Goal: Task Accomplishment & Management: Complete application form

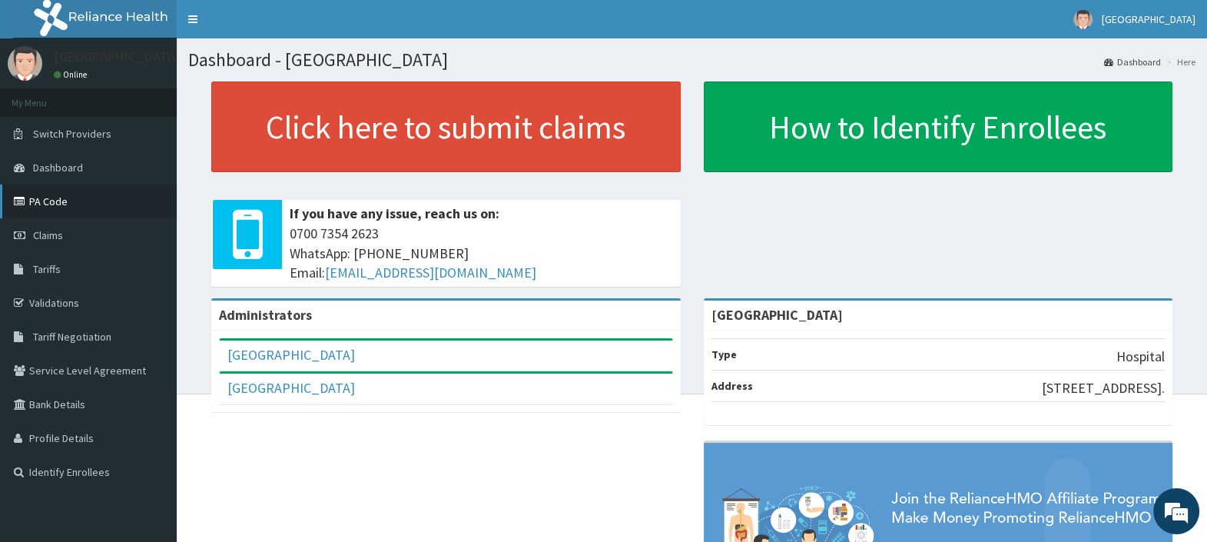
click at [63, 206] on link "PA Code" at bounding box center [88, 201] width 177 height 34
click at [55, 200] on link "PA Code" at bounding box center [88, 201] width 177 height 34
click at [48, 231] on span "Claims" at bounding box center [48, 235] width 30 height 14
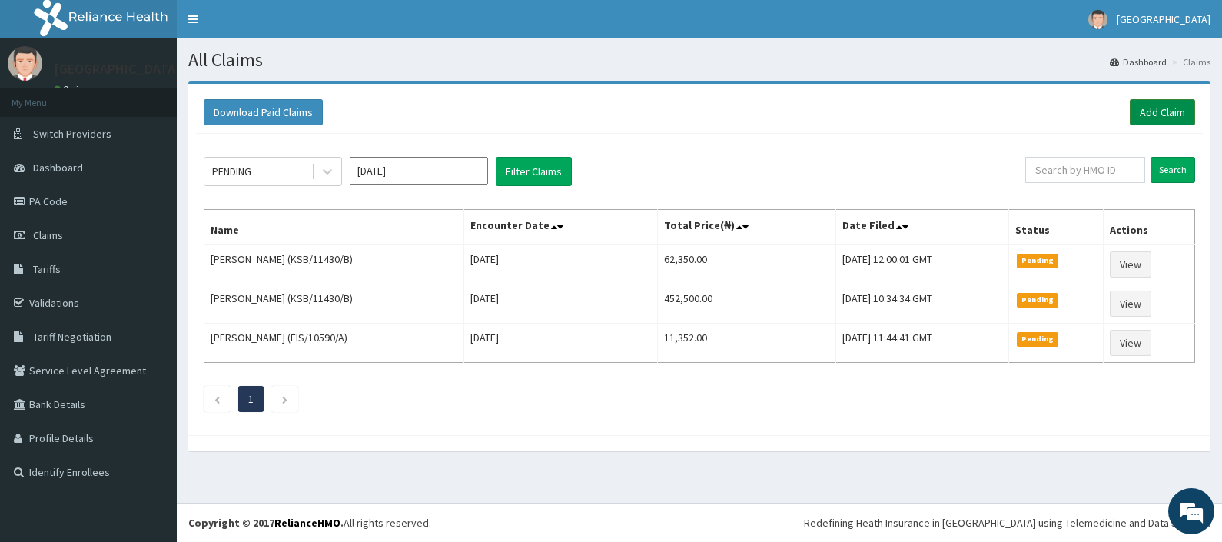
click at [1147, 111] on link "Add Claim" at bounding box center [1162, 112] width 65 height 26
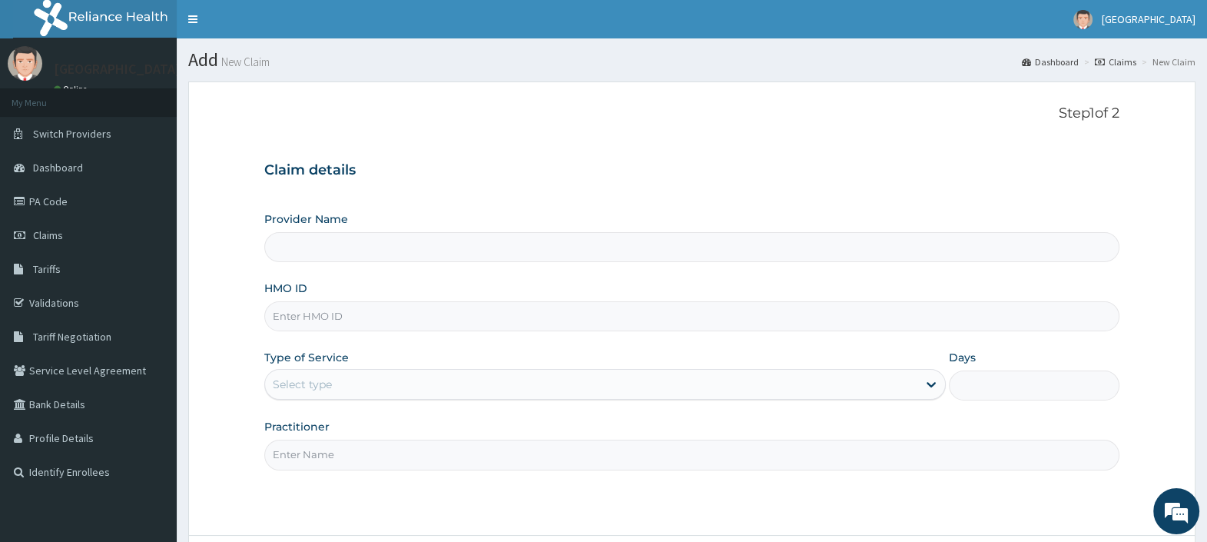
type input "[GEOGRAPHIC_DATA]"
type input "EKS/10061/B"
click at [285, 384] on div "Select type" at bounding box center [302, 384] width 59 height 15
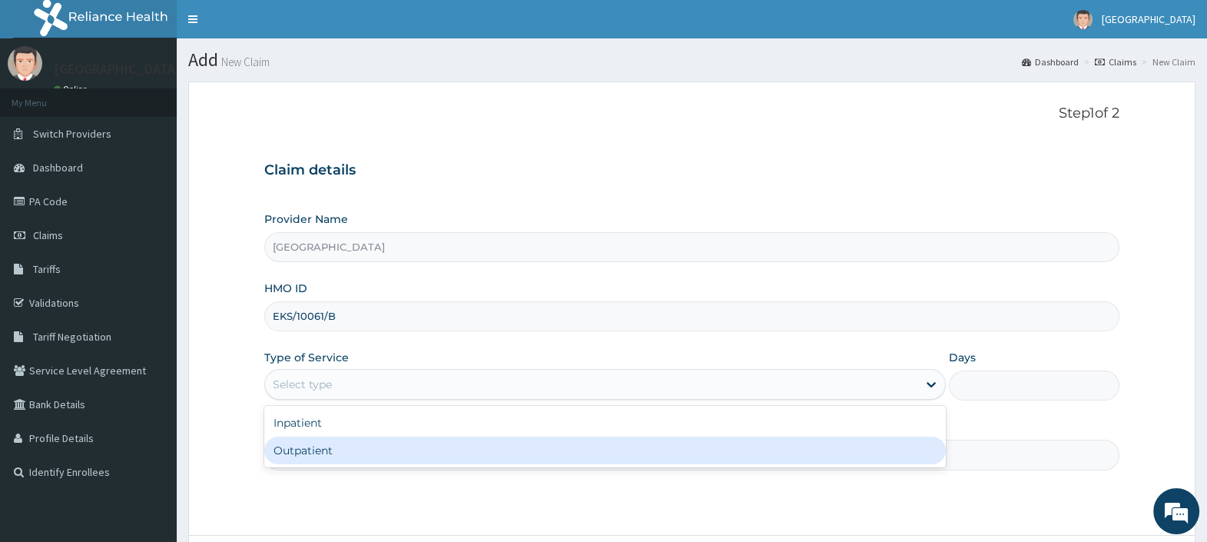
click at [335, 456] on div "Outpatient" at bounding box center [605, 450] width 682 height 28
type input "1"
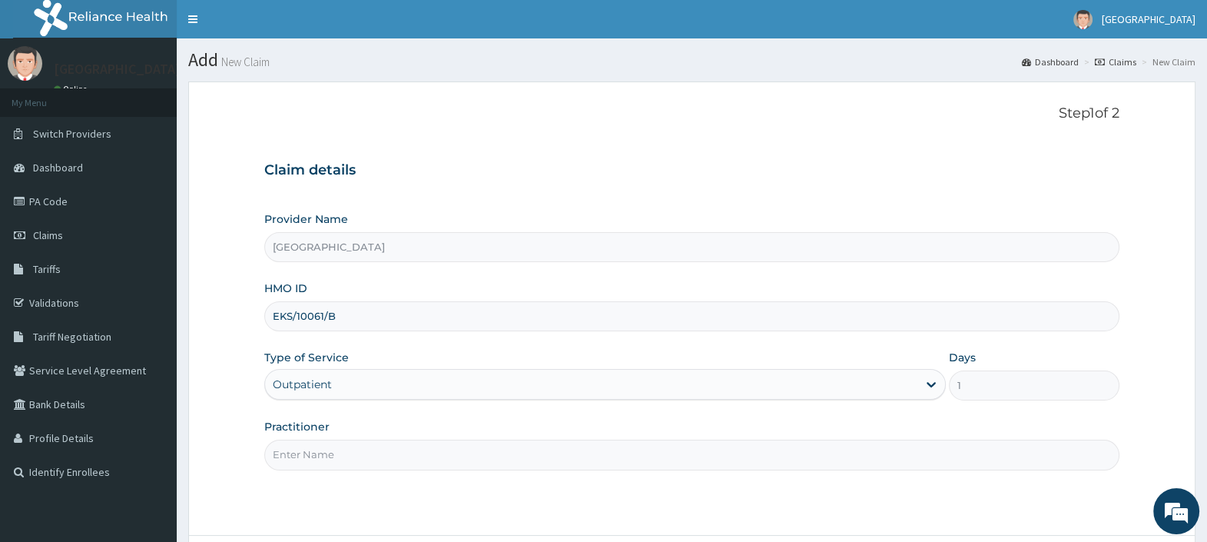
click at [336, 455] on input "Practitioner" at bounding box center [691, 455] width 855 height 30
type input "DR. EBUBE"
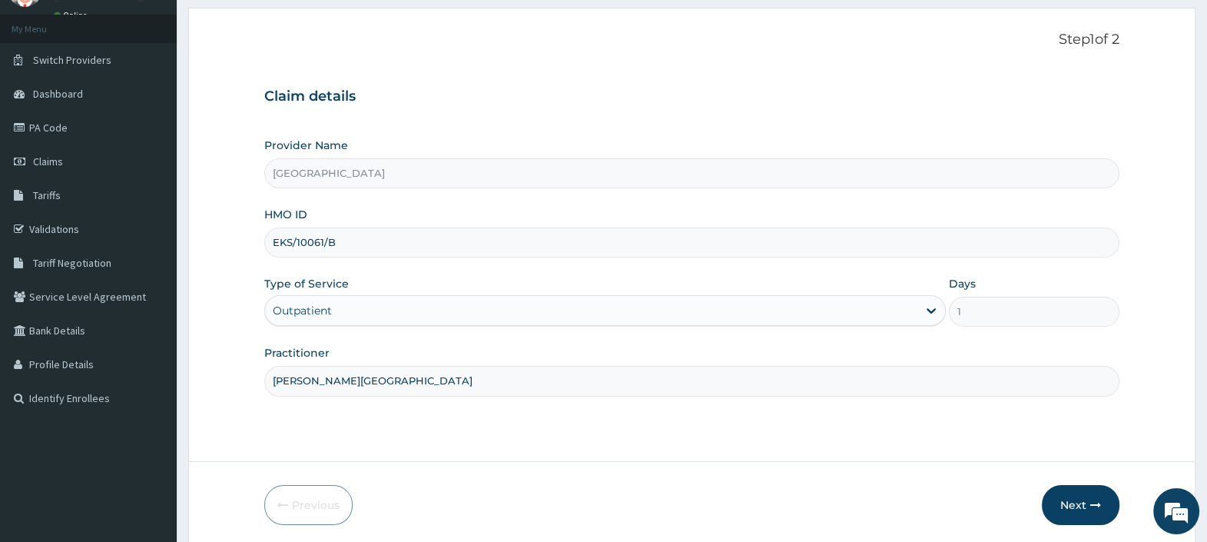
scroll to position [131, 0]
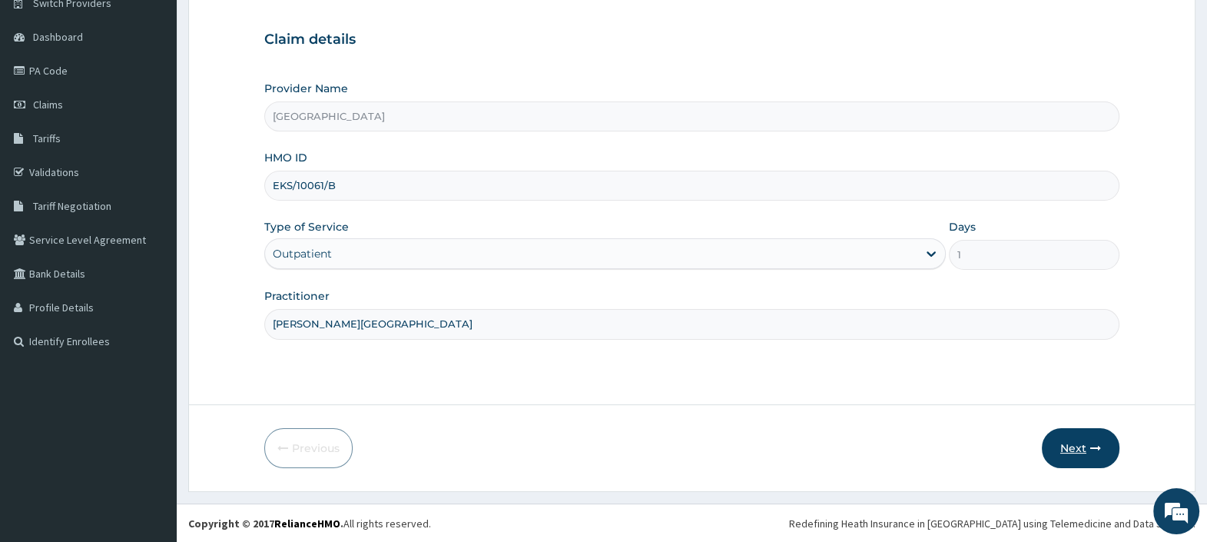
click at [1068, 446] on button "Next" at bounding box center [1081, 448] width 78 height 40
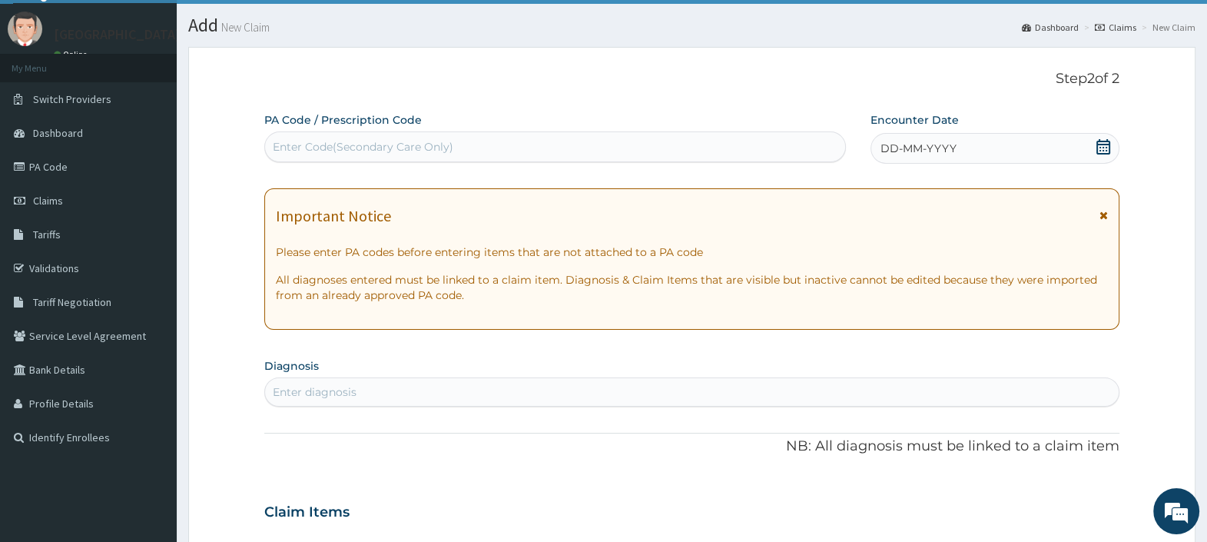
scroll to position [0, 0]
click at [387, 149] on div "Enter Code(Secondary Care Only)" at bounding box center [363, 146] width 181 height 15
paste input "PA/20F816"
type input "PA/20F816"
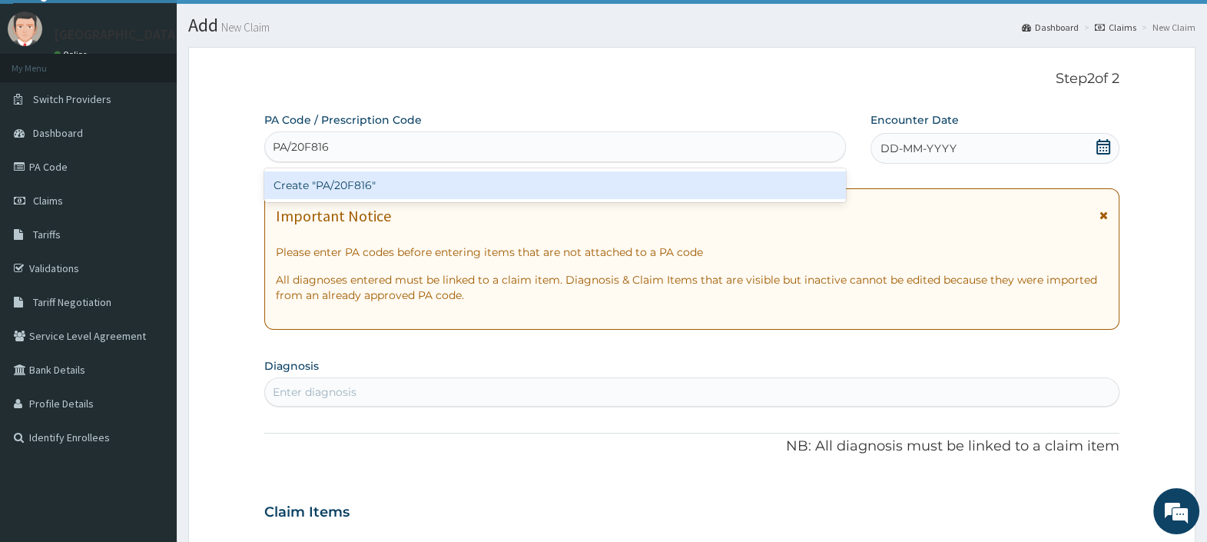
click at [390, 186] on div "Create "PA/20F816"" at bounding box center [554, 185] width 581 height 28
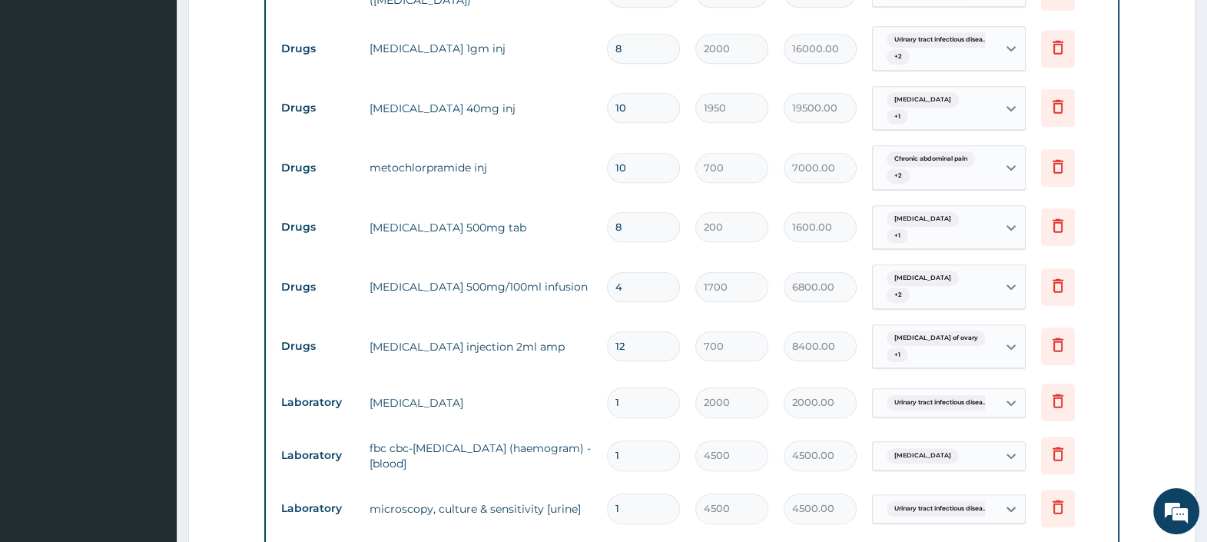
scroll to position [1004, 0]
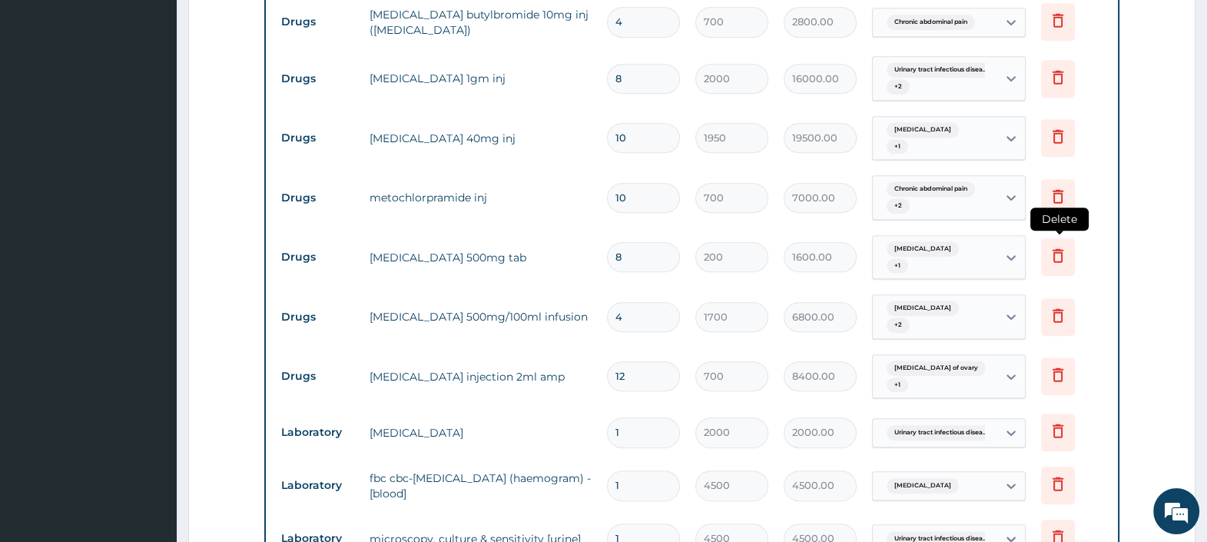
click at [1057, 249] on icon at bounding box center [1058, 256] width 11 height 14
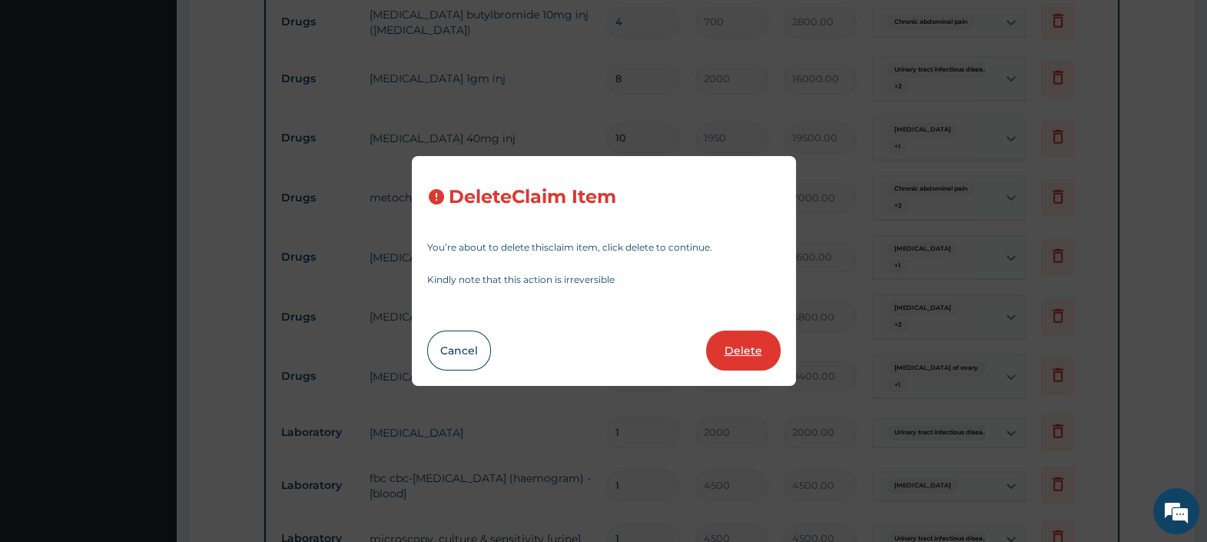
click at [734, 346] on button "Delete" at bounding box center [743, 350] width 75 height 40
type input "4"
type input "1700"
type input "6800.00"
type input "12"
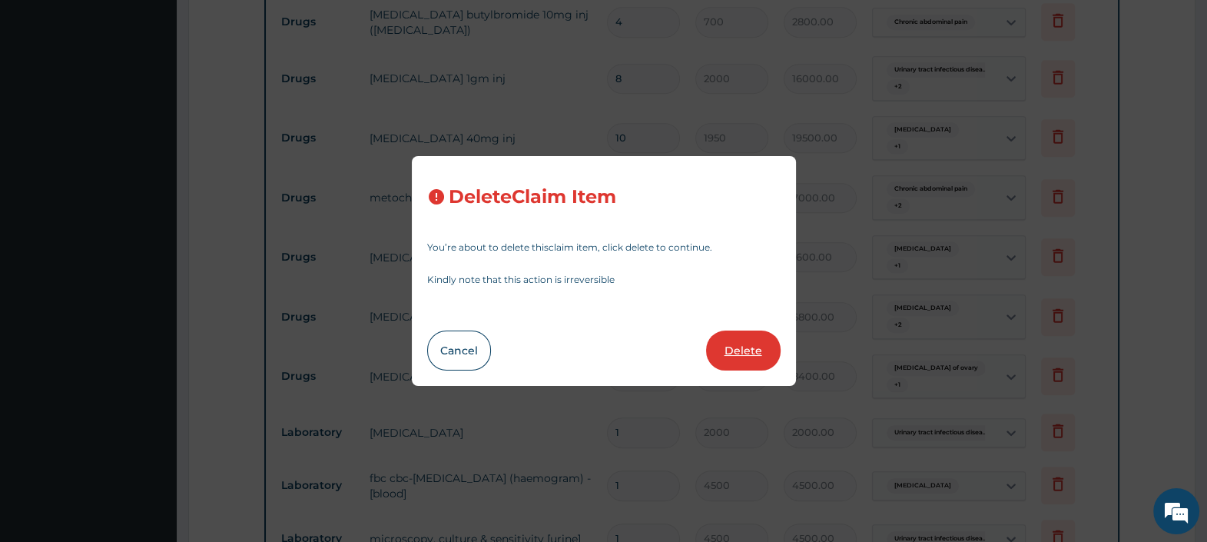
type input "700"
type input "8400.00"
type input "1"
type input "2000"
type input "2000.00"
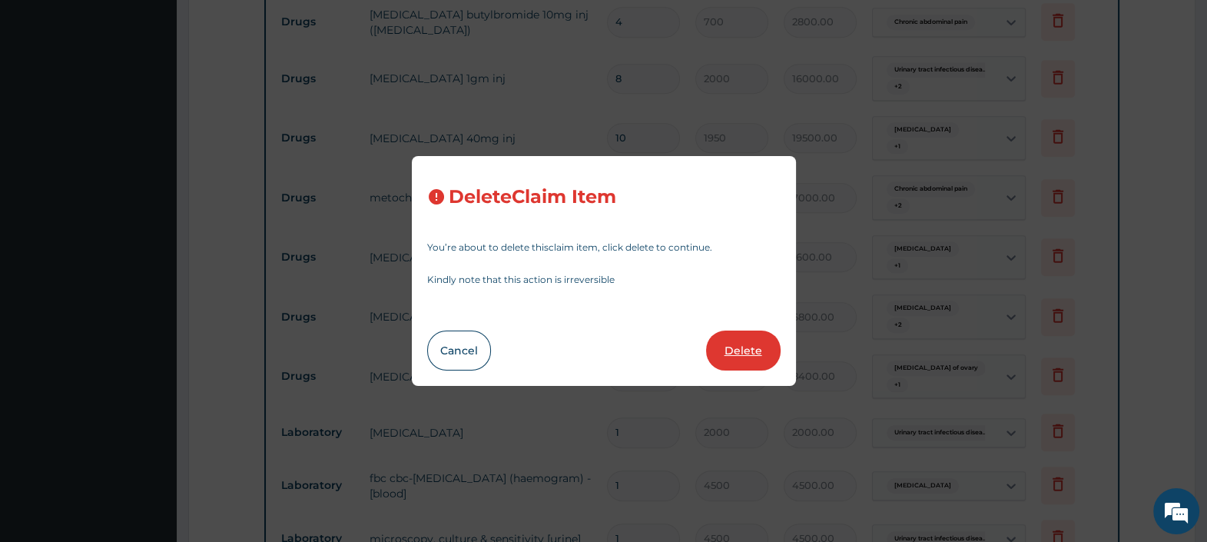
type input "4500"
type input "4500.00"
type input "11500"
type input "11500.00"
type input "8352"
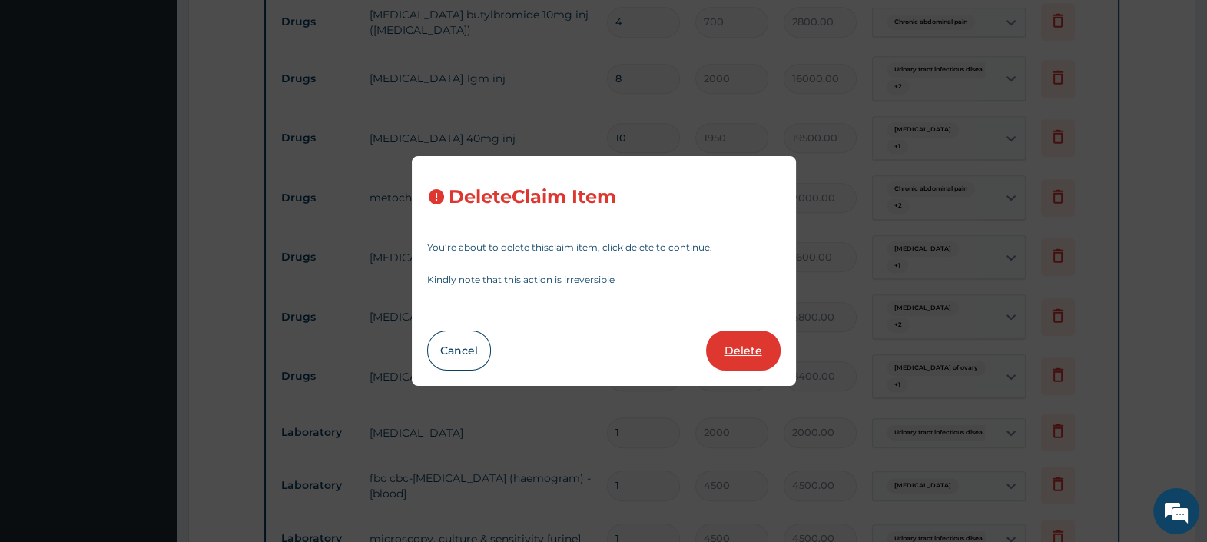
type input "8352.00"
type input "15000"
type input "15000.00"
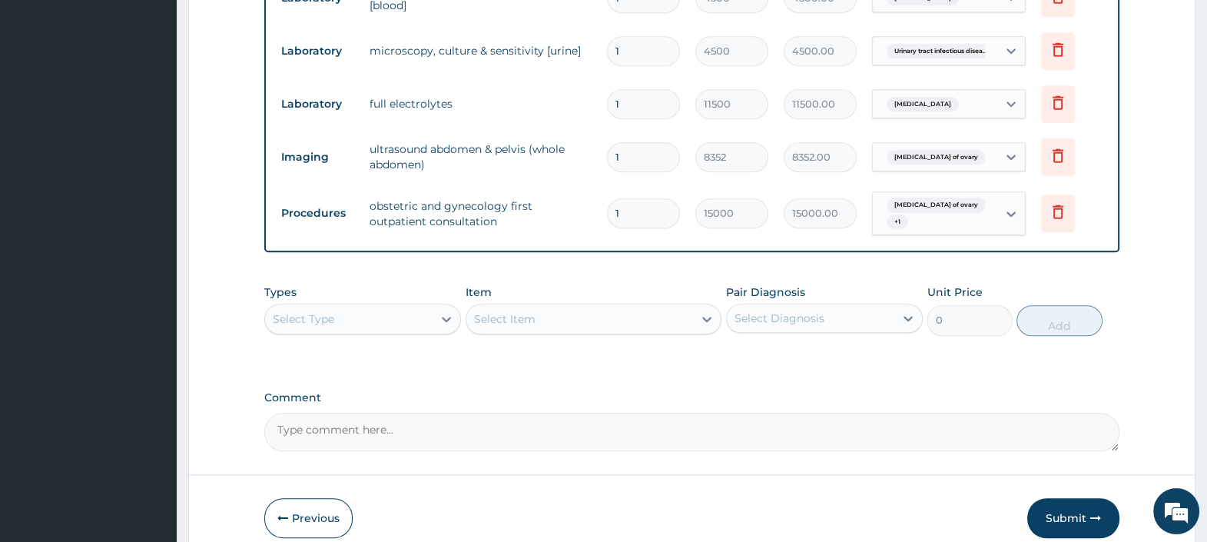
scroll to position [1458, 0]
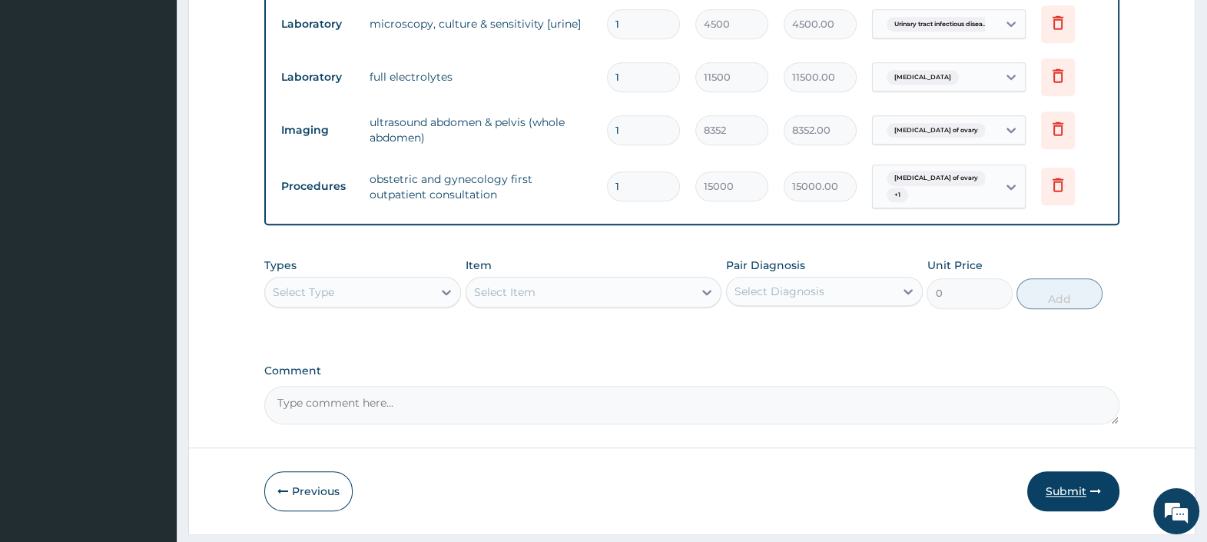
click at [1061, 471] on button "Submit" at bounding box center [1073, 491] width 92 height 40
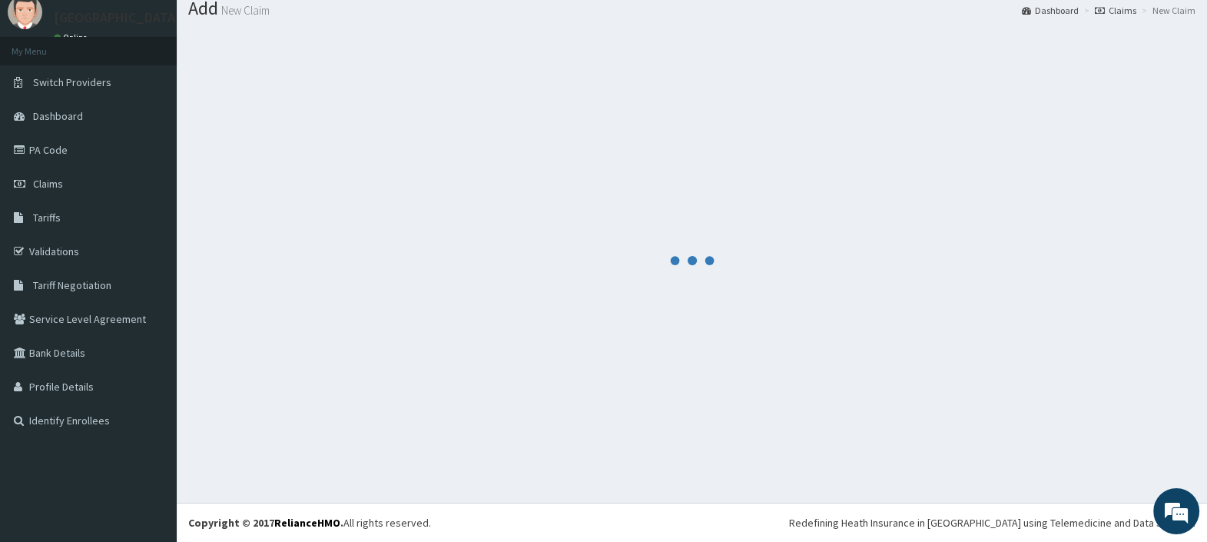
scroll to position [51, 0]
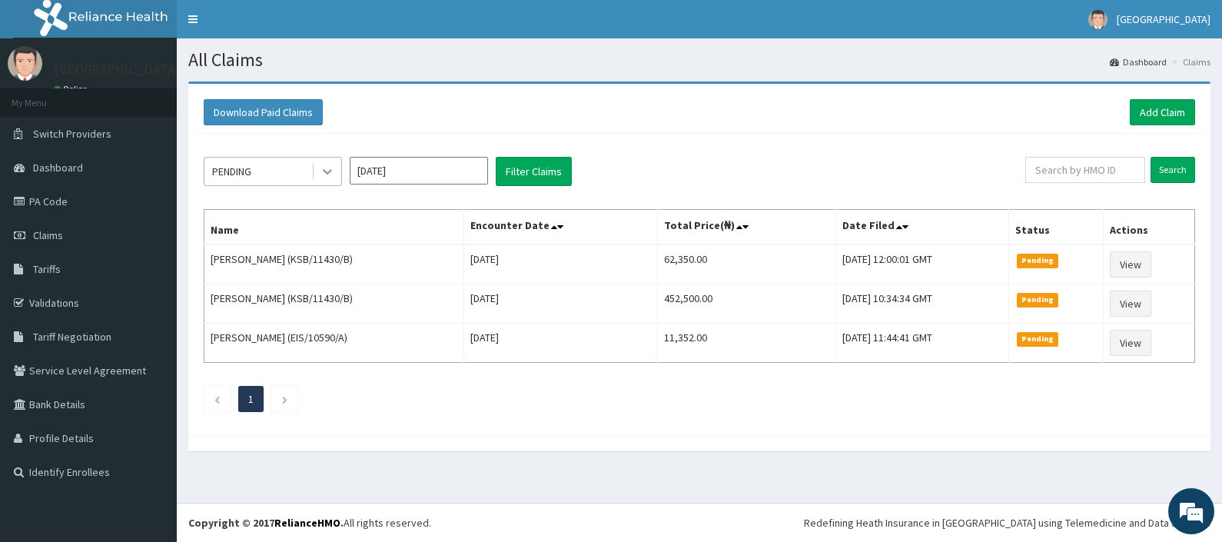
click at [318, 171] on div at bounding box center [328, 172] width 28 height 28
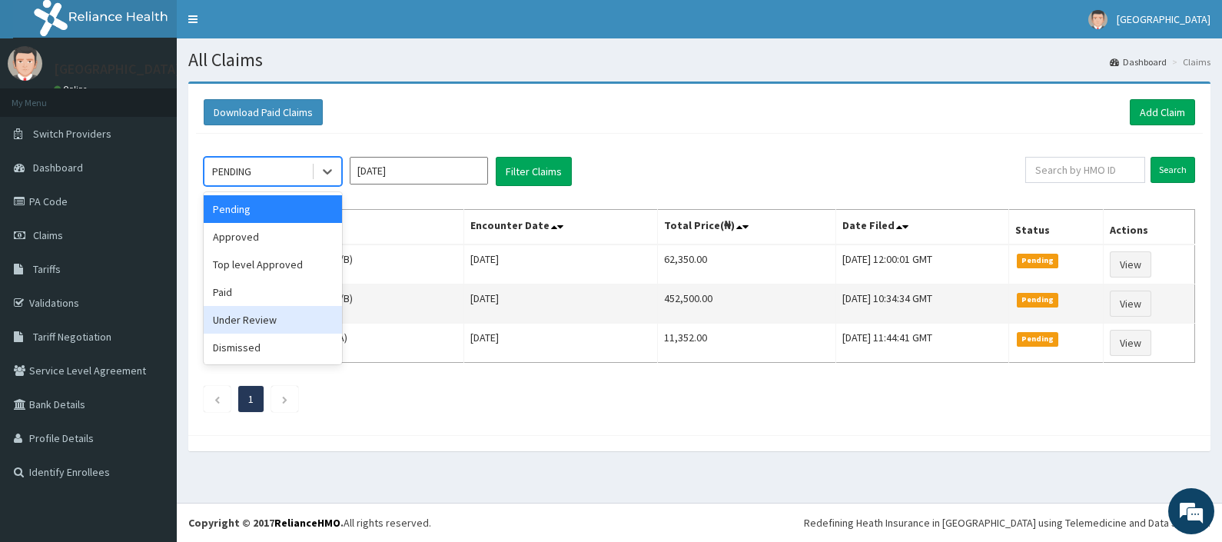
click at [260, 317] on div "Under Review" at bounding box center [273, 320] width 138 height 28
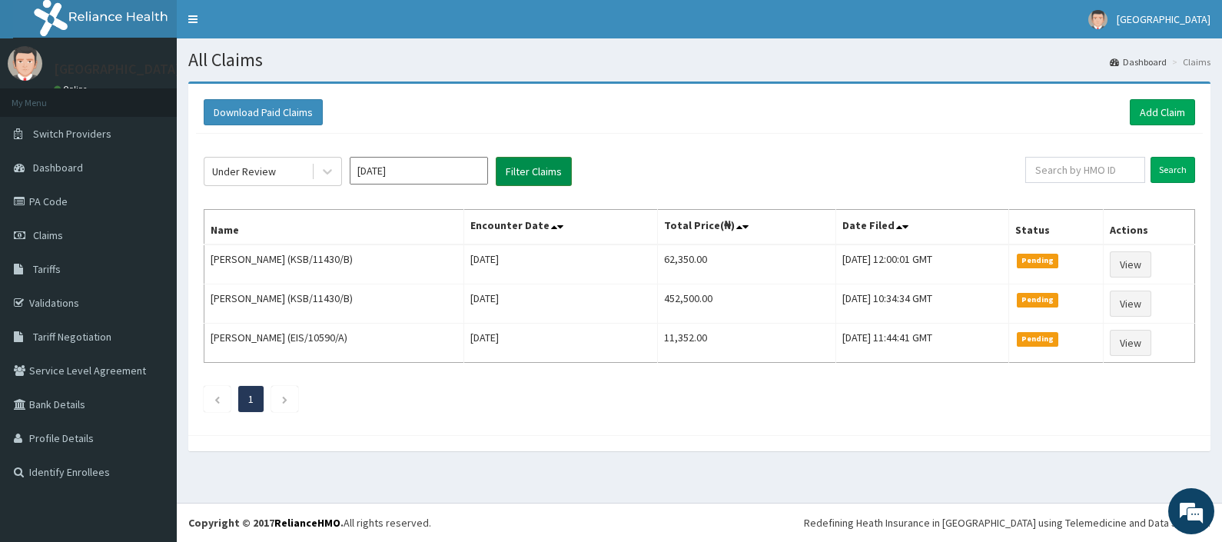
click at [523, 165] on button "Filter Claims" at bounding box center [534, 171] width 76 height 29
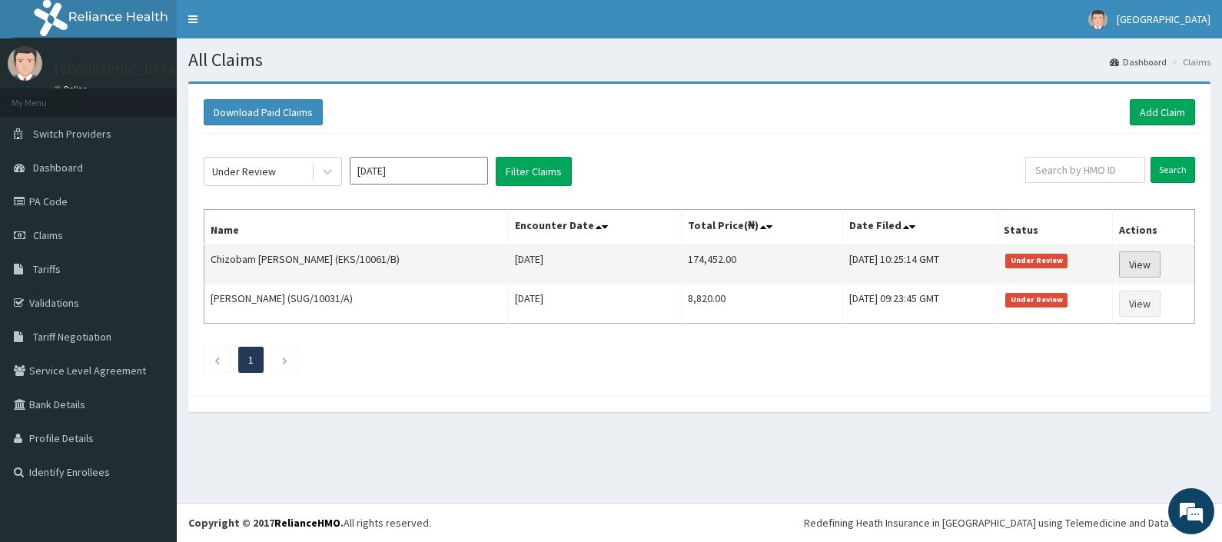
click at [1143, 264] on link "View" at bounding box center [1139, 264] width 41 height 26
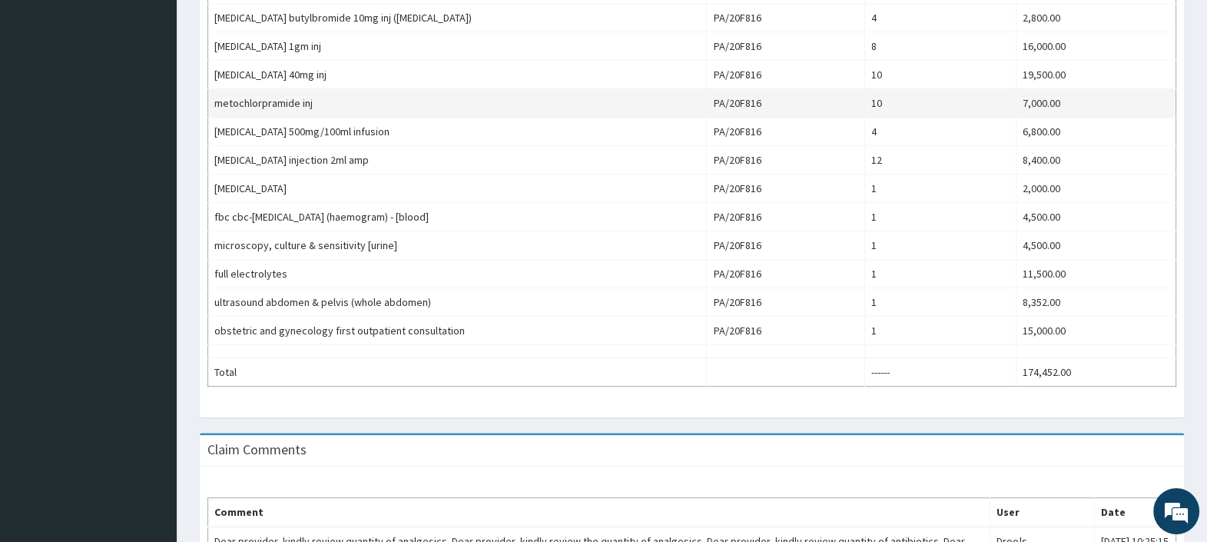
scroll to position [908, 0]
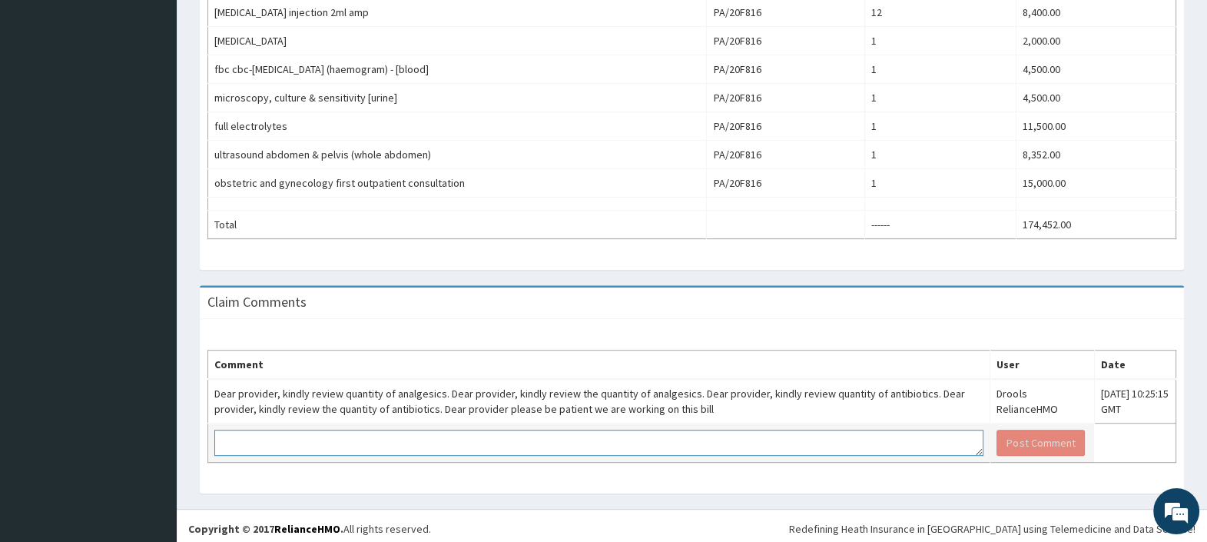
click at [444, 436] on textarea at bounding box center [598, 443] width 769 height 26
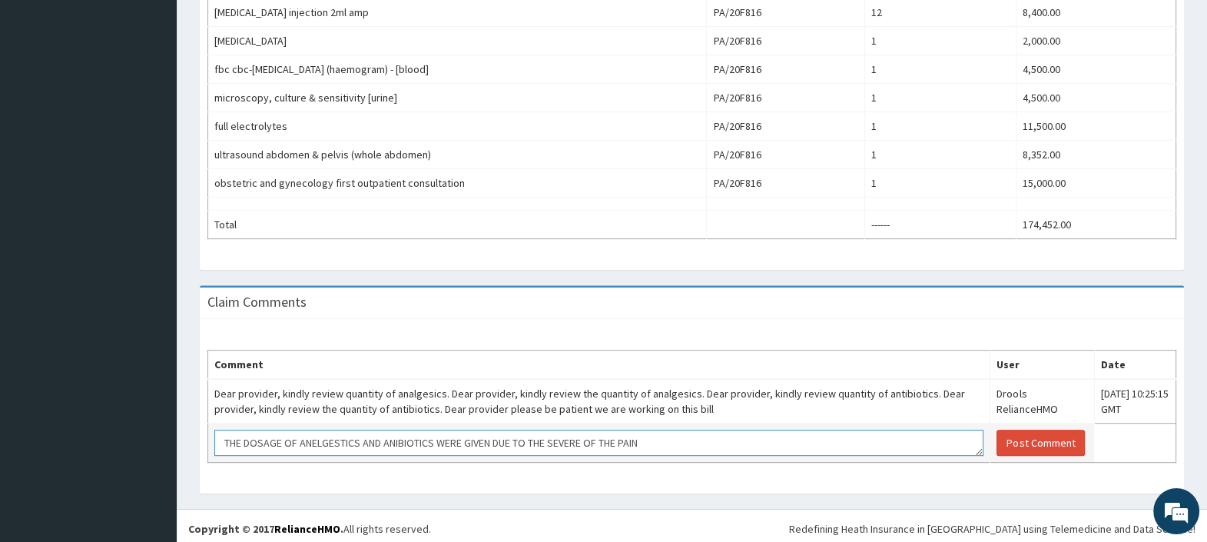
click at [584, 438] on textarea "THE DOSAGE OF ANELGESTICS AND ANIBIOTICS WERE GIVEN DUE TO THE SEVERE OF THE PA…" at bounding box center [598, 443] width 769 height 26
click at [660, 436] on textarea "THE DOSAGE OF ANELGESTICS AND ANIBIOTICS WERE GIVEN DUE TO THE SEVERITY OF THE …" at bounding box center [598, 443] width 769 height 26
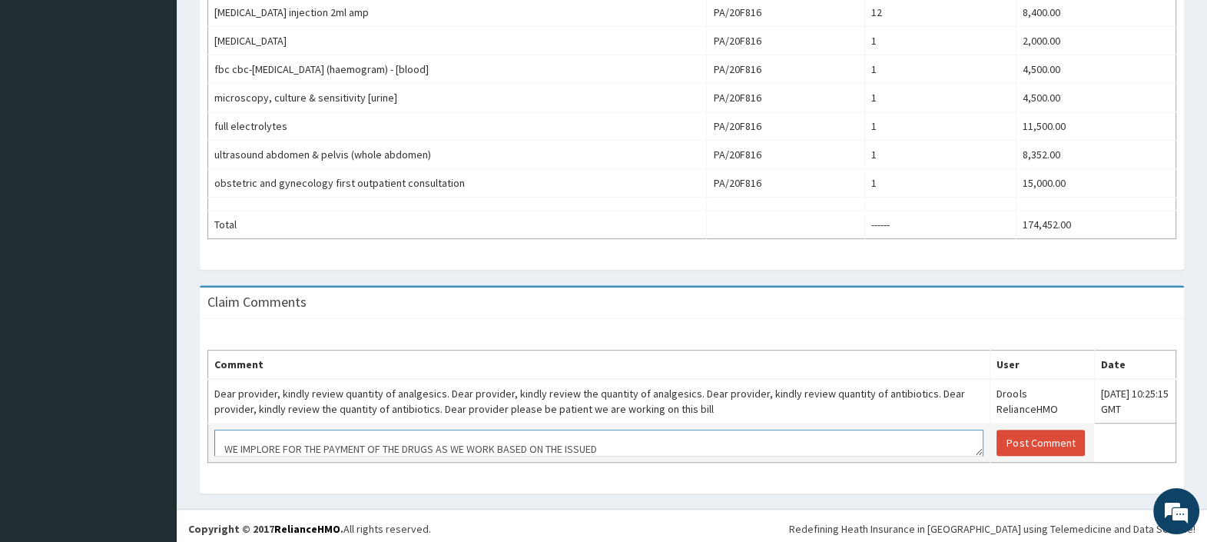
click at [566, 435] on textarea "THE DOSAGE OF ANELGESTICS AND ANIBIOTICS WERE GIVEN DUE TO THE SEVERITY OF THE …" at bounding box center [598, 443] width 769 height 26
click at [645, 439] on textarea "THE DOSAGE OF ANELGESTICS AND ANIBIOTICS WERE GIVEN DUE TO THE SEVERITY OF THE …" at bounding box center [598, 443] width 769 height 26
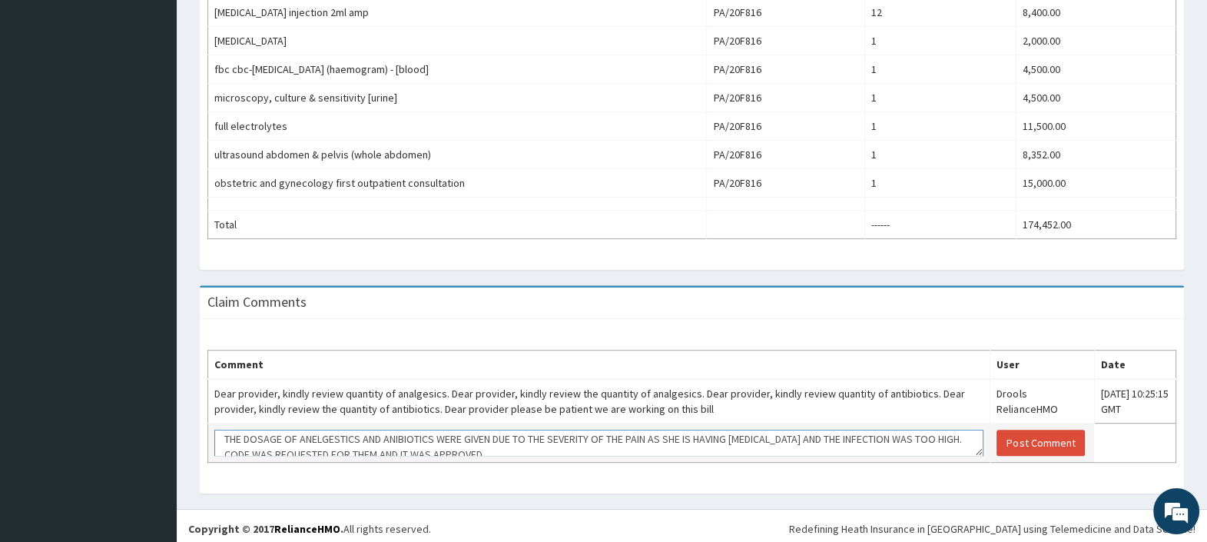
click at [802, 430] on textarea "THE DOSAGE OF ANELGESTICS AND ANIBIOTICS WERE GIVEN DUE TO THE SEVERITY OF THE …" at bounding box center [598, 443] width 769 height 26
click at [535, 441] on textarea "THE DOSAGE OF ANELGESTICS AND ANIBIOTICS WERE GIVEN DUE TO THE SEVERITY OF THE …" at bounding box center [598, 443] width 769 height 26
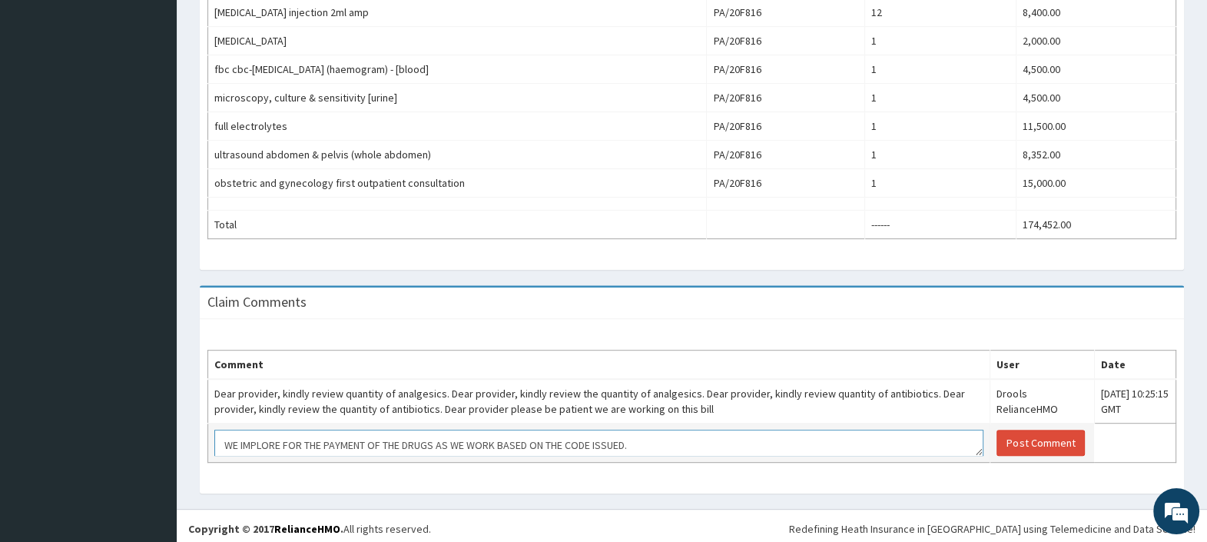
scroll to position [45, 0]
click at [597, 436] on textarea "THE DOSAGE OF ANELGESTICS AND ANIBIOTICS WERE GIVEN DUE TO THE SEVERITY OF THE …" at bounding box center [598, 443] width 769 height 26
type textarea "THE DOSAGE OF ANELGESTICS AND ANIBIOTICS WERE GIVEN DUE TO THE SEVERITY OF THE …"
click at [1004, 430] on button "Post Comment" at bounding box center [1041, 443] width 88 height 26
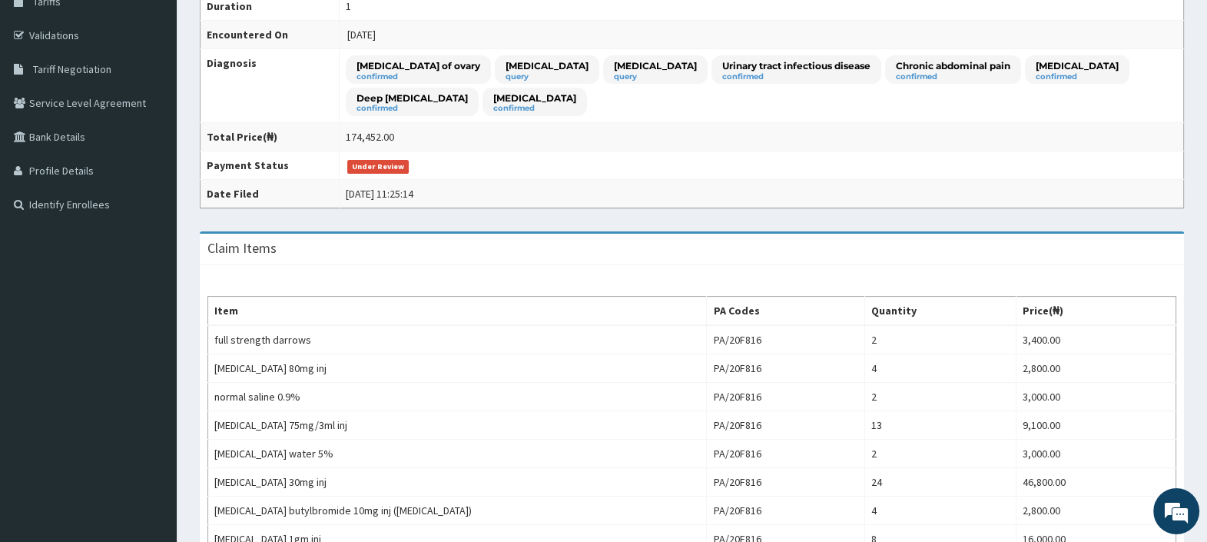
scroll to position [87, 0]
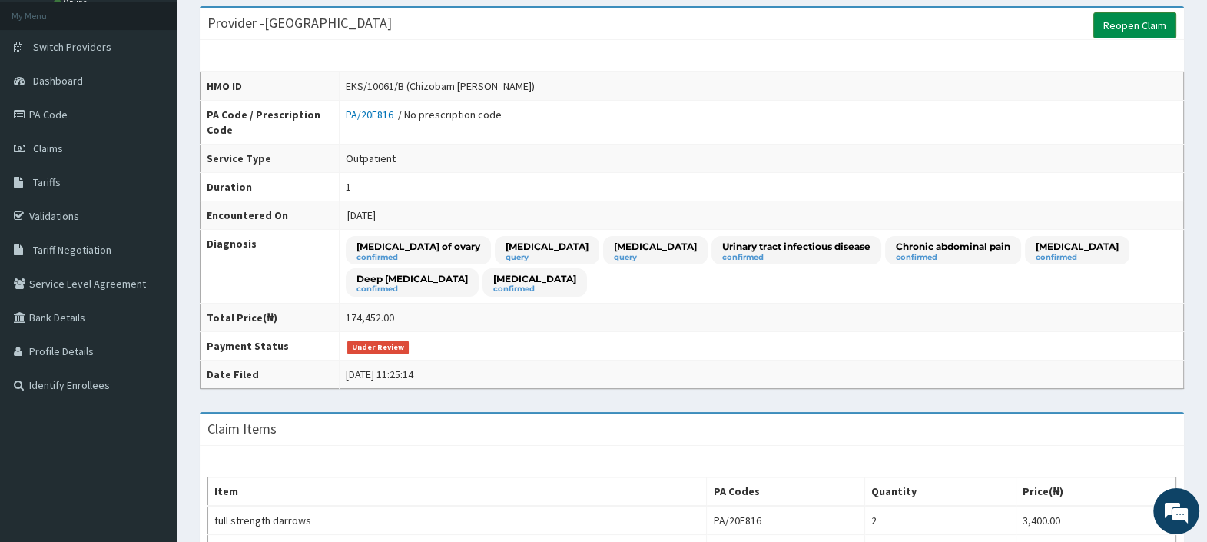
click at [1118, 26] on link "Reopen Claim" at bounding box center [1134, 25] width 83 height 26
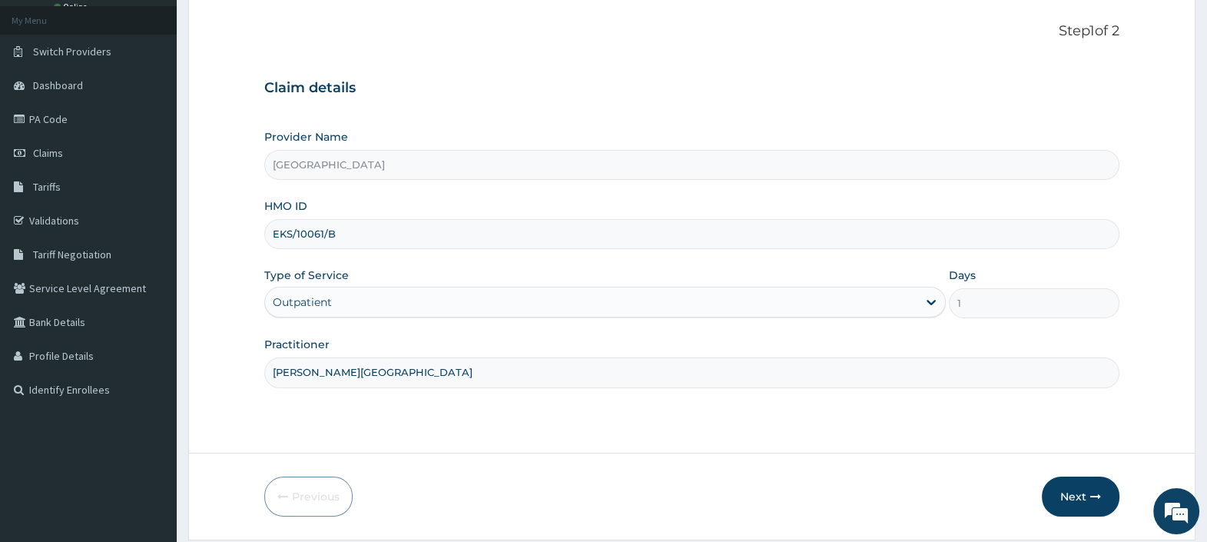
scroll to position [131, 0]
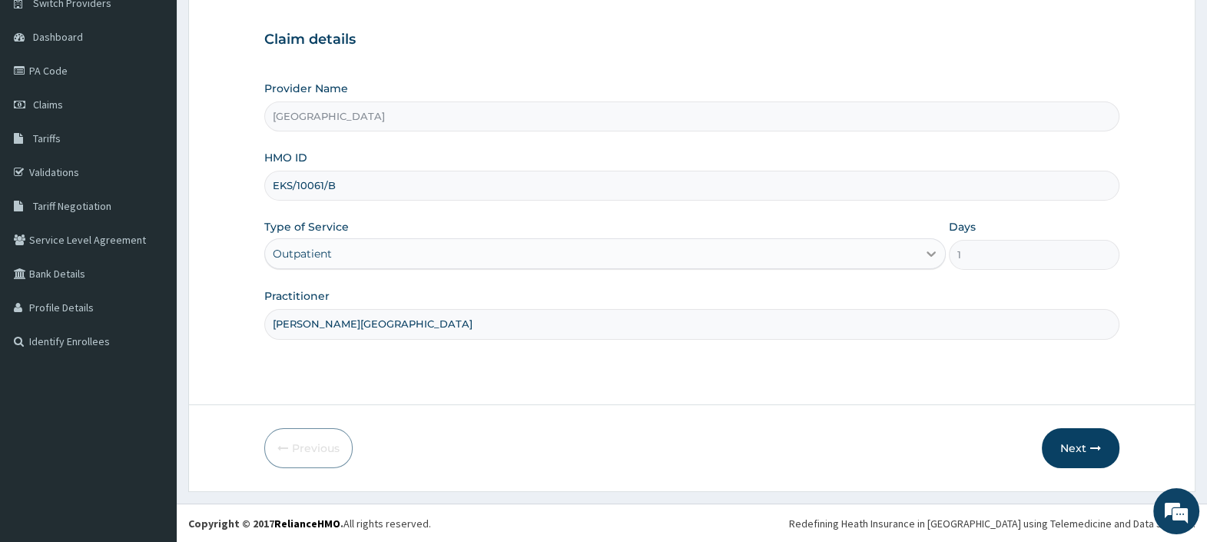
click at [928, 257] on icon at bounding box center [931, 253] width 15 height 15
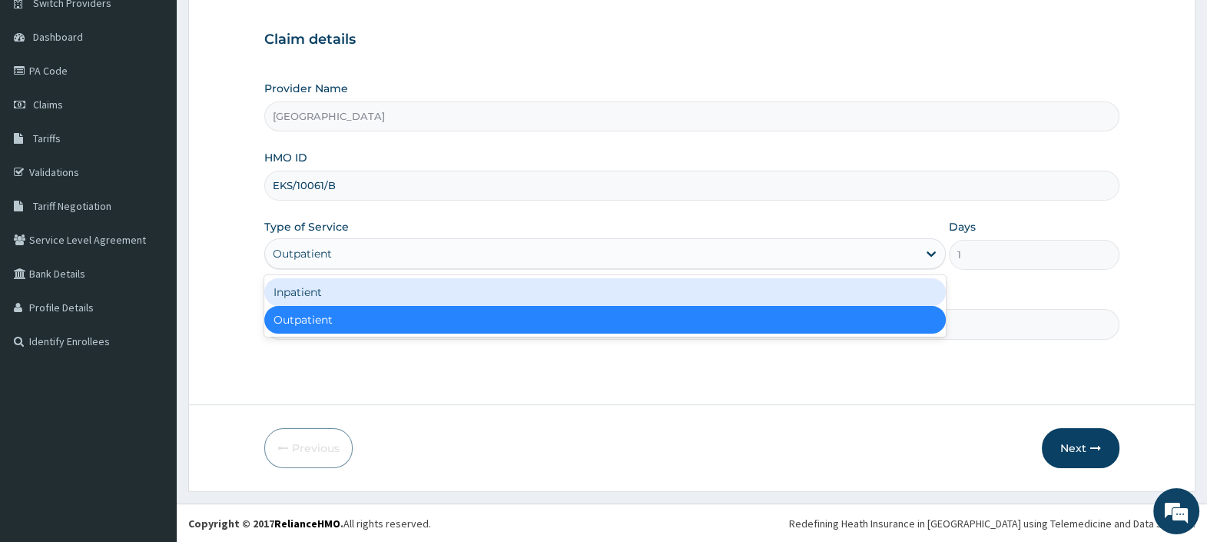
click at [439, 295] on div "Inpatient" at bounding box center [605, 292] width 682 height 28
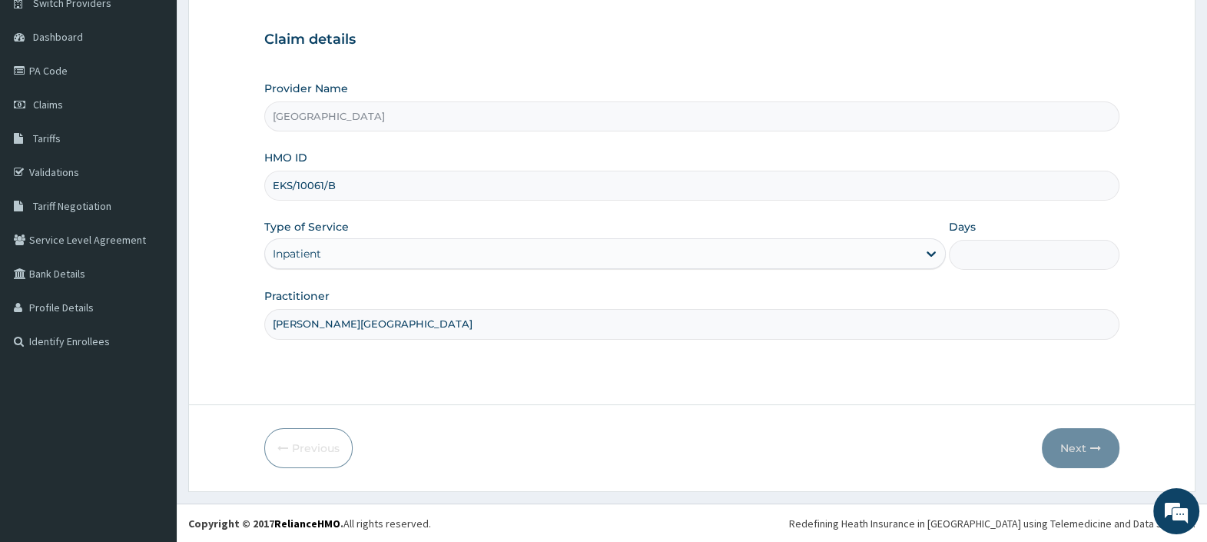
click at [984, 254] on input "Days" at bounding box center [1034, 255] width 171 height 30
drag, startPoint x: 968, startPoint y: 252, endPoint x: 907, endPoint y: 251, distance: 61.5
click at [907, 251] on div "Type of Service Inpatient Days 2" at bounding box center [690, 244] width 852 height 51
type input "6"
click at [1077, 452] on button "Next" at bounding box center [1081, 448] width 78 height 40
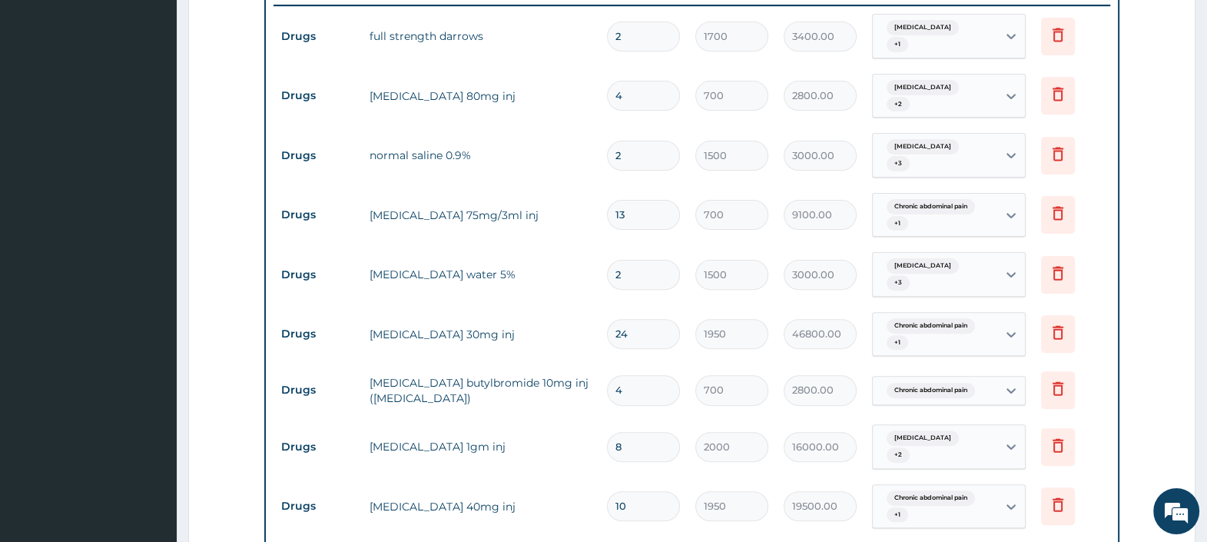
scroll to position [611, 0]
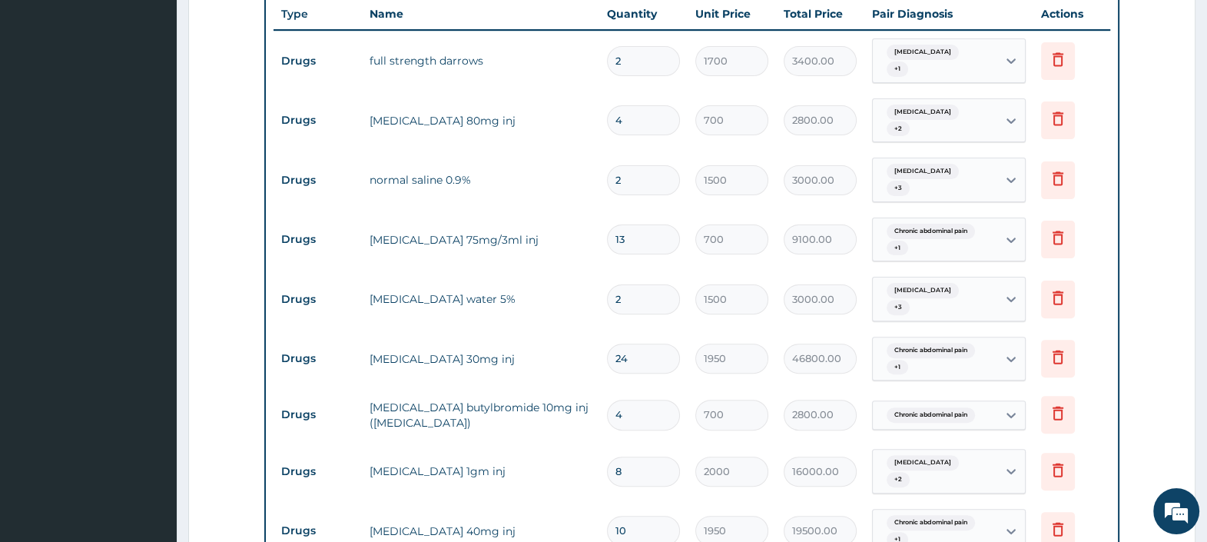
click at [632, 116] on input "4" at bounding box center [643, 120] width 73 height 30
type input "0.00"
type input "1"
type input "700.00"
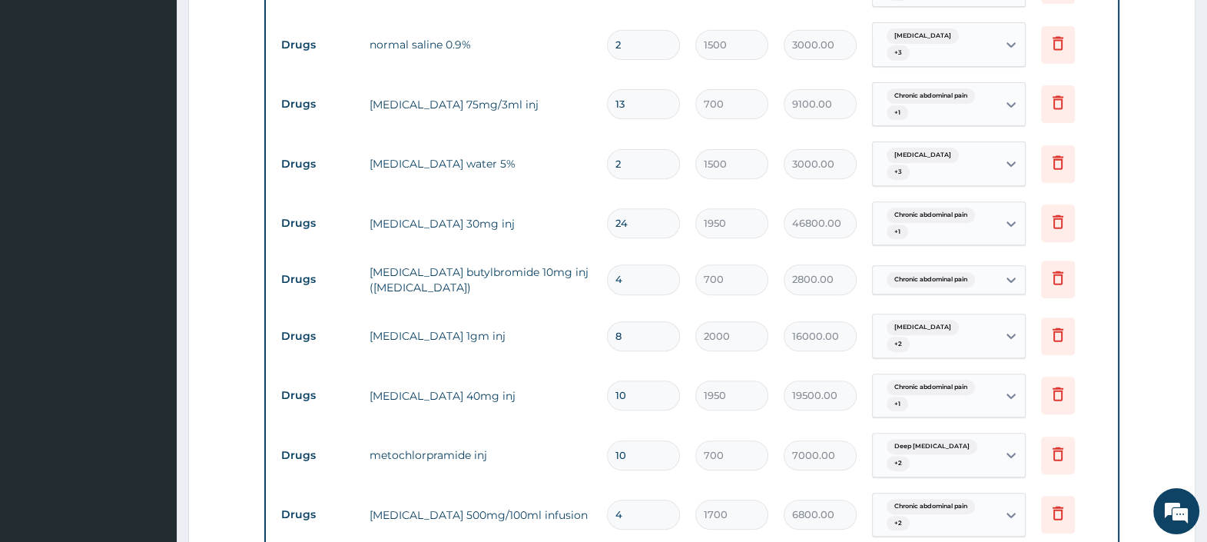
scroll to position [803, 0]
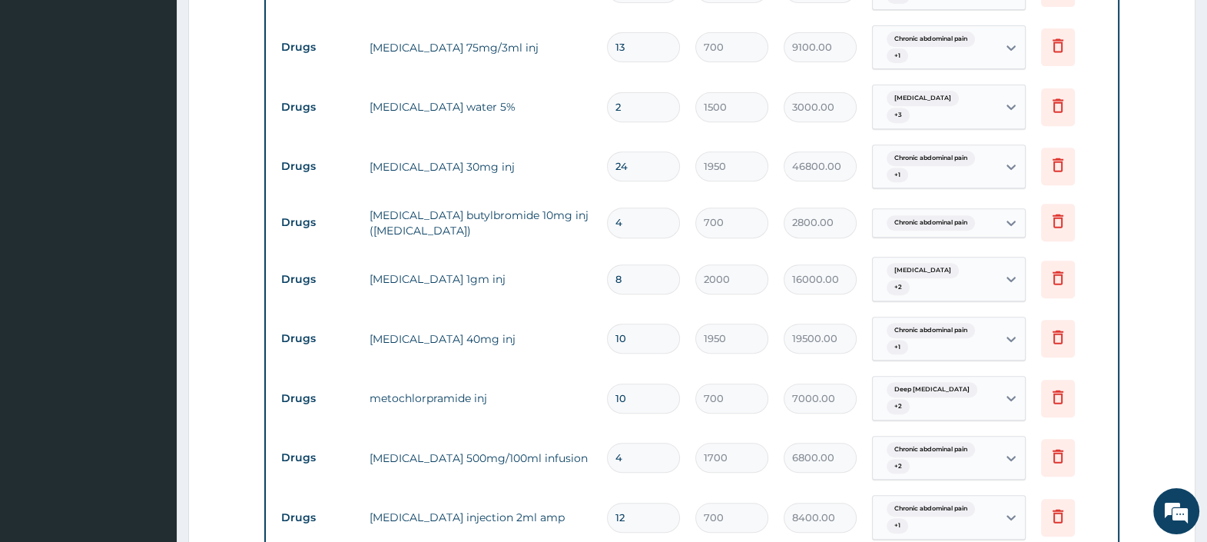
type input "1"
click at [630, 269] on input "8" at bounding box center [643, 279] width 73 height 30
click at [642, 287] on td "8" at bounding box center [643, 279] width 88 height 45
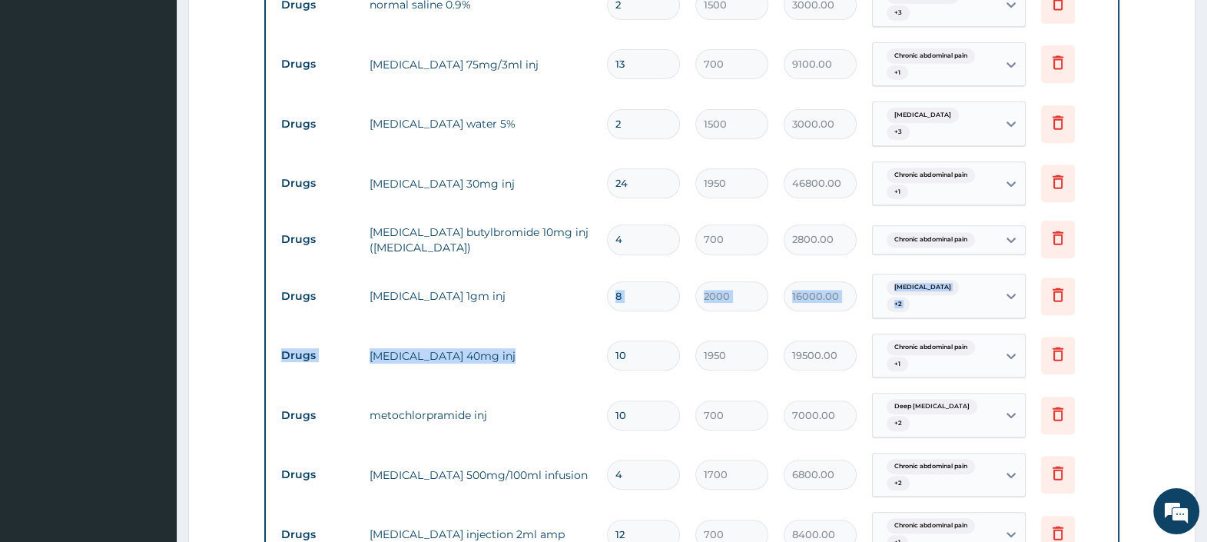
drag, startPoint x: 642, startPoint y: 287, endPoint x: 655, endPoint y: 298, distance: 17.4
click at [655, 298] on tbody "Drugs full strength darrows 2 1700 3400.00 Electrolyte imbalance + 1 Delete Dru…" at bounding box center [692, 372] width 837 height 1034
click at [567, 306] on tr "Drugs ceftriaxone 1gm inj 8 2000 16000.00 Sepsis + 2 Delete" at bounding box center [692, 296] width 837 height 60
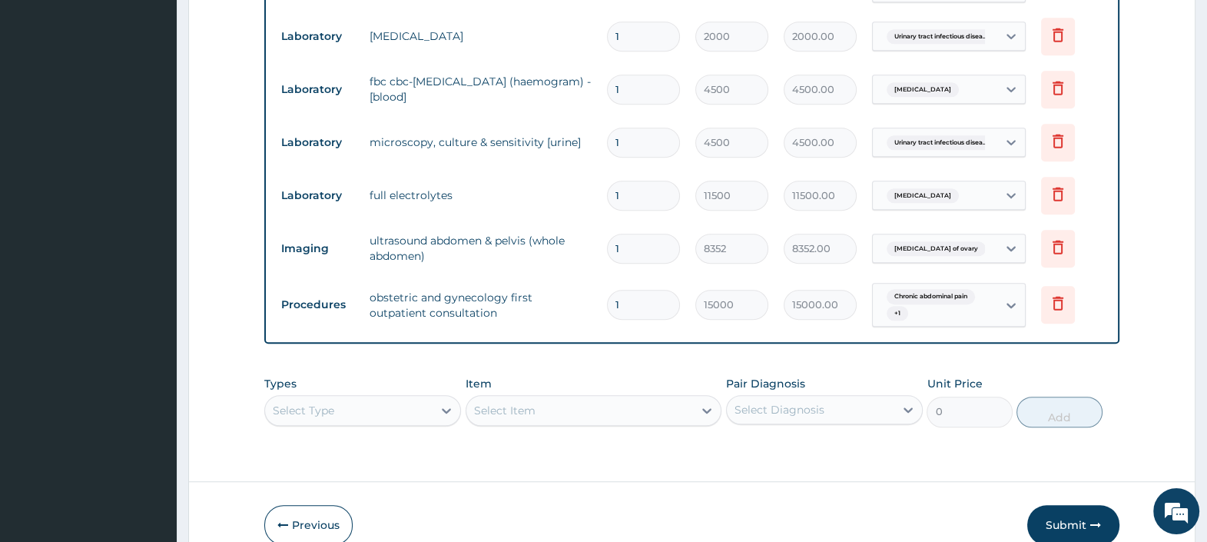
scroll to position [1399, 0]
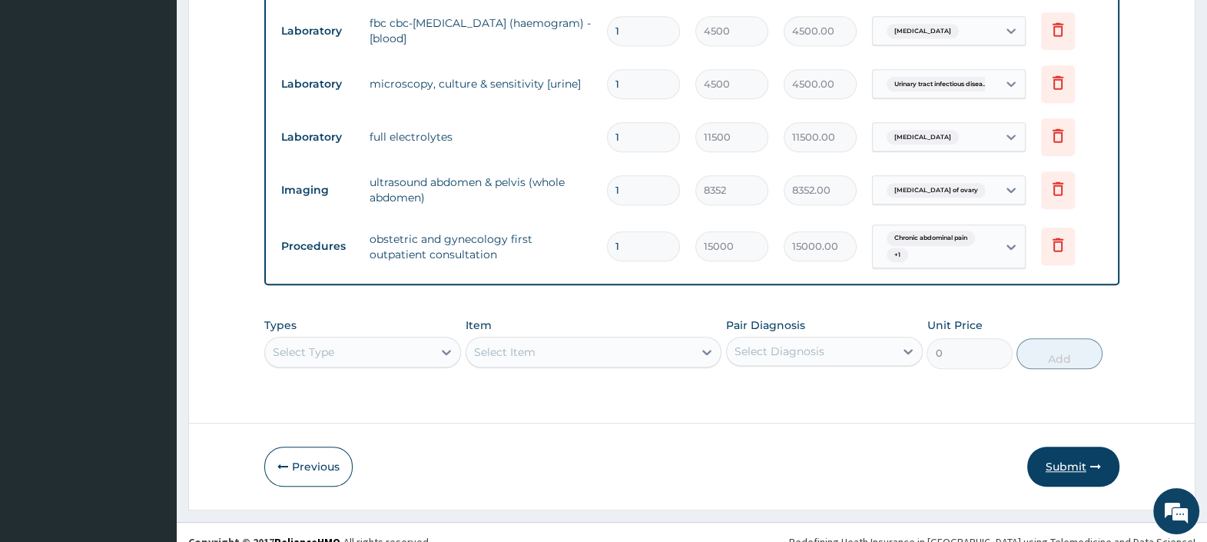
click at [1076, 446] on button "Submit" at bounding box center [1073, 466] width 92 height 40
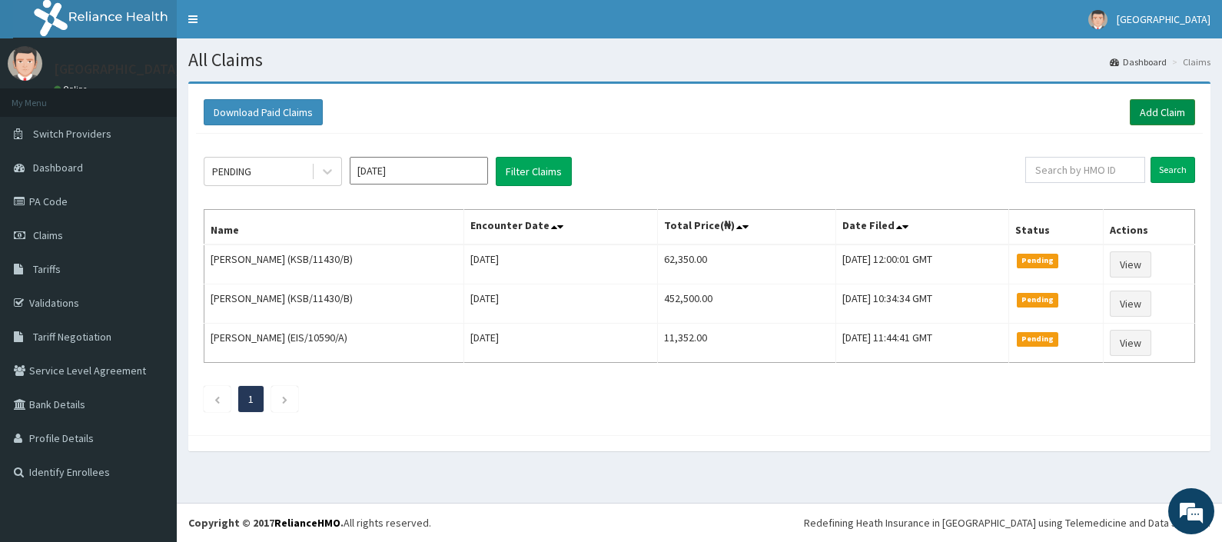
click at [1147, 111] on link "Add Claim" at bounding box center [1162, 112] width 65 height 26
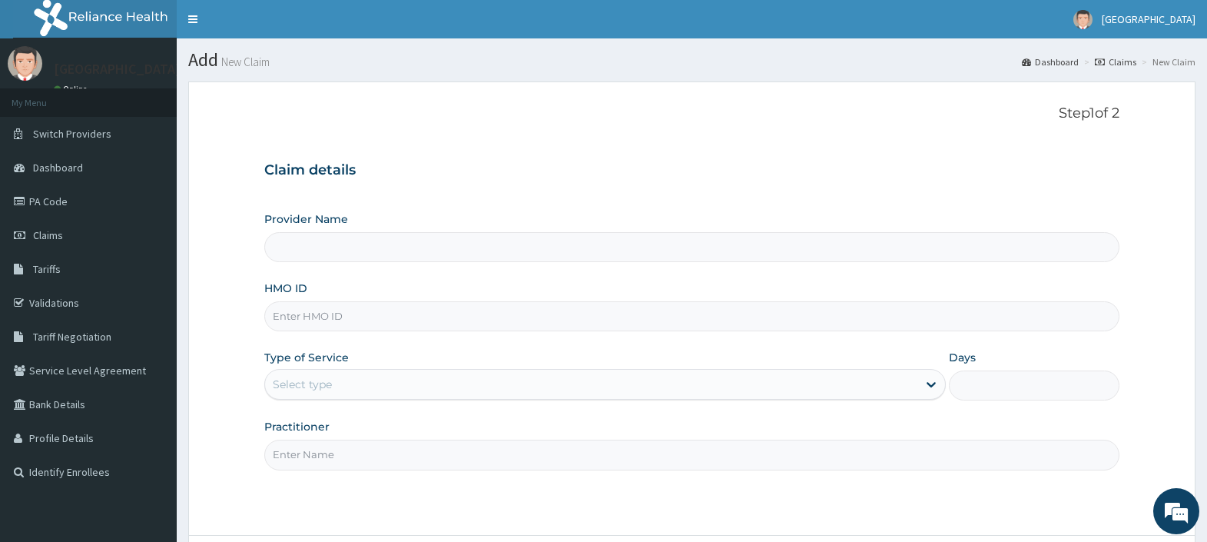
type input "[GEOGRAPHIC_DATA]"
click at [434, 315] on input "HMO ID" at bounding box center [691, 316] width 855 height 30
paste input "PA/1FE711"
type input "P"
paste input "EKS/10061/B"
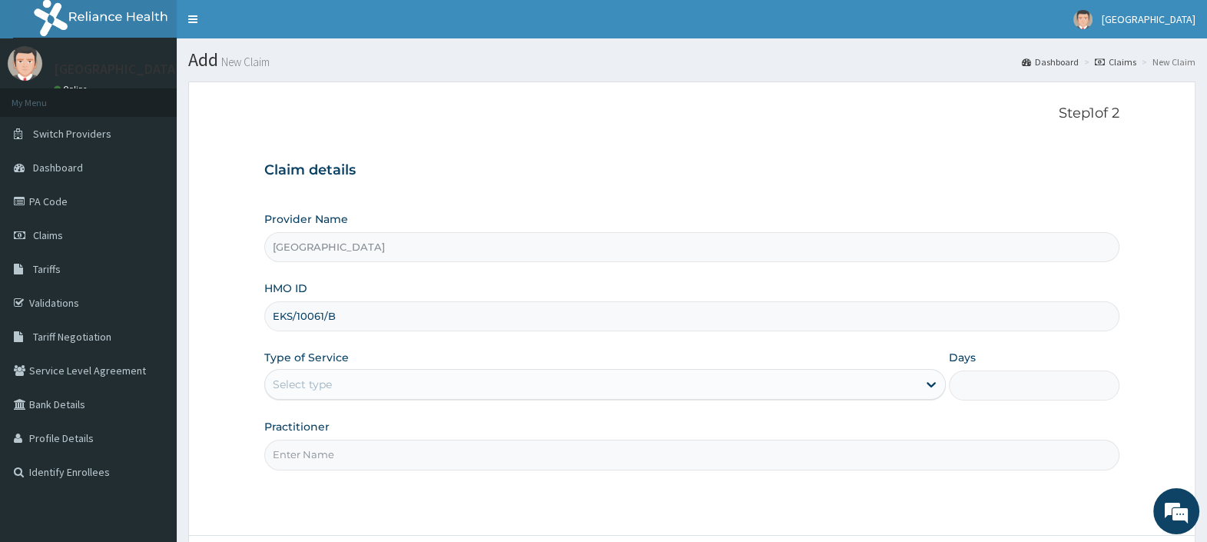
type input "EKS/10061/B"
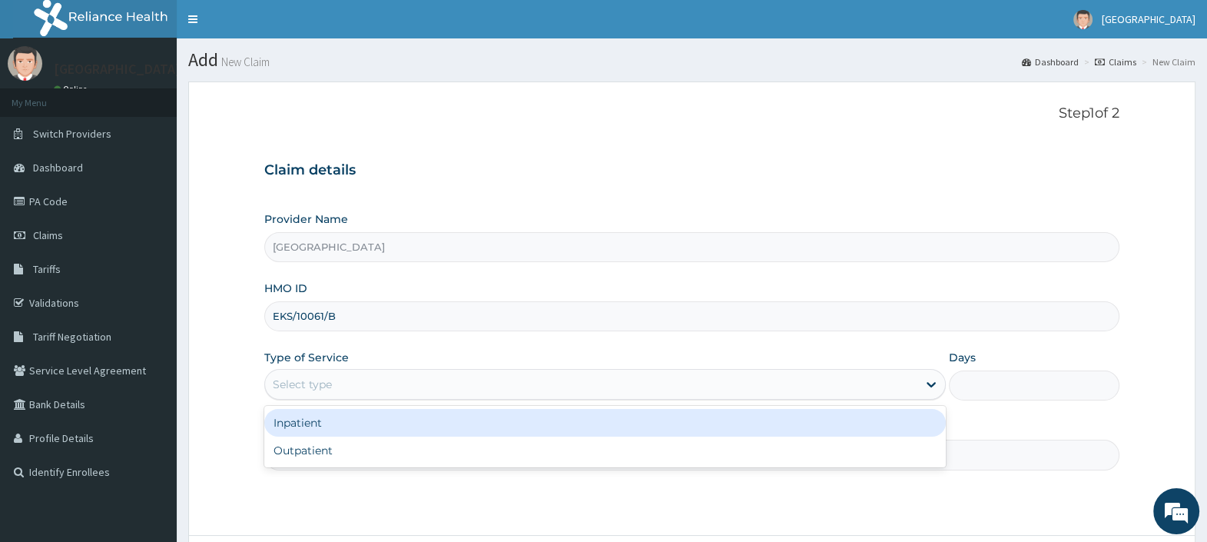
click at [672, 397] on div "Select type" at bounding box center [605, 384] width 682 height 31
click at [515, 428] on div "Inpatient" at bounding box center [605, 423] width 682 height 28
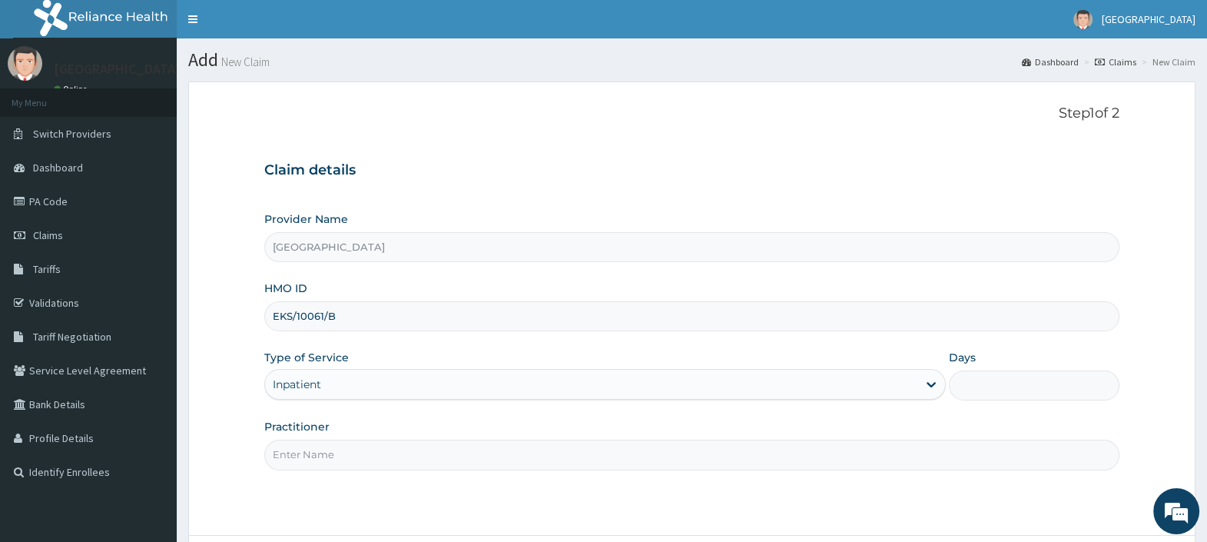
click at [969, 381] on input "Days" at bounding box center [1034, 385] width 171 height 30
type input "1"
click at [722, 438] on div "Practitioner" at bounding box center [691, 444] width 855 height 51
click at [635, 467] on input "Practitioner" at bounding box center [691, 455] width 855 height 30
type input "DR. EBUBE"
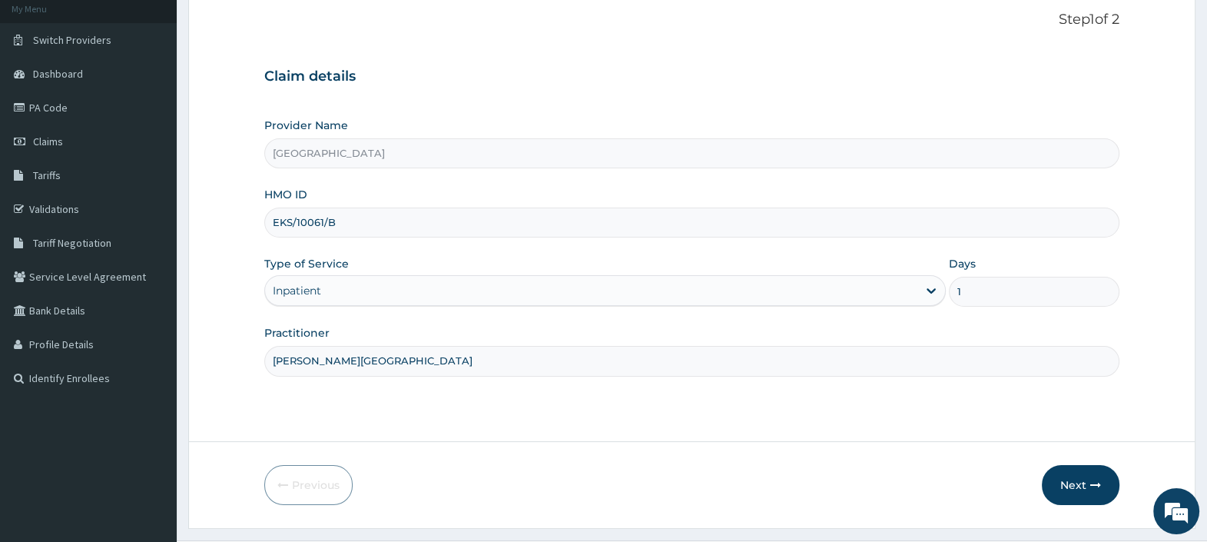
scroll to position [131, 0]
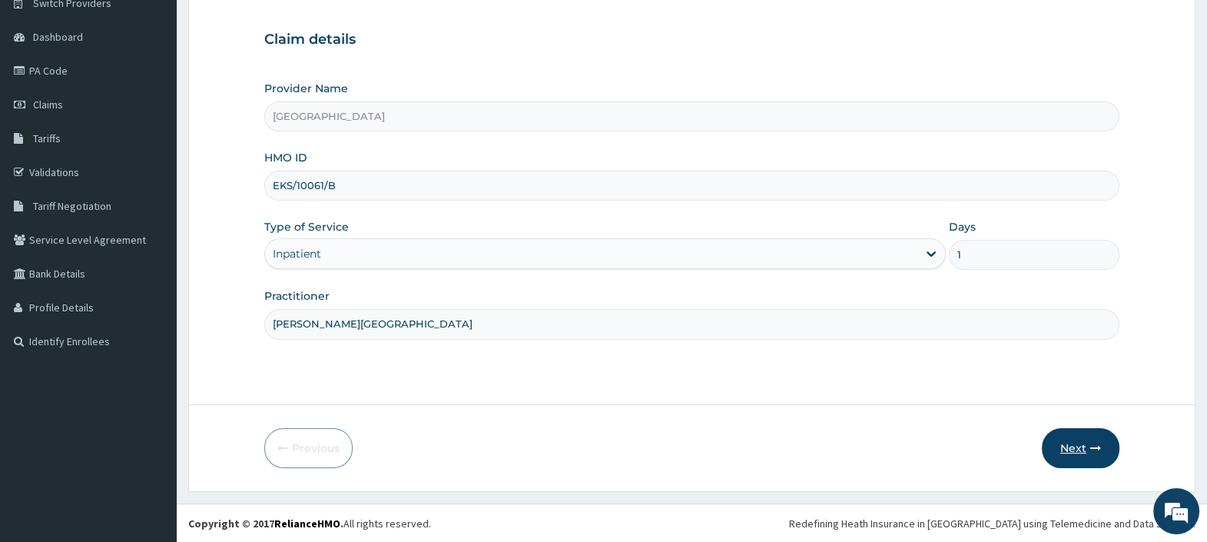
click at [1057, 446] on button "Next" at bounding box center [1081, 448] width 78 height 40
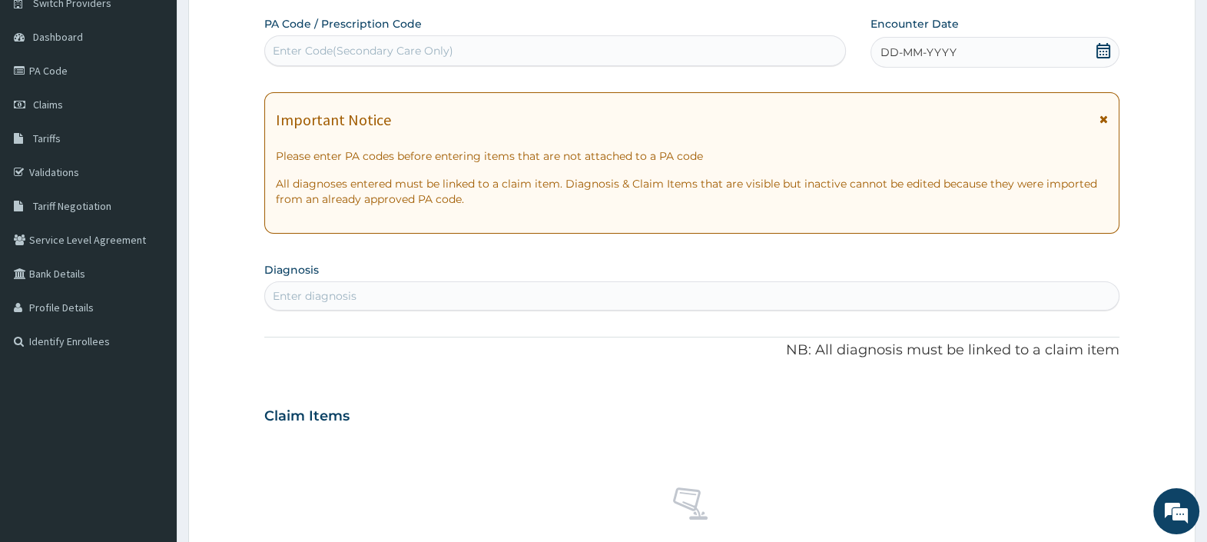
click at [422, 46] on div "Enter Code(Secondary Care Only)" at bounding box center [363, 50] width 181 height 15
paste input "PA/1FE711"
type input "PA/1FE711"
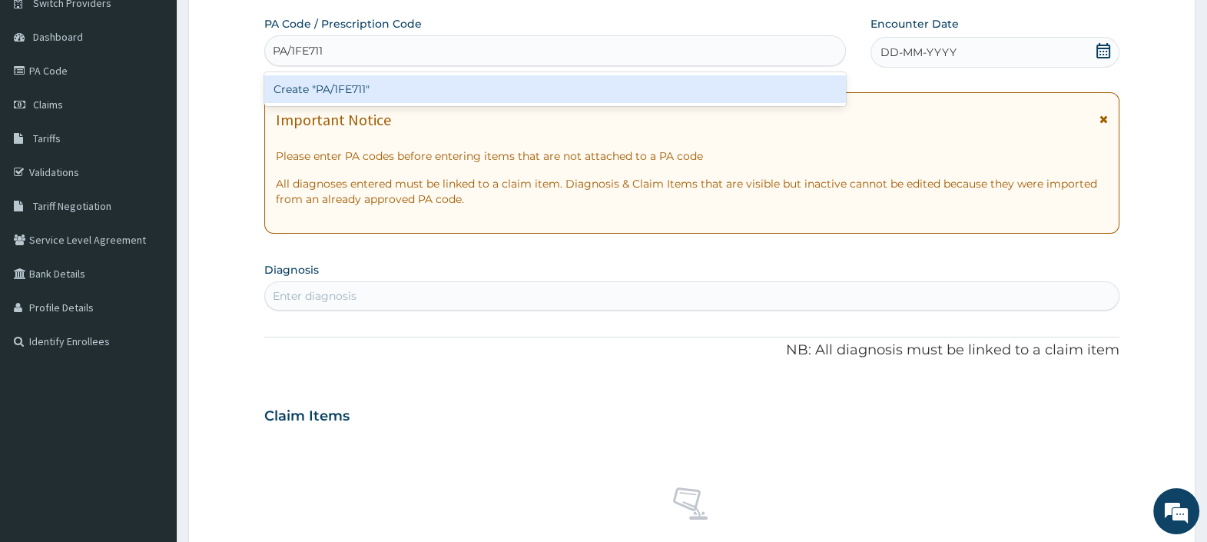
click at [408, 91] on div "Create "PA/1FE711"" at bounding box center [554, 89] width 581 height 28
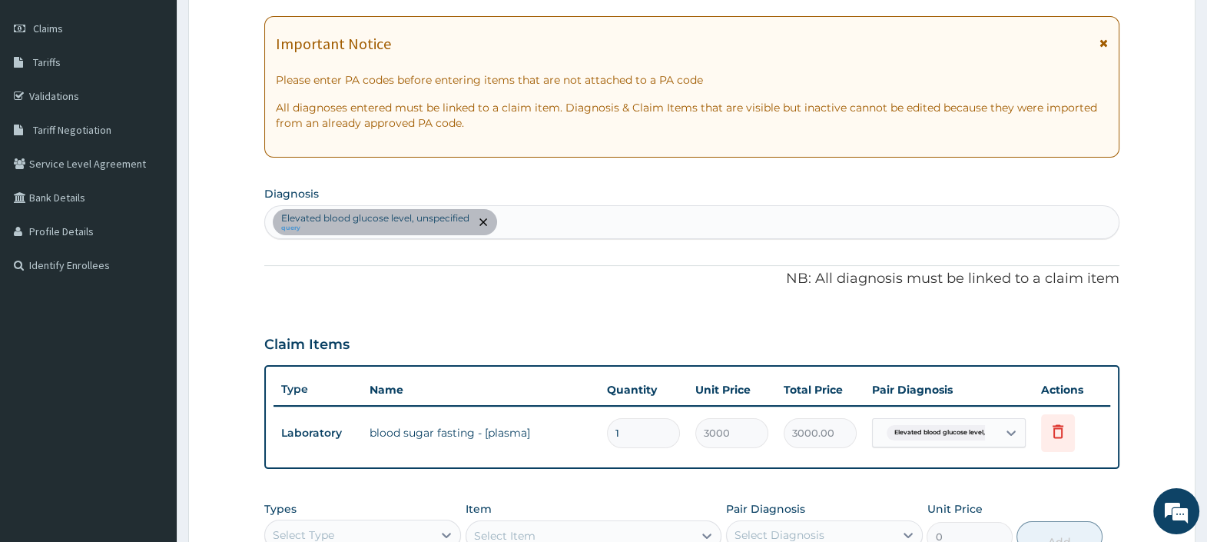
scroll to position [491, 0]
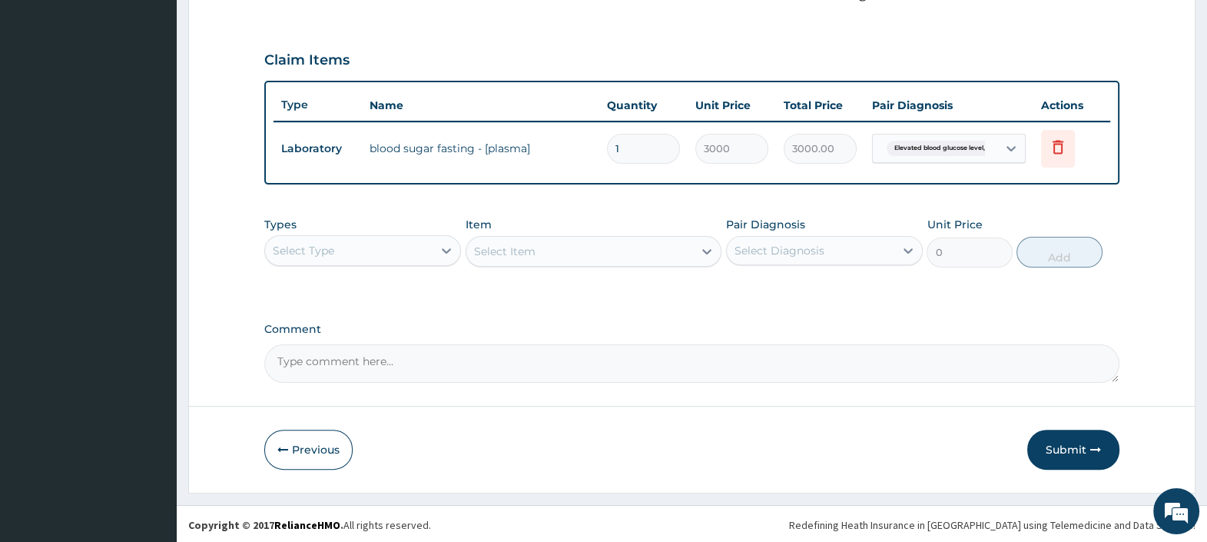
drag, startPoint x: 1062, startPoint y: 443, endPoint x: 1042, endPoint y: 433, distance: 22.7
click at [1060, 443] on button "Submit" at bounding box center [1073, 450] width 92 height 40
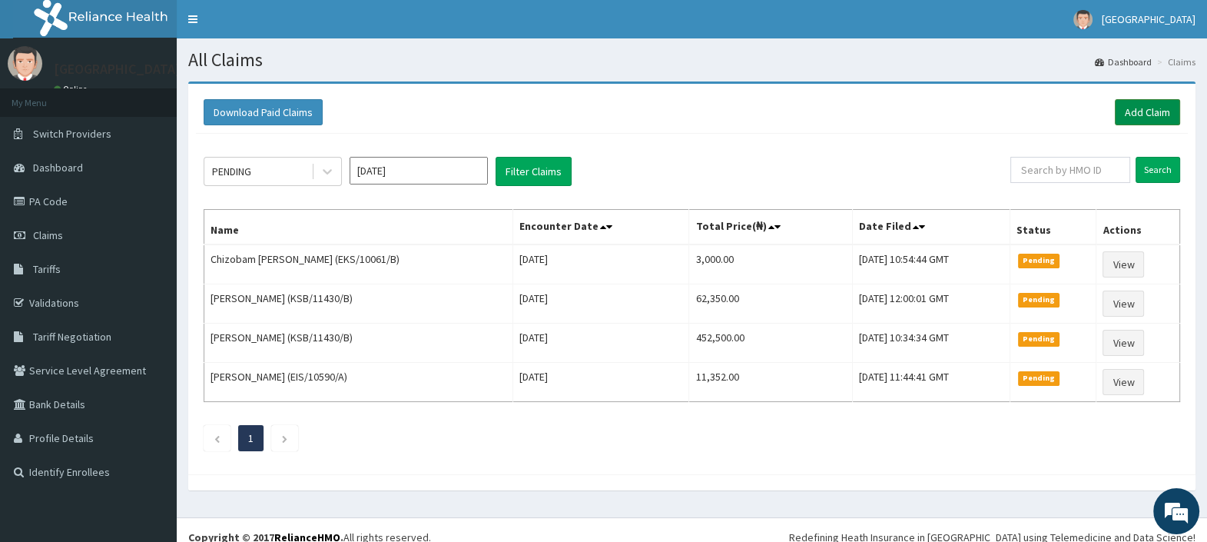
click at [1133, 105] on link "Add Claim" at bounding box center [1147, 112] width 65 height 26
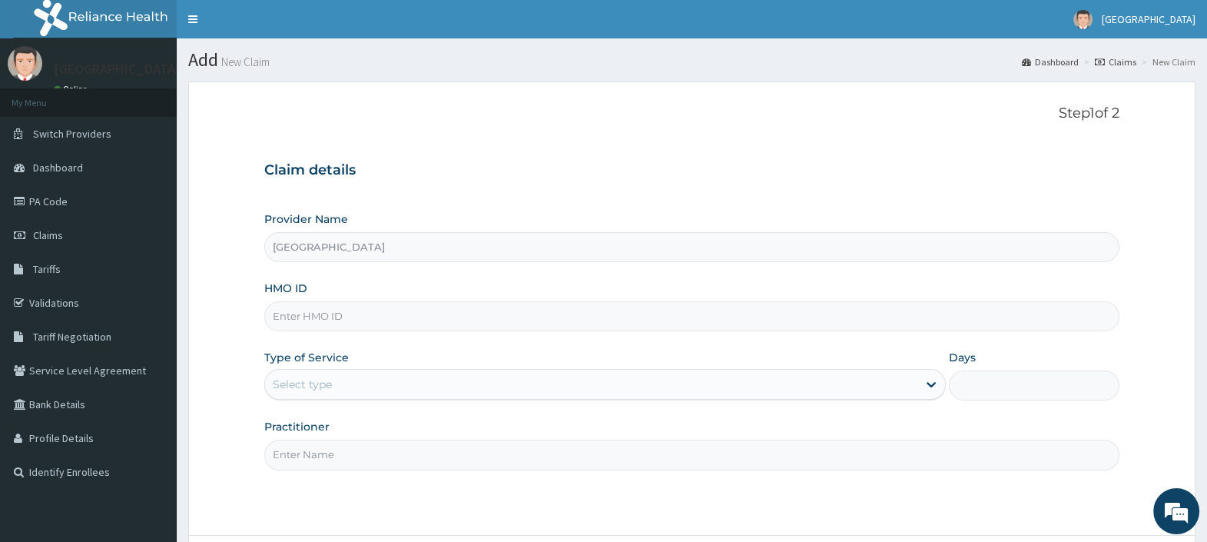
click at [297, 310] on input "HMO ID" at bounding box center [691, 316] width 855 height 30
paste input "EKS/10061/B"
type input "EKS/10061/B"
click at [324, 386] on div "Select type" at bounding box center [302, 384] width 59 height 15
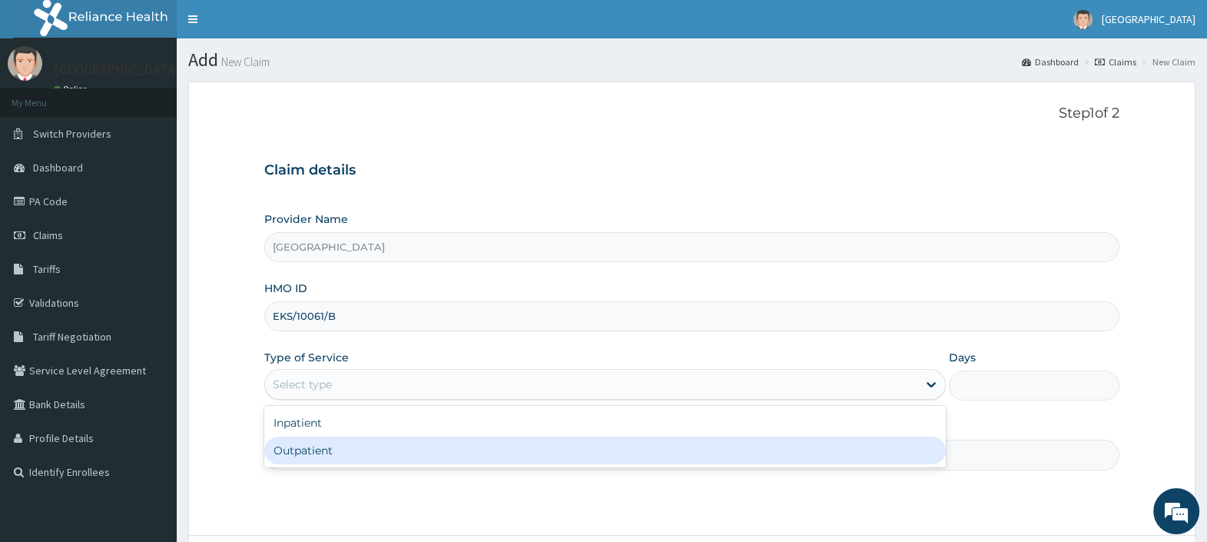
click at [312, 446] on div "Outpatient" at bounding box center [605, 450] width 682 height 28
type input "1"
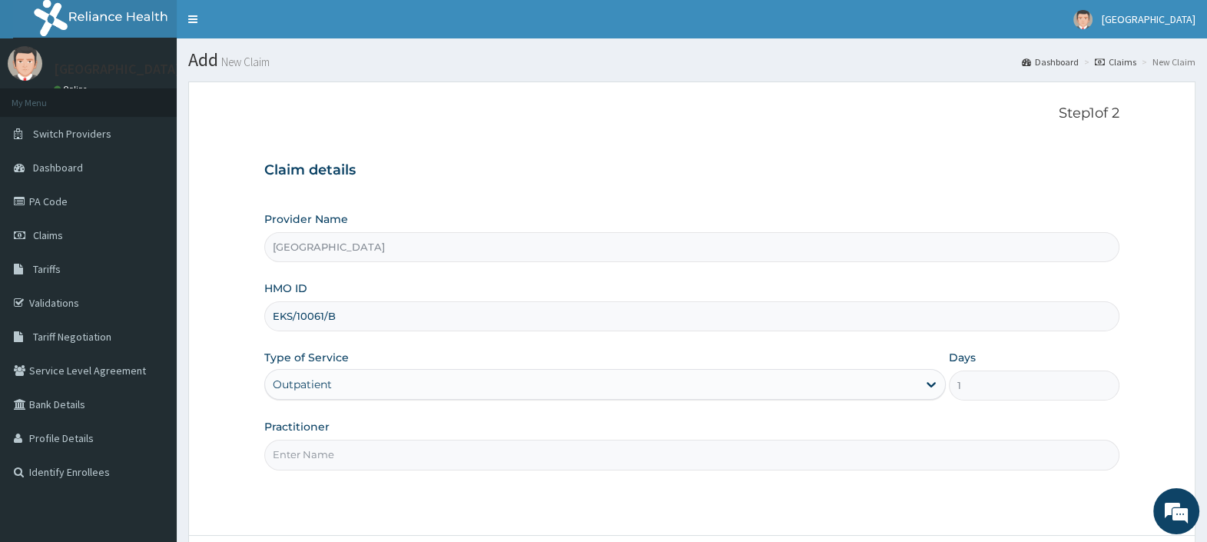
drag, startPoint x: 312, startPoint y: 446, endPoint x: 298, endPoint y: 434, distance: 18.5
click at [312, 446] on input "Practitioner" at bounding box center [691, 455] width 855 height 30
type input "DR. EBUBE"
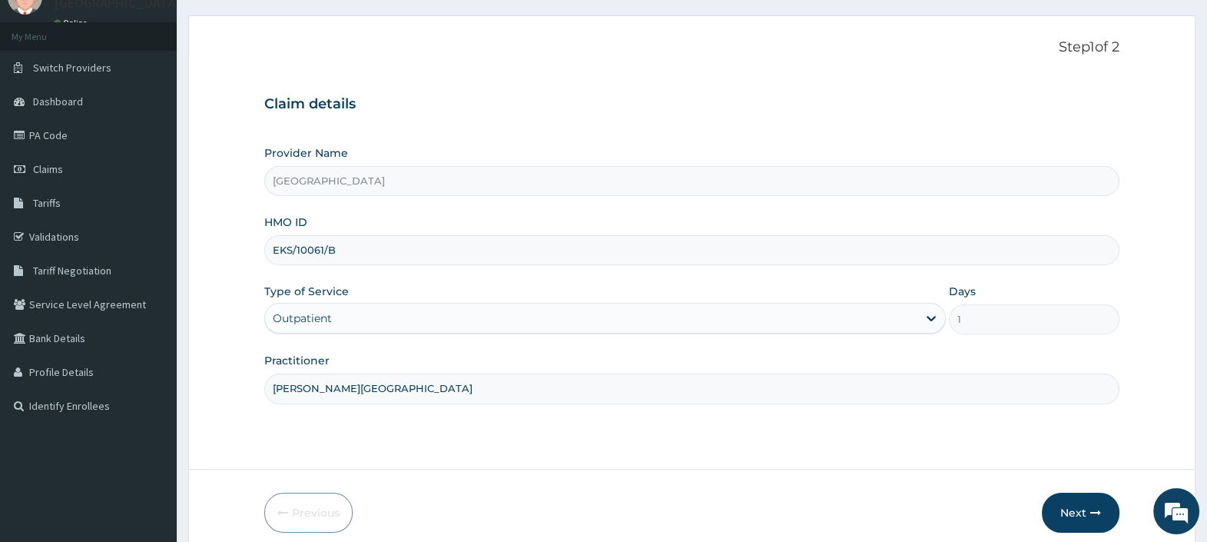
scroll to position [131, 0]
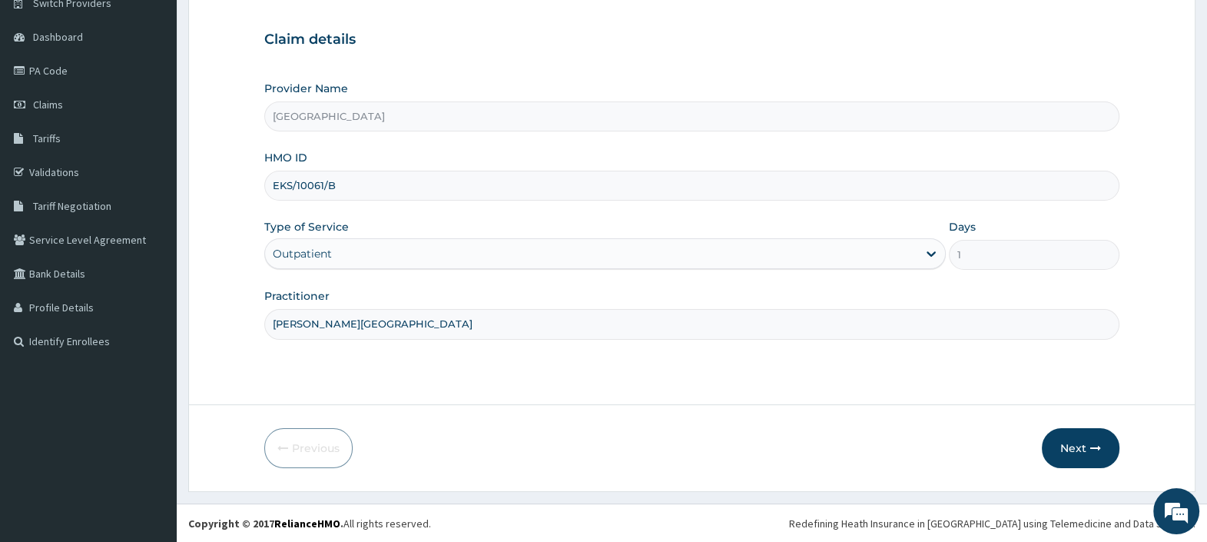
click at [626, 254] on div "Outpatient" at bounding box center [591, 253] width 652 height 25
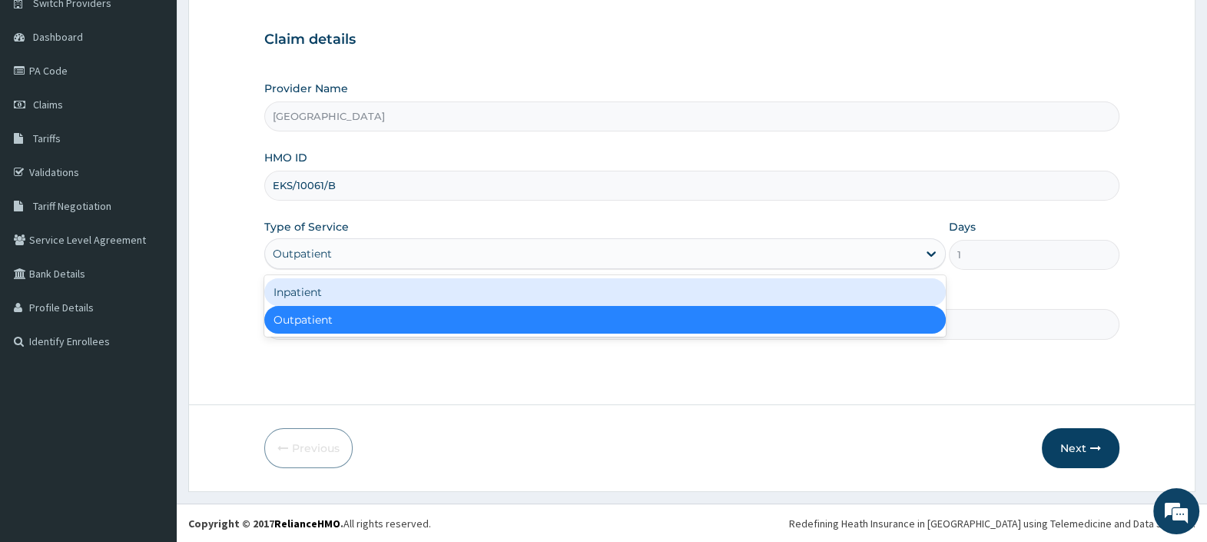
click at [426, 278] on div "Inpatient" at bounding box center [605, 292] width 682 height 28
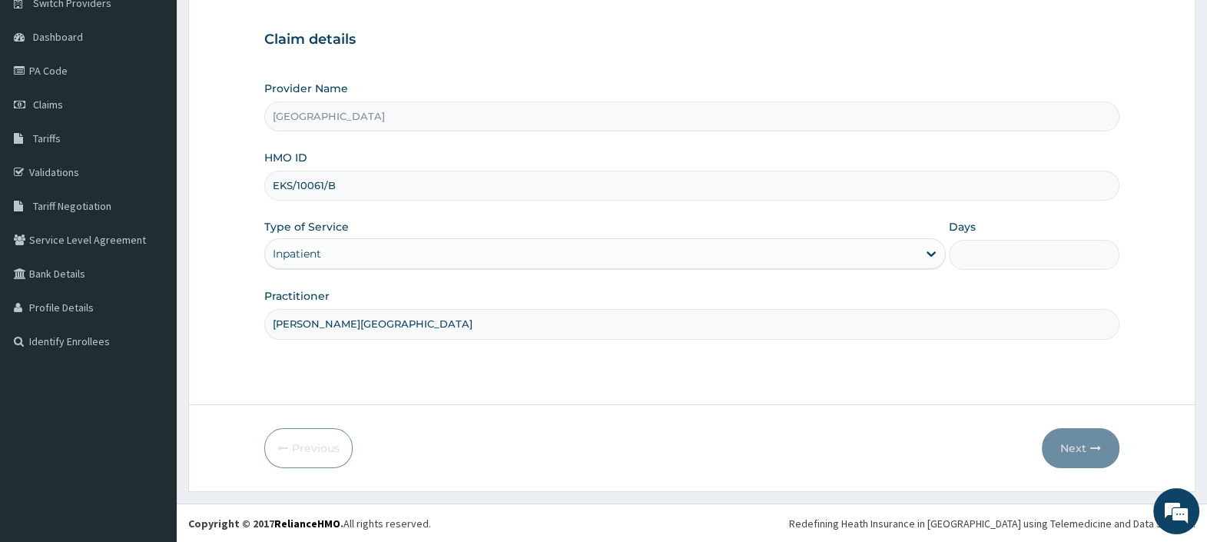
click at [981, 251] on input "Days" at bounding box center [1034, 255] width 171 height 30
type input "2"
click at [1072, 447] on button "Next" at bounding box center [1081, 448] width 78 height 40
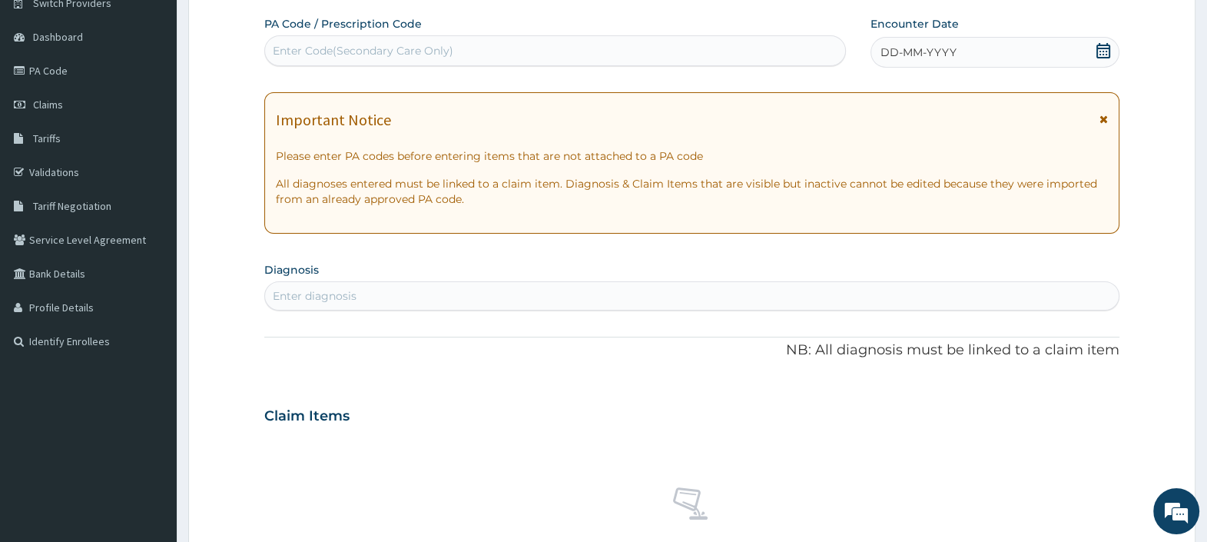
click at [557, 54] on div "Enter Code(Secondary Care Only)" at bounding box center [554, 50] width 579 height 25
paste input "PA/6E4CA7"
type input "PA/6E4CA7"
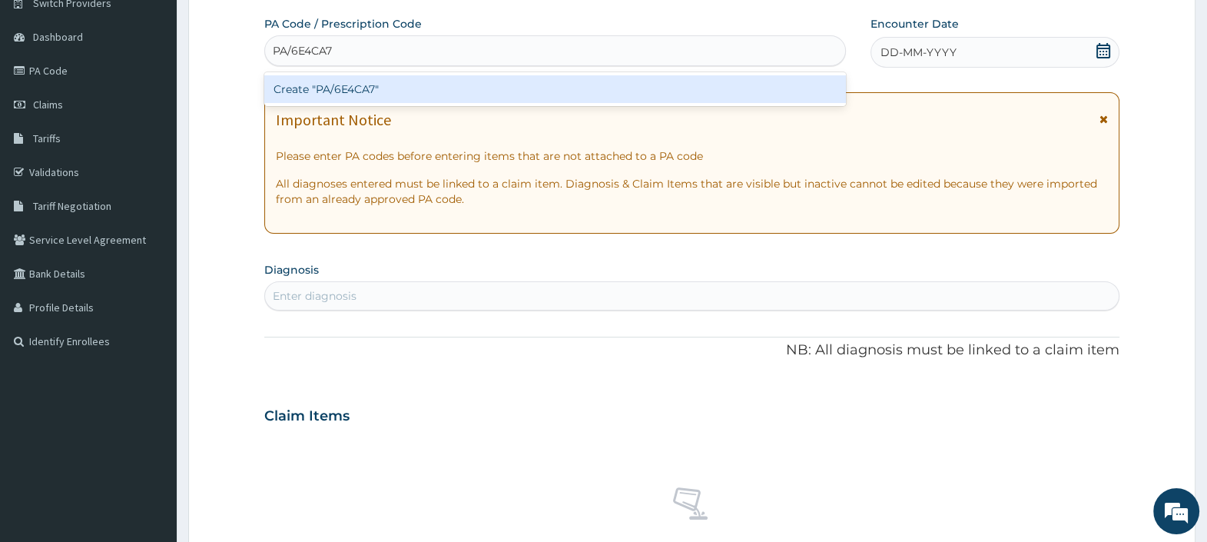
click at [542, 95] on div "Create "PA/6E4CA7"" at bounding box center [554, 89] width 581 height 28
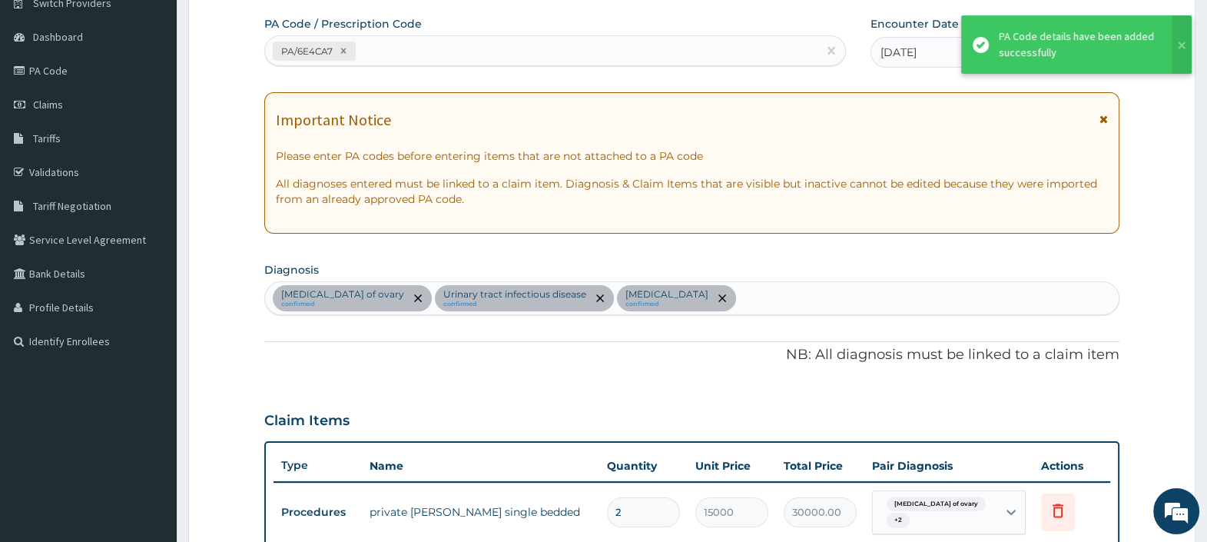
scroll to position [420, 0]
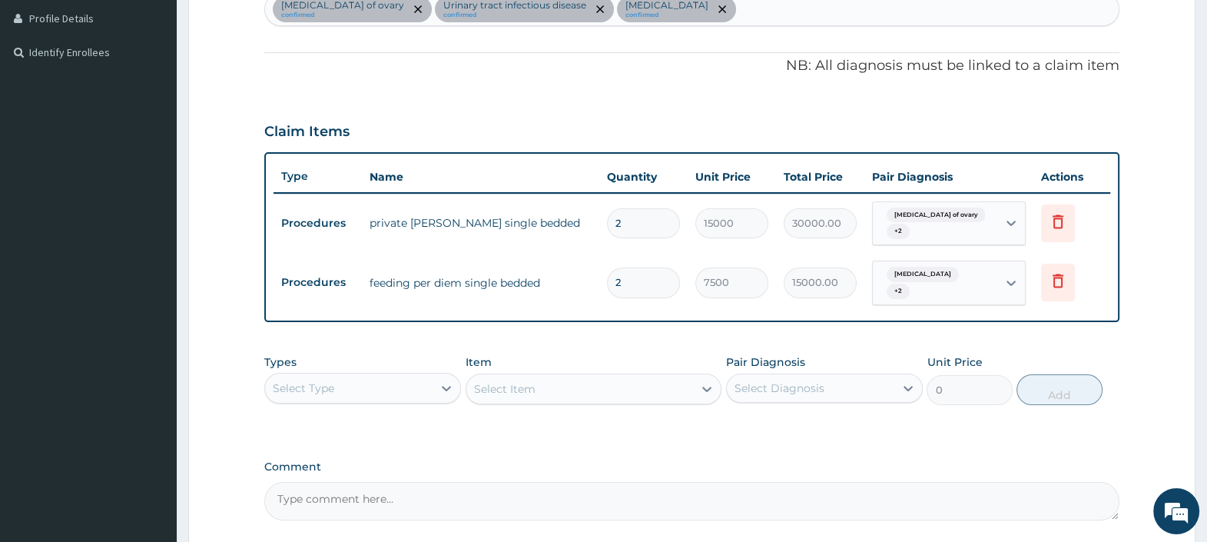
click at [501, 226] on td "private ward single bedded" at bounding box center [480, 222] width 237 height 31
click at [1060, 219] on icon at bounding box center [1058, 221] width 18 height 18
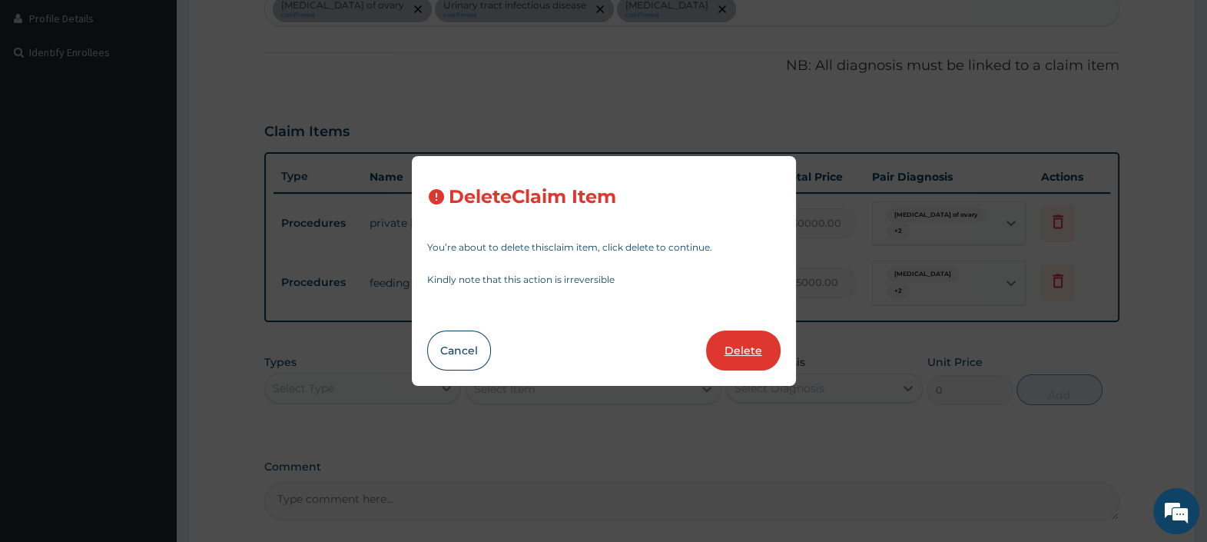
click at [739, 353] on button "Delete" at bounding box center [743, 350] width 75 height 40
type input "7500"
type input "15000.00"
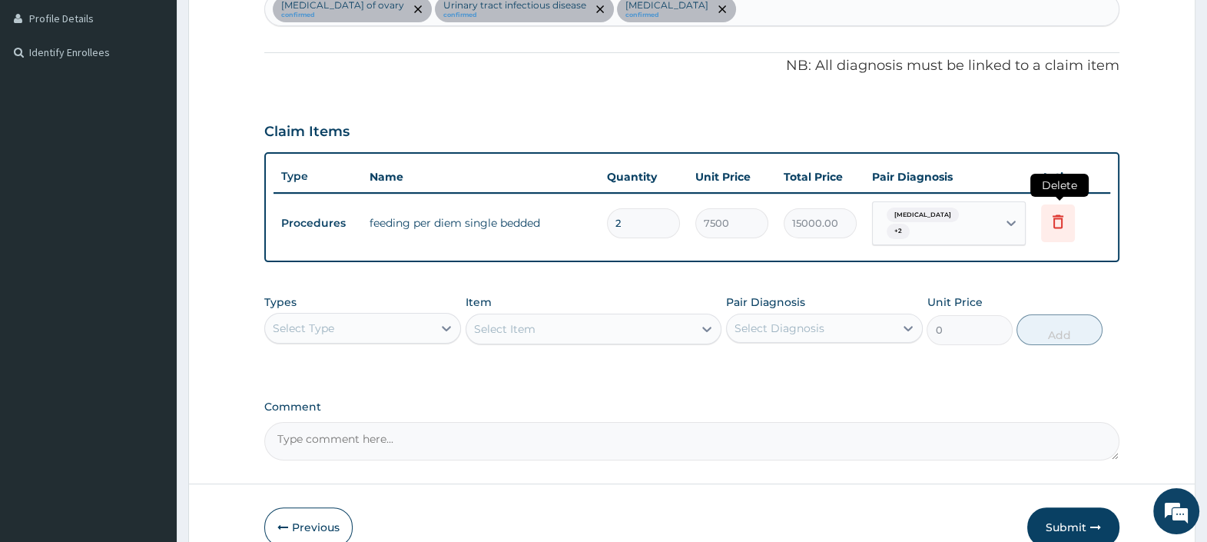
click at [1057, 216] on icon at bounding box center [1058, 221] width 18 height 18
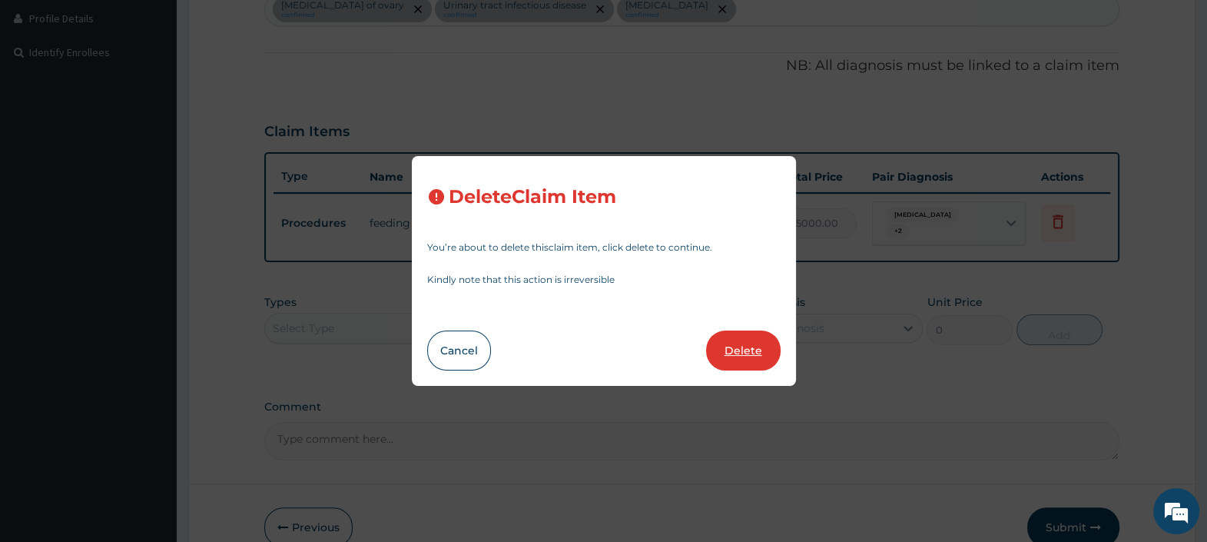
click at [745, 350] on button "Delete" at bounding box center [743, 350] width 75 height 40
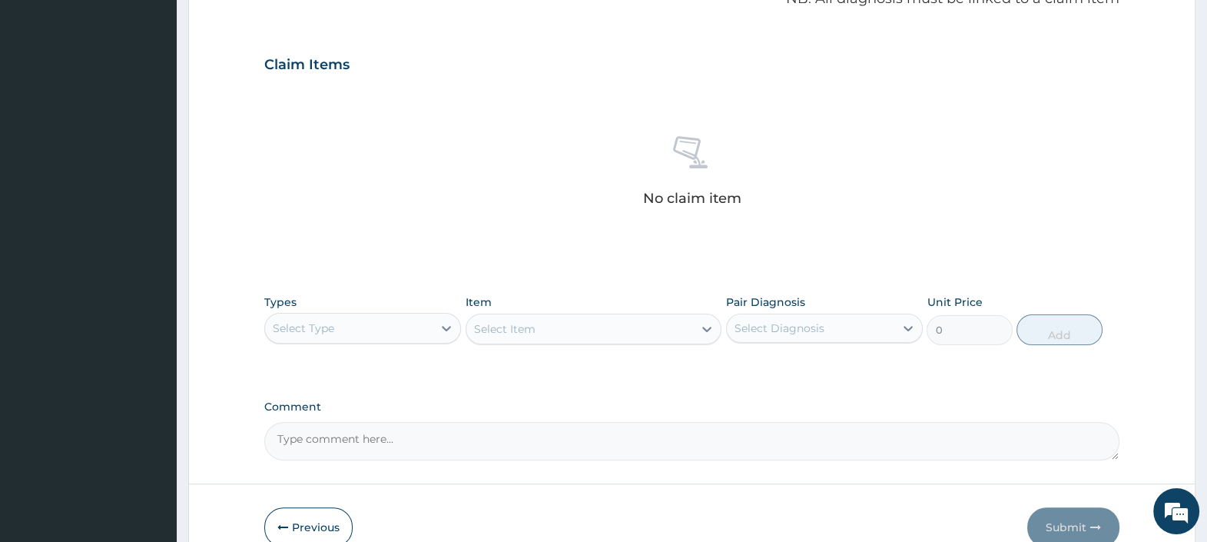
scroll to position [516, 0]
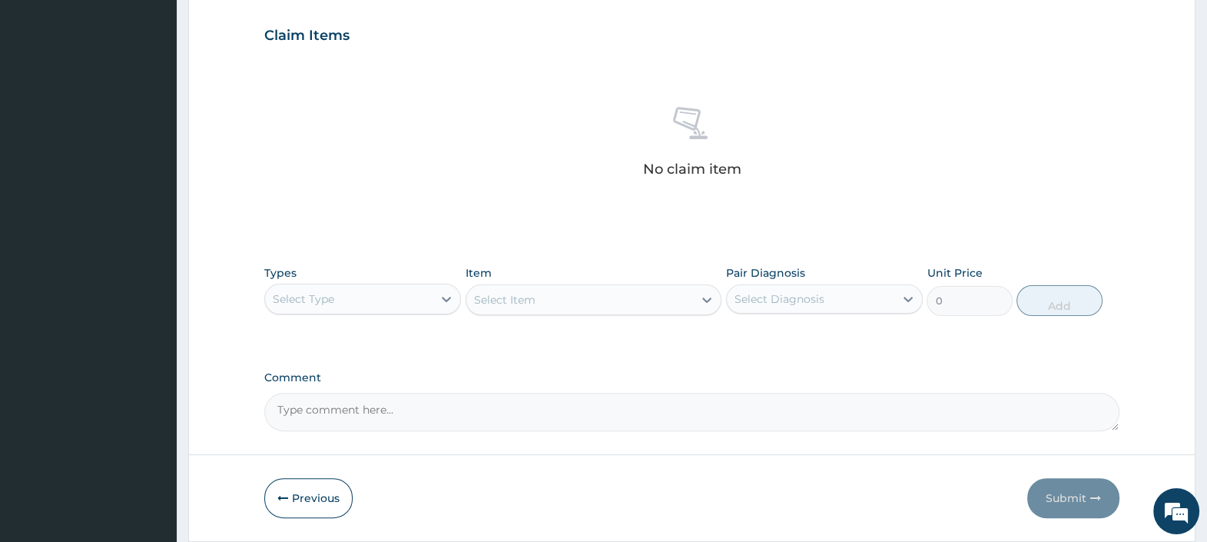
click at [400, 299] on div "Select Type" at bounding box center [349, 299] width 168 height 25
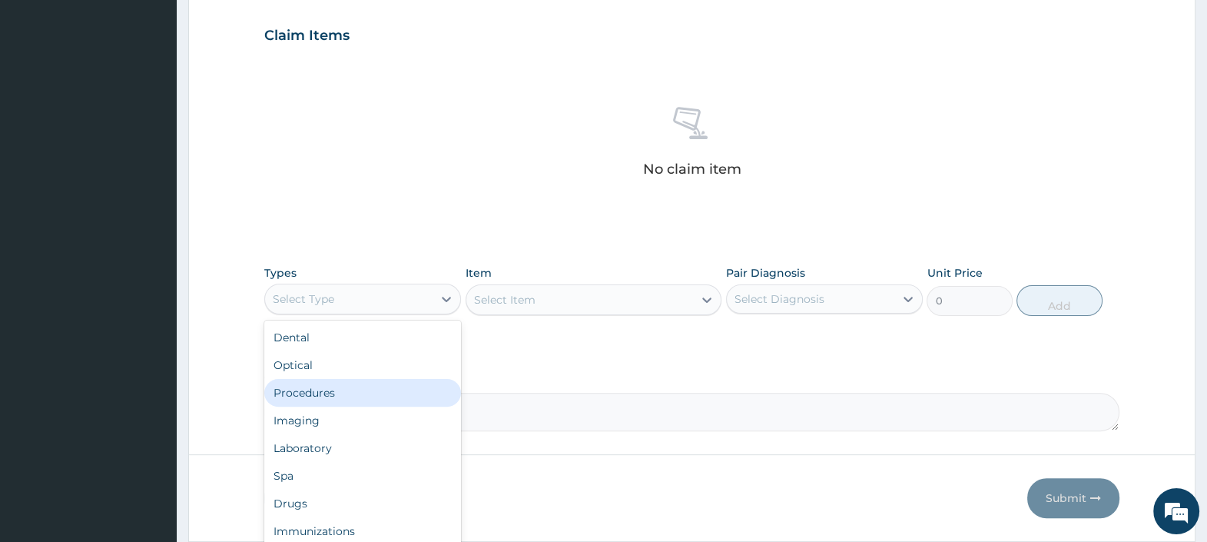
click at [343, 398] on div "Procedures" at bounding box center [362, 393] width 197 height 28
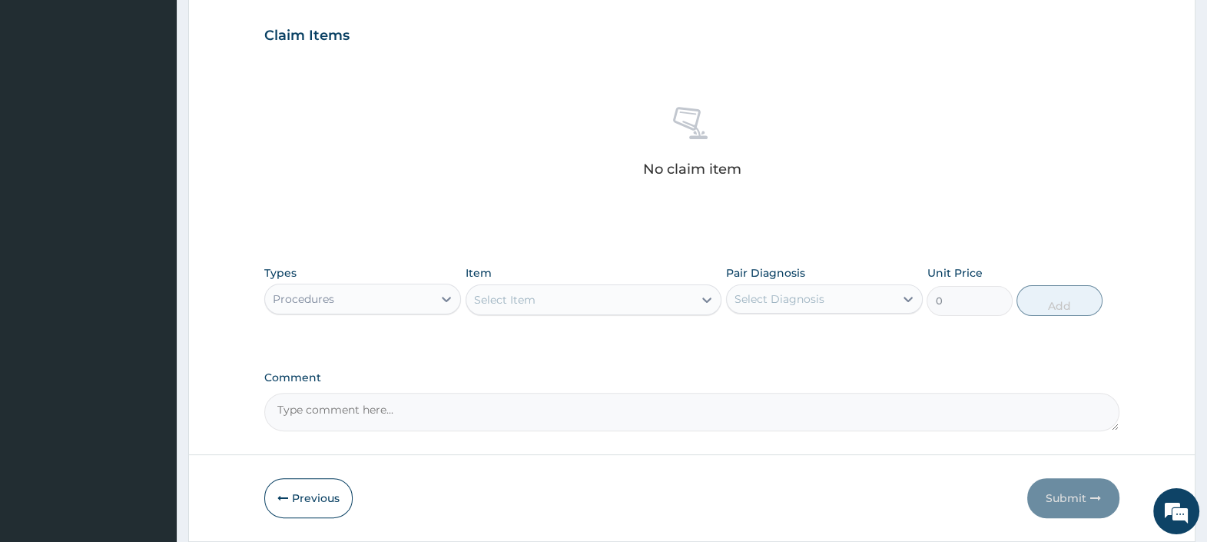
click at [518, 287] on div "Select Item" at bounding box center [579, 299] width 227 height 25
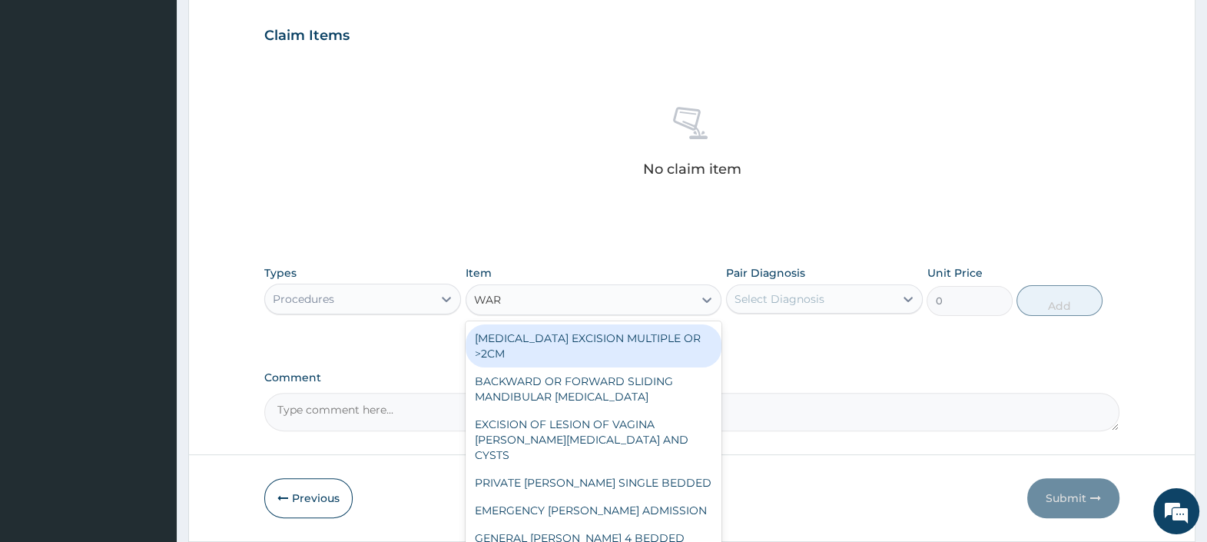
type input "WARD"
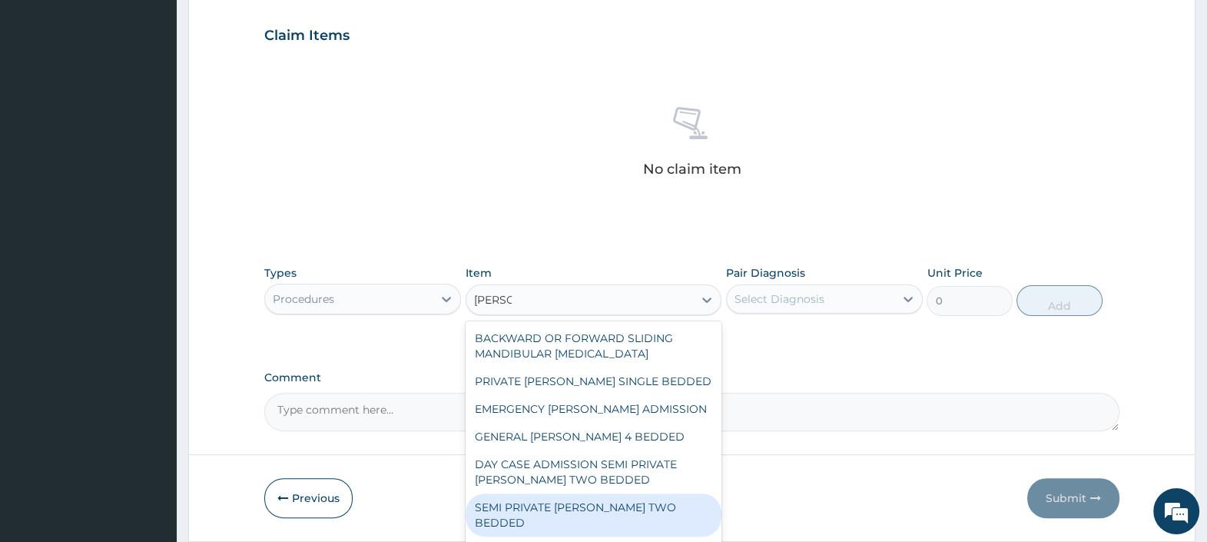
click at [613, 504] on div "SEMI PRIVATE WARD TWO BEDDED" at bounding box center [594, 514] width 257 height 43
type input "9000"
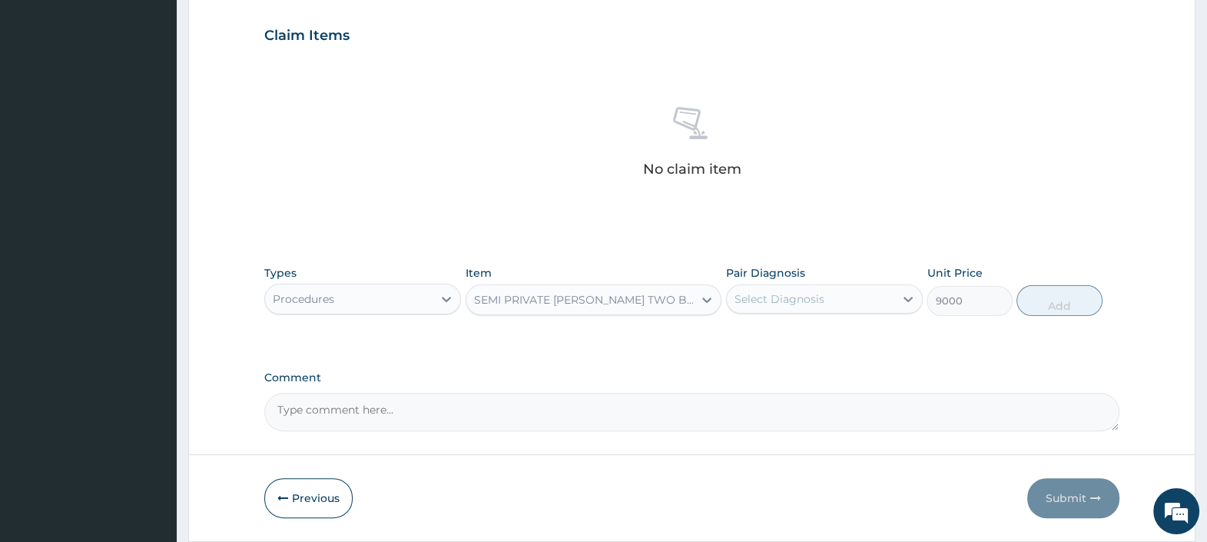
click at [818, 293] on div "Select Diagnosis" at bounding box center [780, 298] width 90 height 15
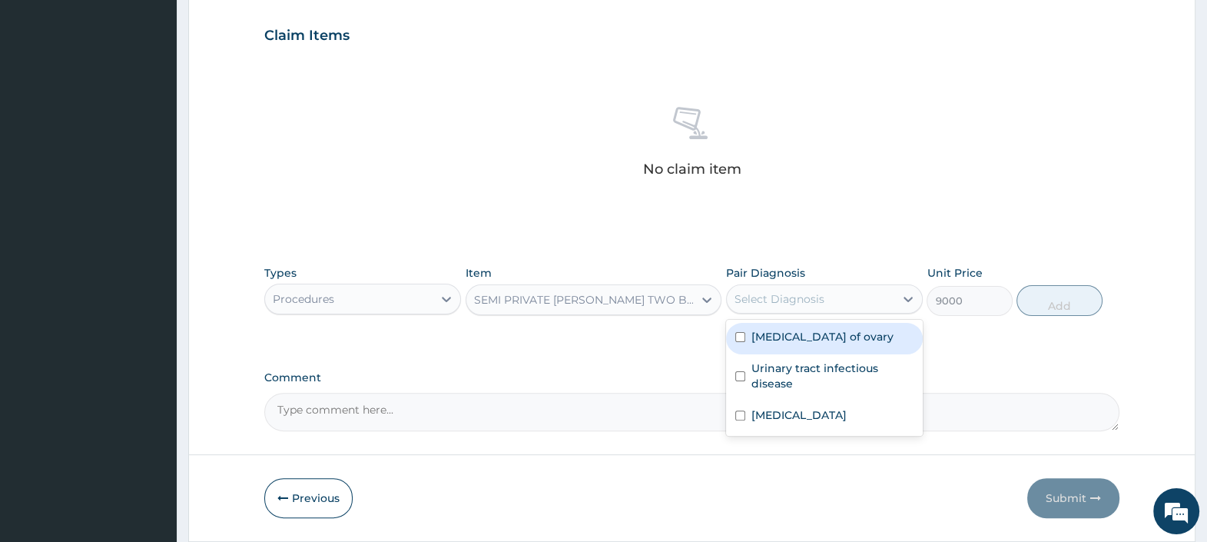
click at [795, 329] on label "[MEDICAL_DATA] of ovary" at bounding box center [823, 336] width 142 height 15
checkbox input "true"
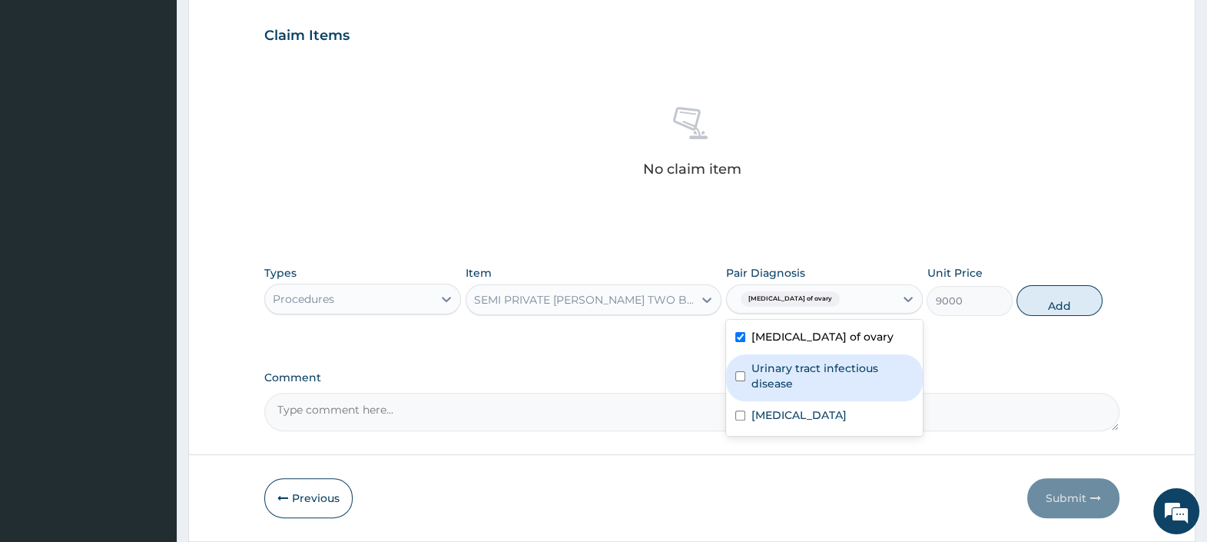
click at [780, 363] on label "Urinary tract infectious disease" at bounding box center [833, 375] width 162 height 31
checkbox input "true"
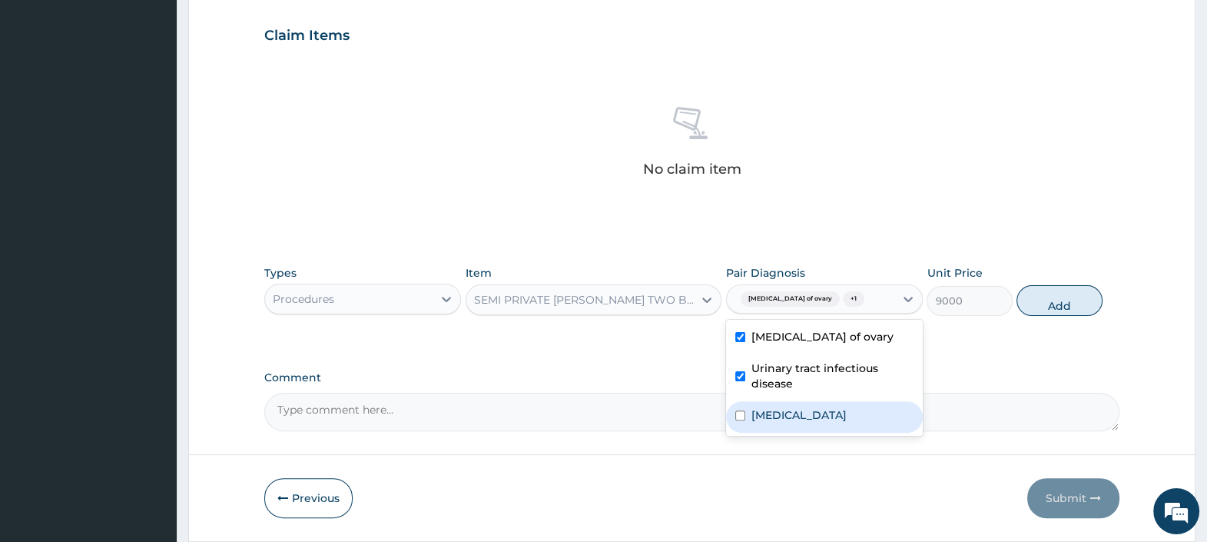
click at [780, 411] on label "Cellulitis" at bounding box center [799, 414] width 95 height 15
checkbox input "true"
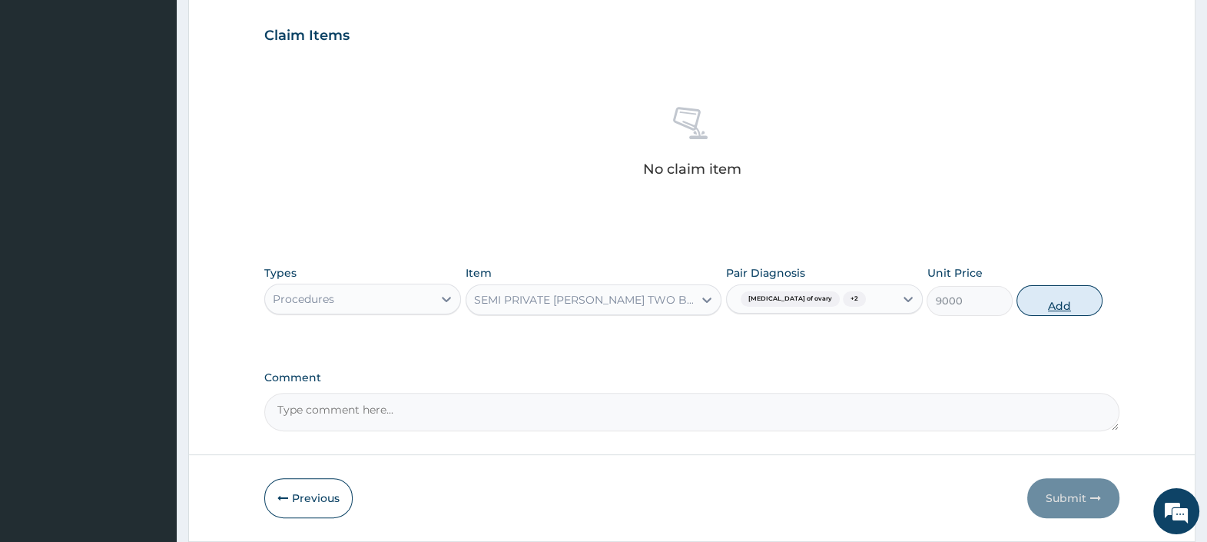
click at [1064, 294] on button "Add" at bounding box center [1059, 300] width 85 height 31
type input "0"
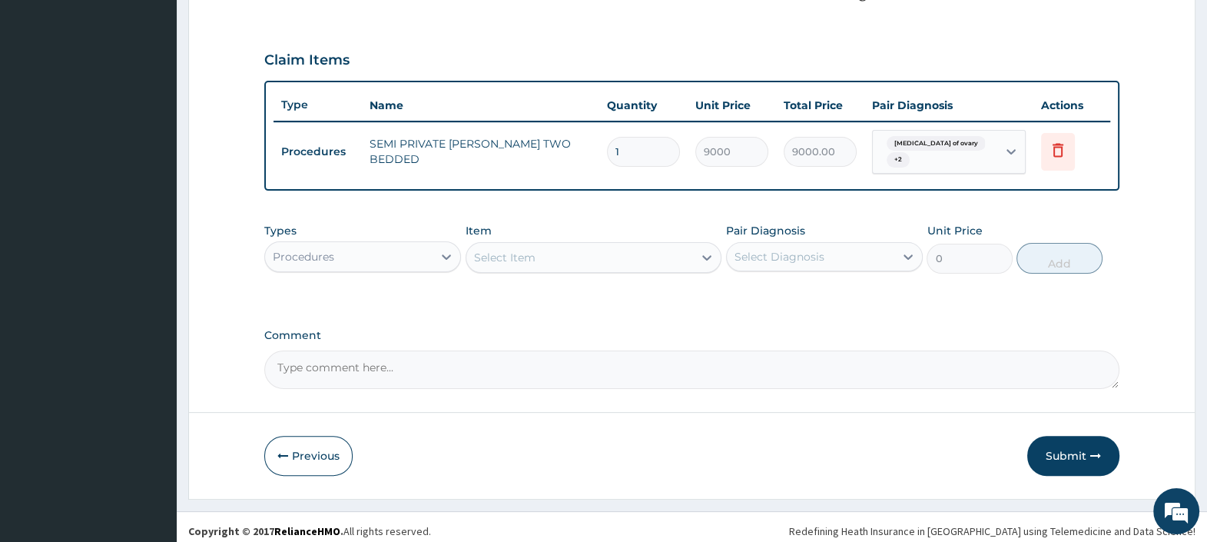
click at [589, 251] on div "Select Item" at bounding box center [579, 257] width 227 height 25
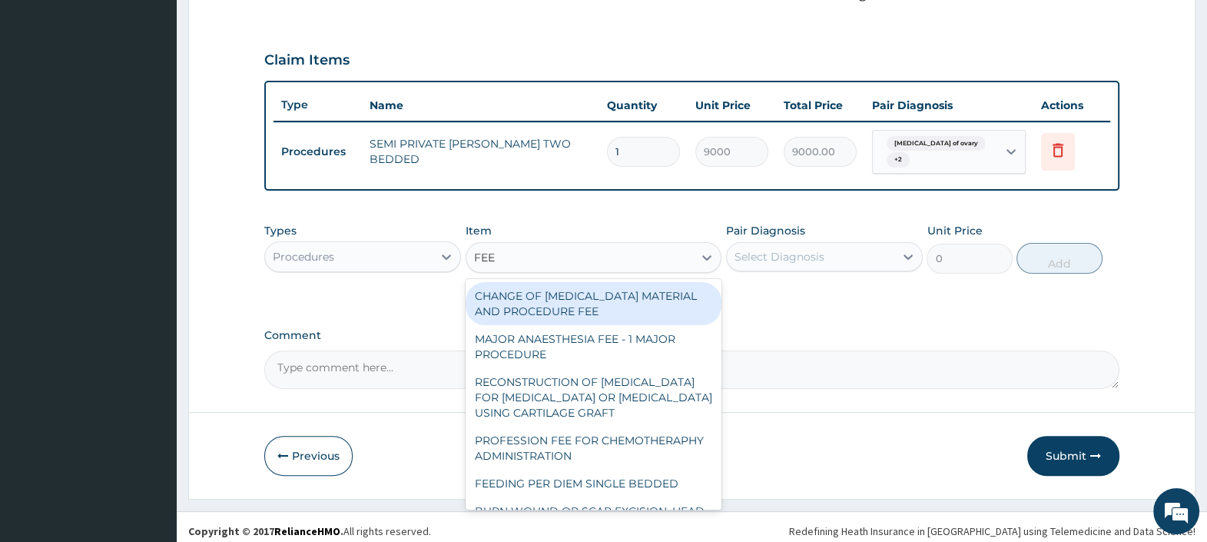
type input "FEED"
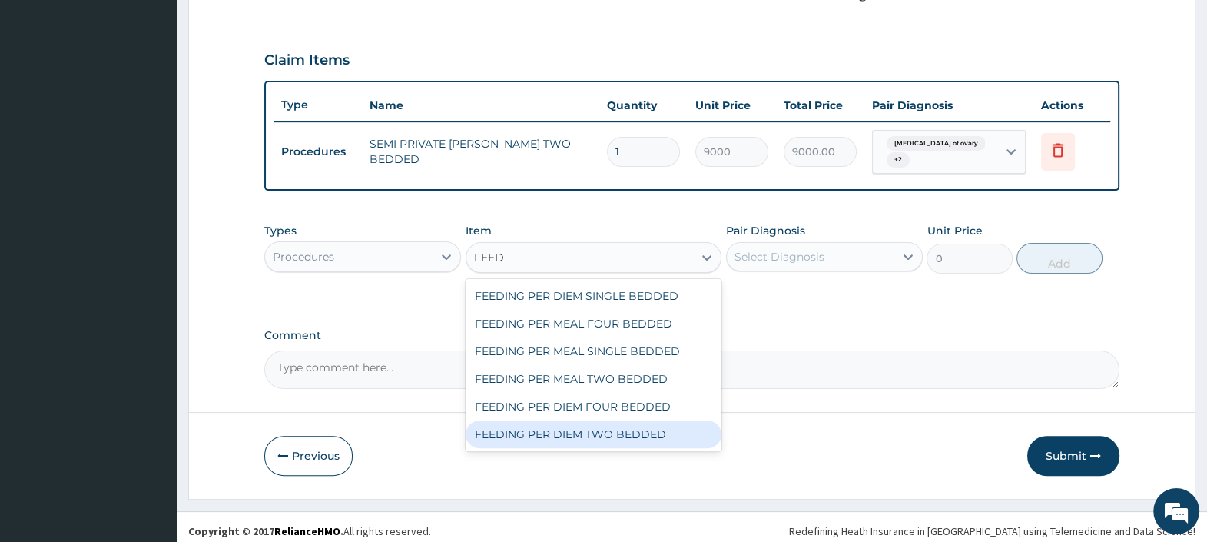
drag, startPoint x: 603, startPoint y: 416, endPoint x: 640, endPoint y: 364, distance: 64.0
click at [601, 420] on div "FEEDING PER DIEM TWO BEDDED" at bounding box center [594, 434] width 257 height 28
type input "7500"
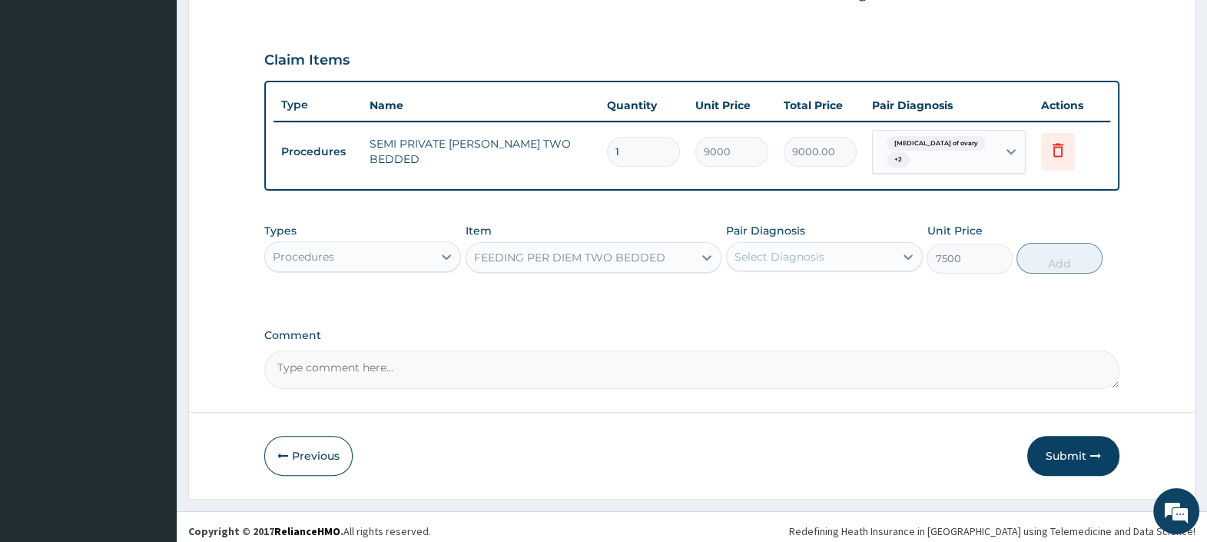
click at [763, 249] on div "Select Diagnosis" at bounding box center [780, 256] width 90 height 15
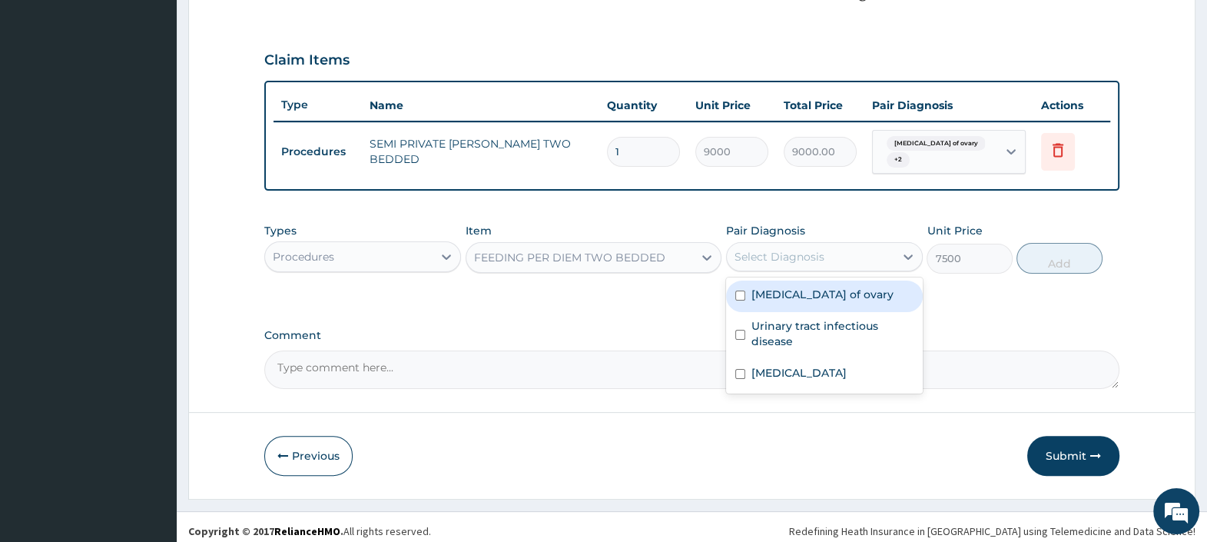
click at [780, 287] on label "[MEDICAL_DATA] of ovary" at bounding box center [823, 294] width 142 height 15
checkbox input "true"
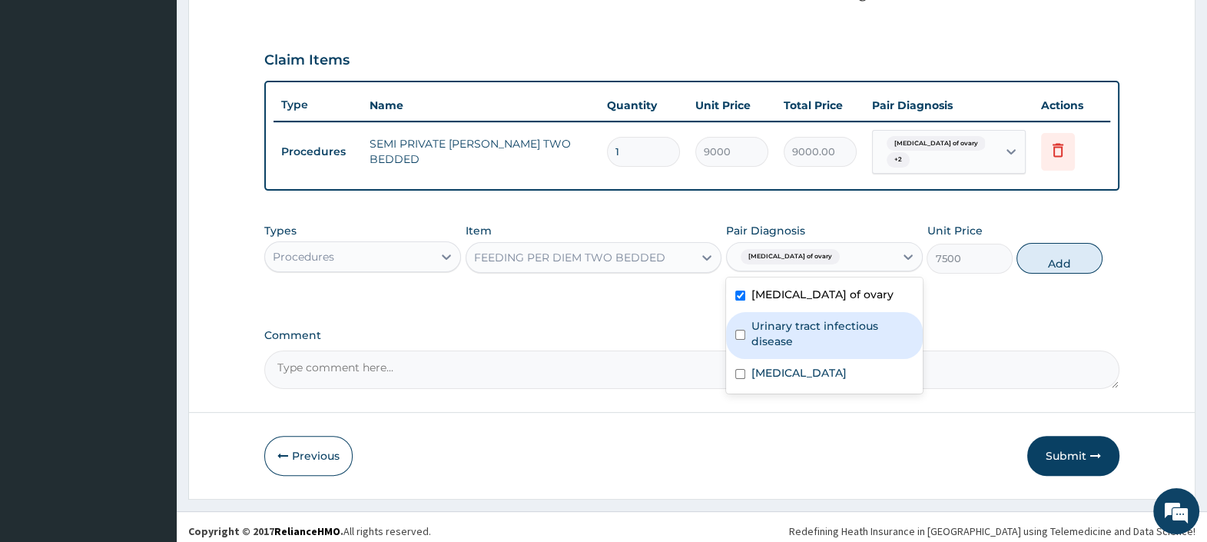
click at [791, 323] on label "Urinary tract infectious disease" at bounding box center [833, 333] width 162 height 31
checkbox input "true"
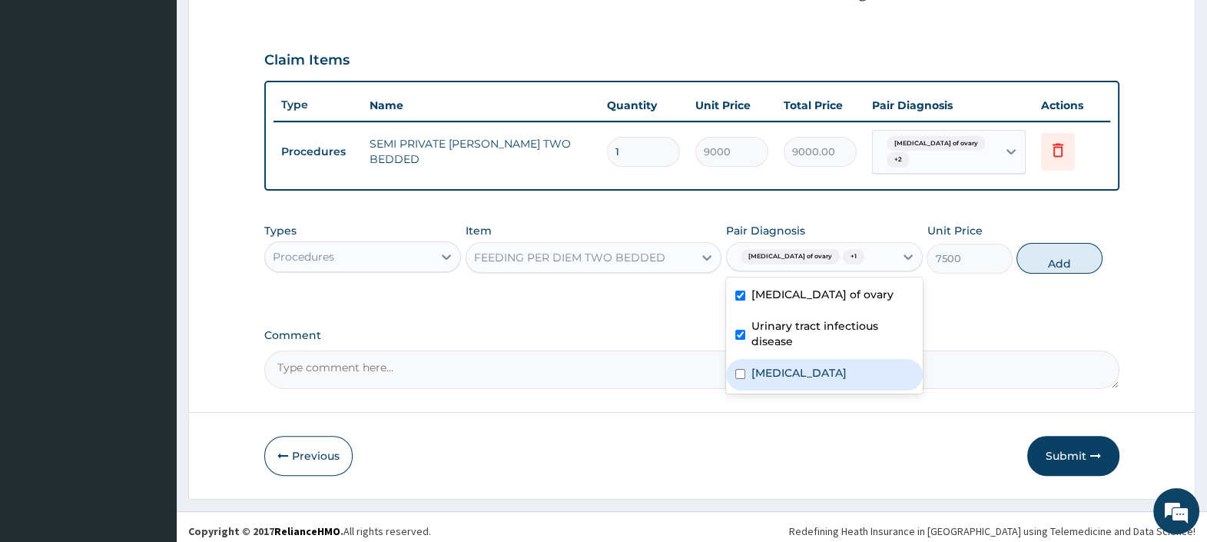
drag, startPoint x: 791, startPoint y: 363, endPoint x: 784, endPoint y: 357, distance: 10.3
click at [791, 365] on label "Cellulitis" at bounding box center [799, 372] width 95 height 15
checkbox input "true"
click at [1060, 261] on button "Add" at bounding box center [1059, 258] width 85 height 31
type input "0"
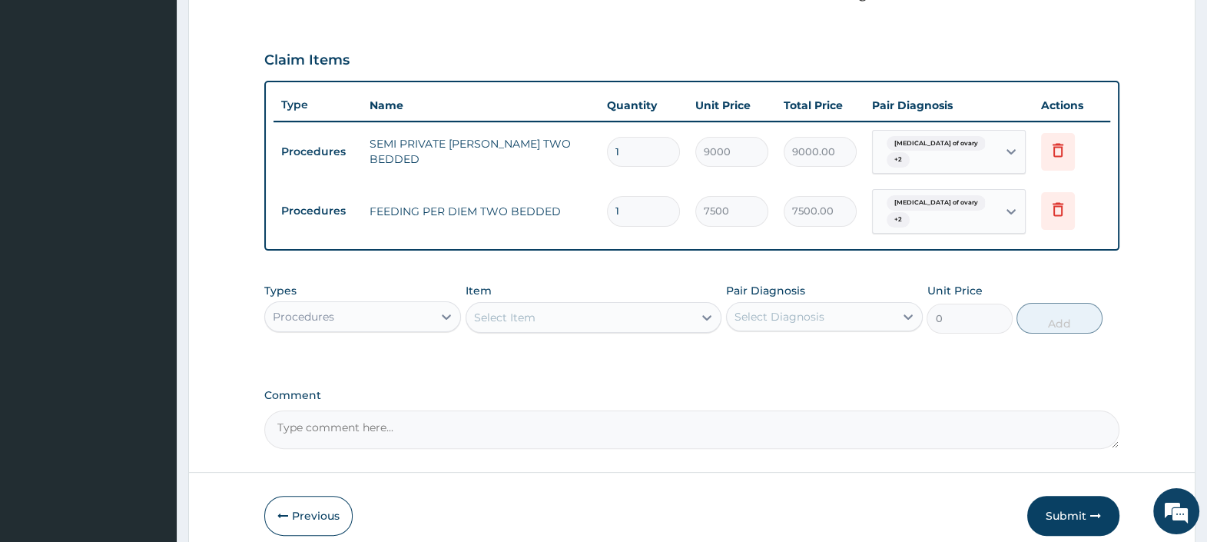
drag, startPoint x: 632, startPoint y: 200, endPoint x: 519, endPoint y: 172, distance: 116.3
click at [520, 172] on tbody "Procedures SEMI PRIVATE WARD TWO BEDDED 1 9000 9000.00 Cyst of ovary + 2 Delete…" at bounding box center [692, 181] width 837 height 120
type input "2"
type input "15000.00"
type input "2"
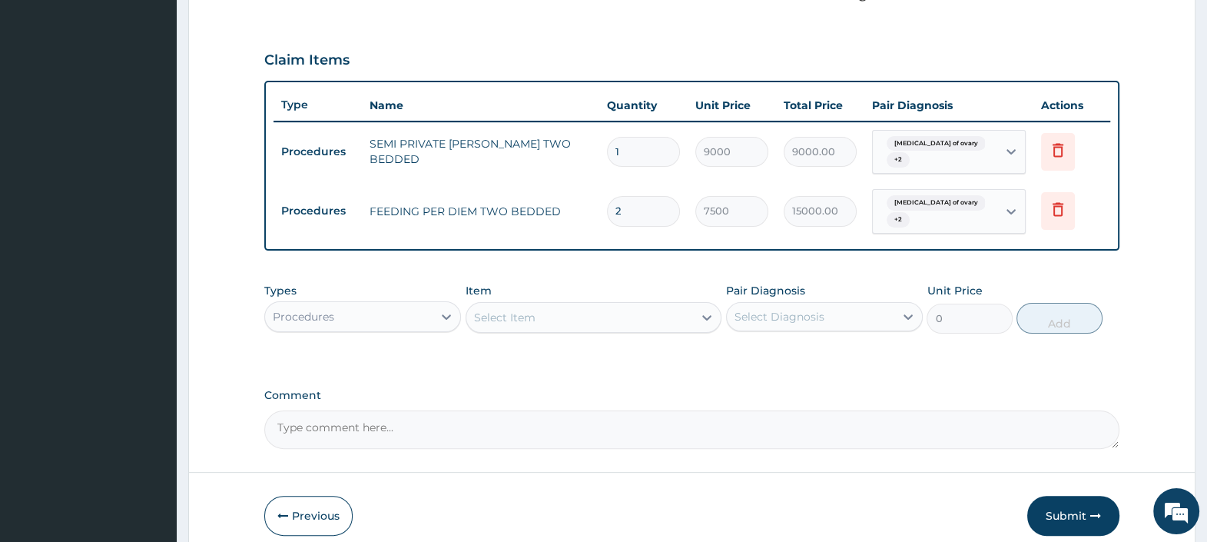
drag, startPoint x: 634, startPoint y: 146, endPoint x: 549, endPoint y: 150, distance: 84.6
click at [546, 146] on tr "Procedures SEMI PRIVATE WARD TWO BEDDED 1 9000 9000.00 Cyst of ovary + 2 Delete" at bounding box center [692, 152] width 837 height 60
type input "2"
type input "18000.00"
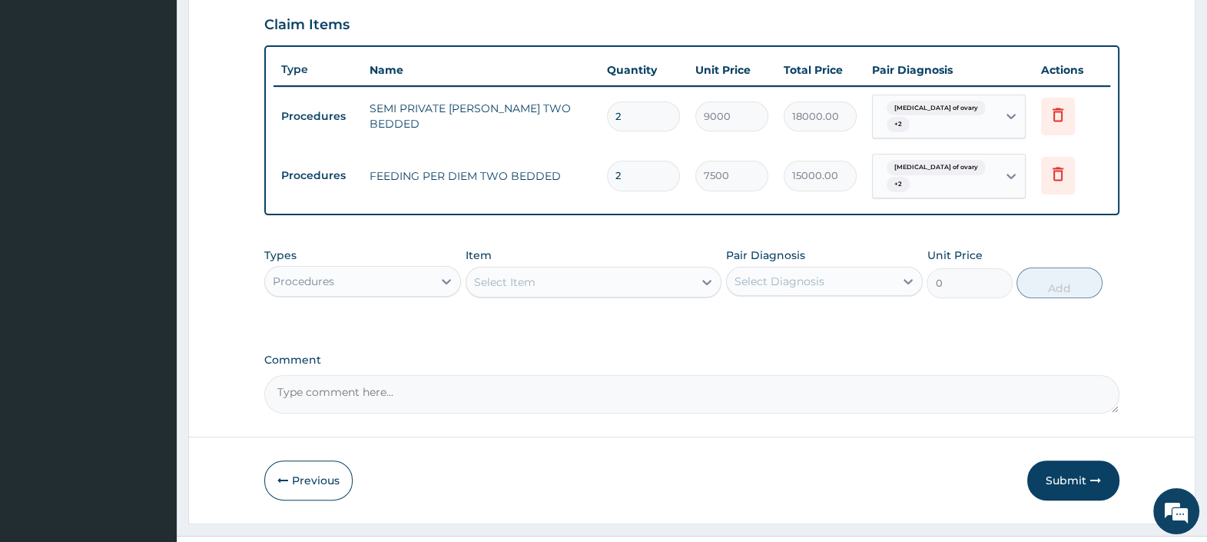
scroll to position [544, 0]
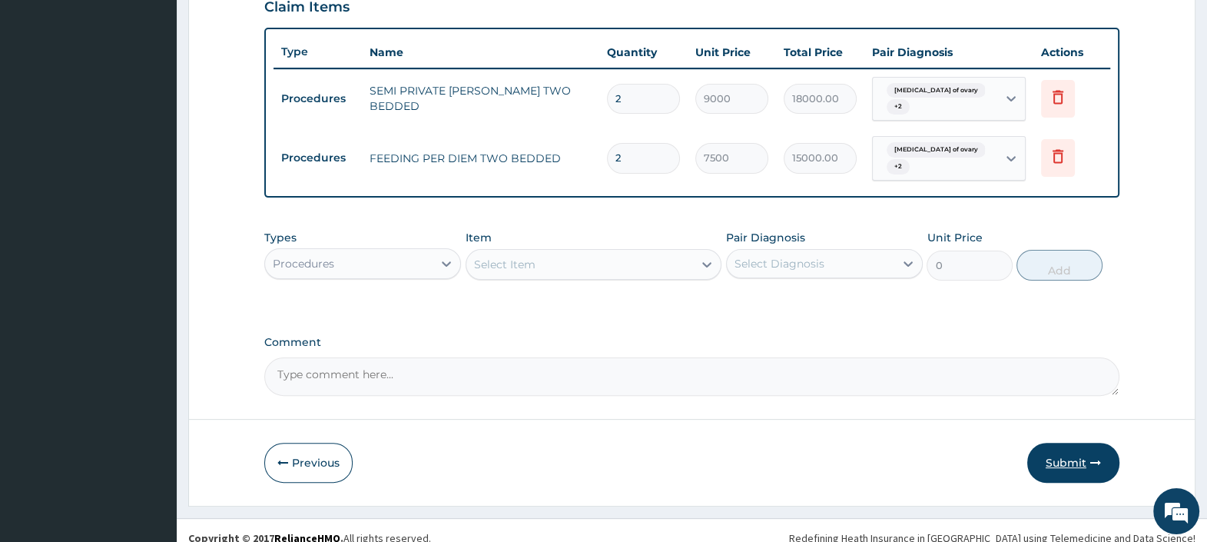
type input "2"
click at [1066, 444] on button "Submit" at bounding box center [1073, 463] width 92 height 40
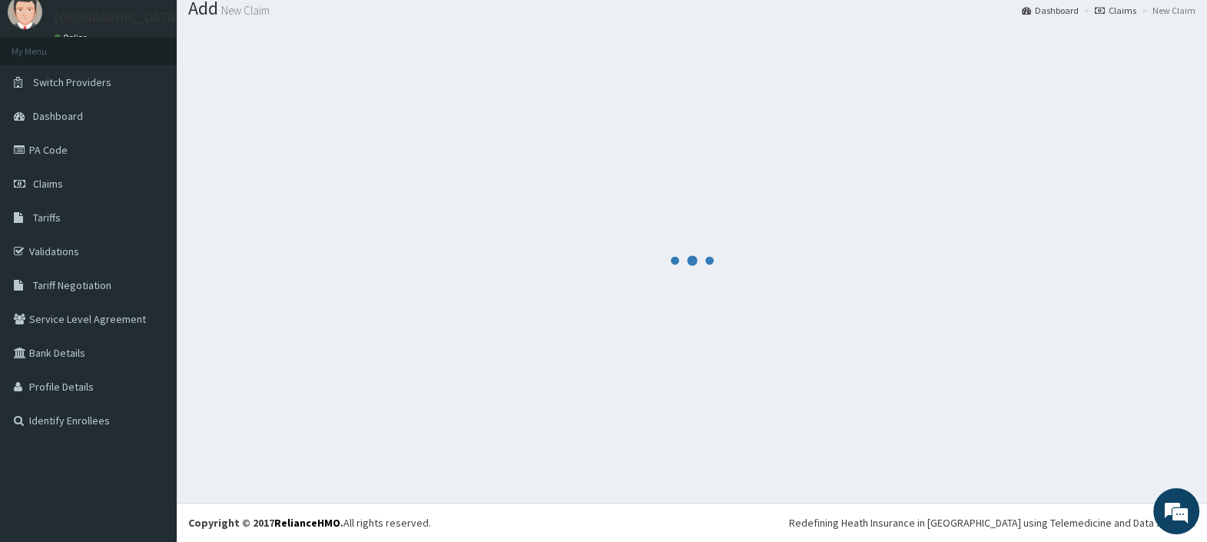
scroll to position [51, 0]
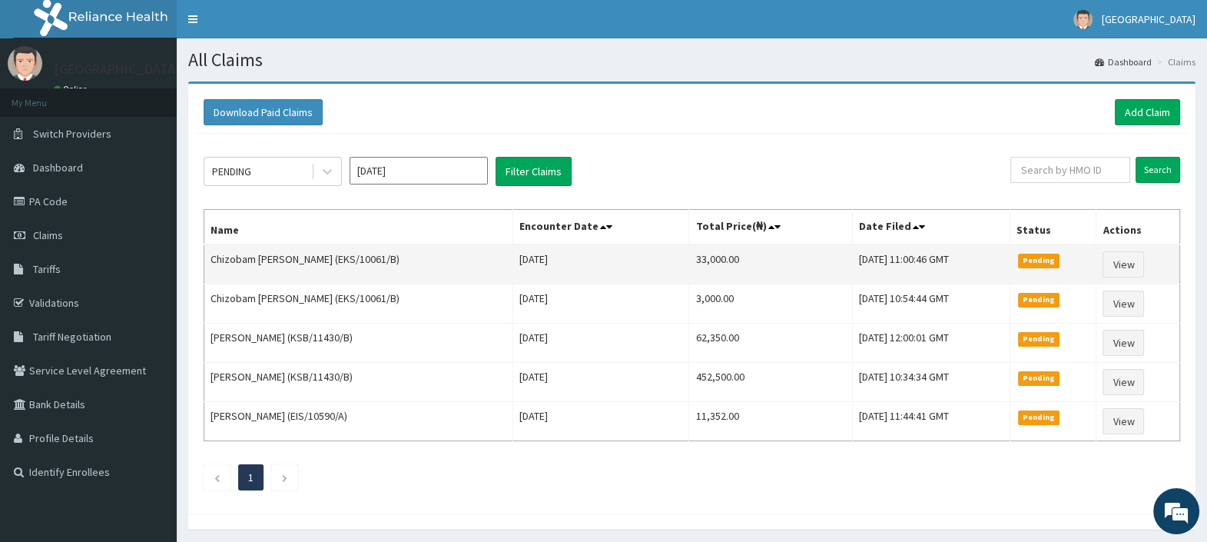
drag, startPoint x: 342, startPoint y: 255, endPoint x: 397, endPoint y: 259, distance: 55.5
click at [397, 259] on td "Chizobam Jennifer Ubaghaji (EKS/10061/B)" at bounding box center [358, 264] width 309 height 40
copy td "EKS/10061/B"
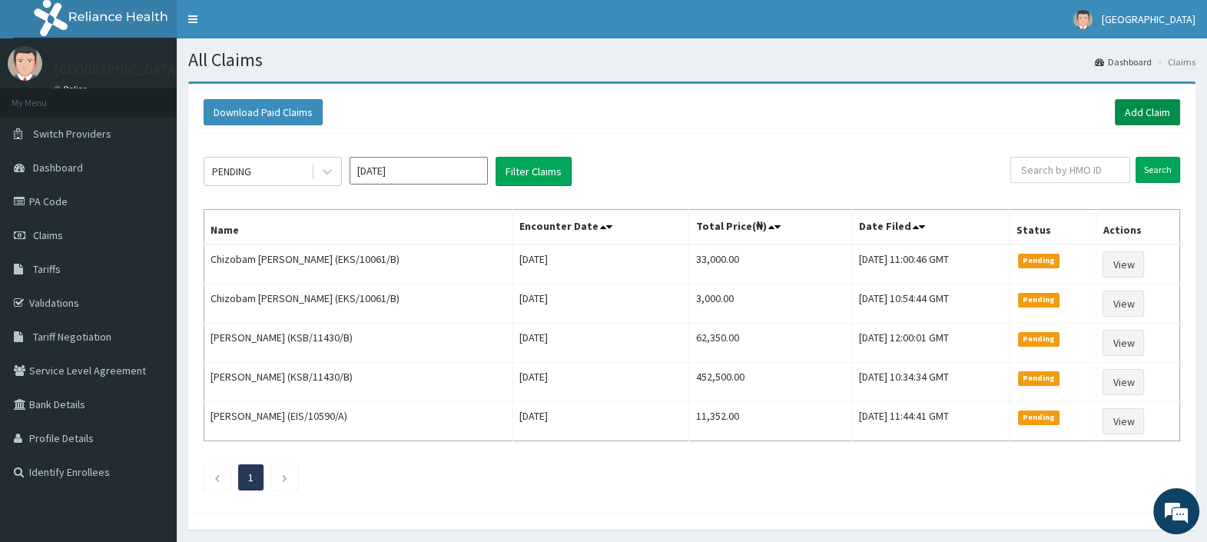
click at [1140, 108] on link "Add Claim" at bounding box center [1147, 112] width 65 height 26
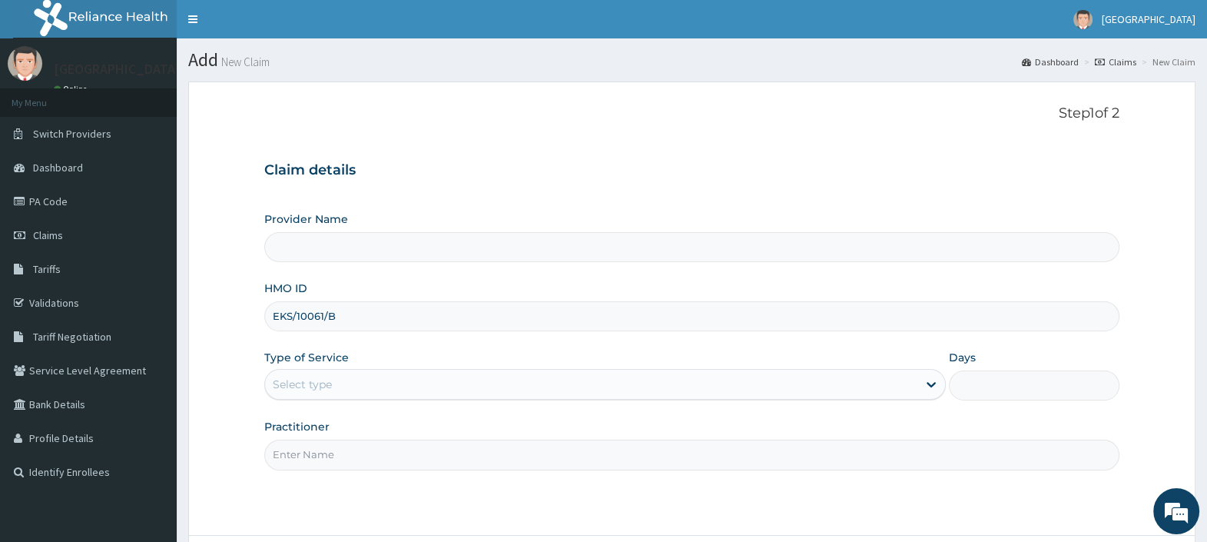
type input "EKS/10061/B"
type input "[GEOGRAPHIC_DATA]"
click at [360, 388] on div "Select type" at bounding box center [591, 384] width 652 height 25
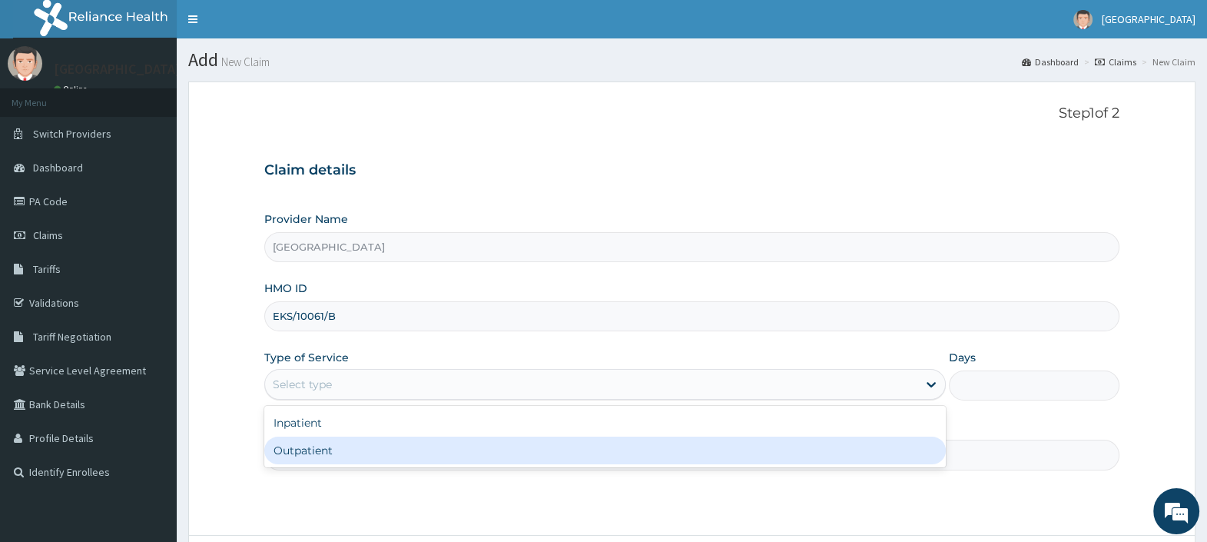
click at [348, 445] on div "Outpatient" at bounding box center [605, 450] width 682 height 28
type input "1"
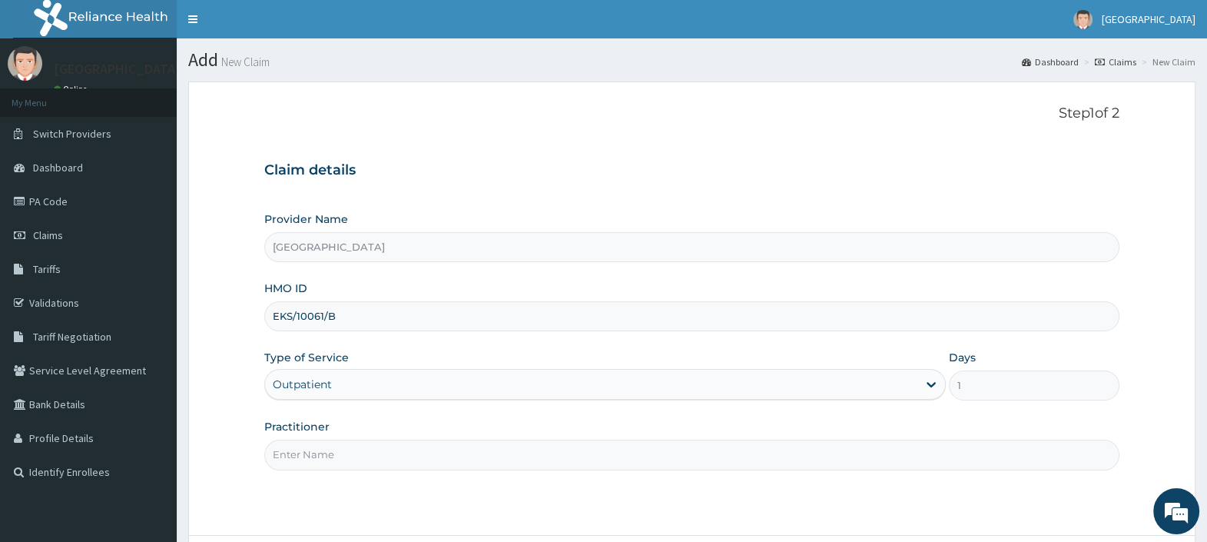
click at [348, 445] on input "Practitioner" at bounding box center [691, 455] width 855 height 30
type input "DR. EBUBE"
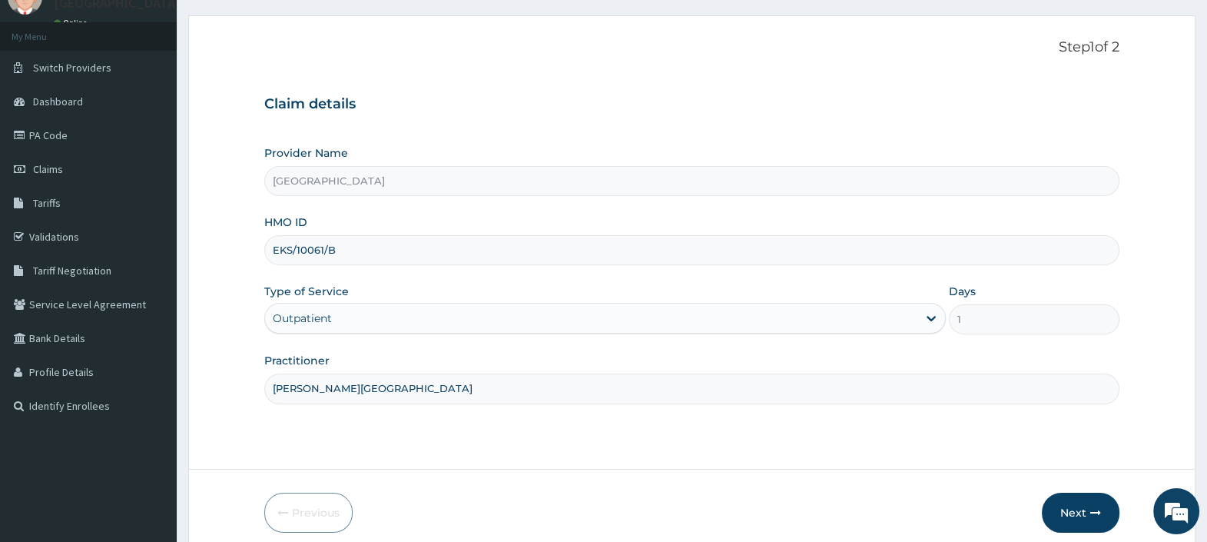
scroll to position [131, 0]
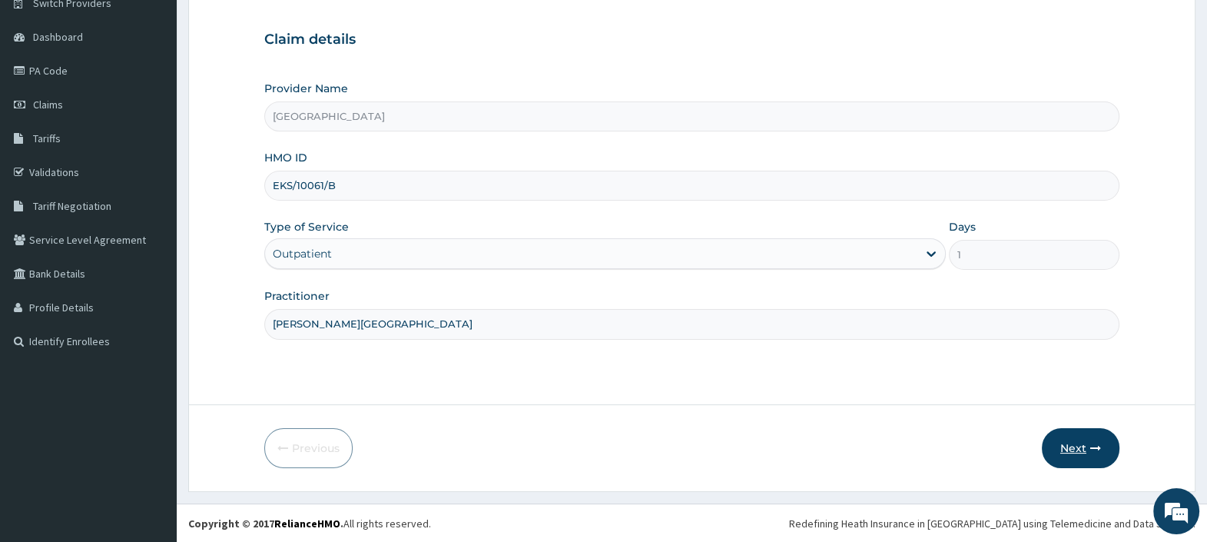
click at [1058, 447] on button "Next" at bounding box center [1081, 448] width 78 height 40
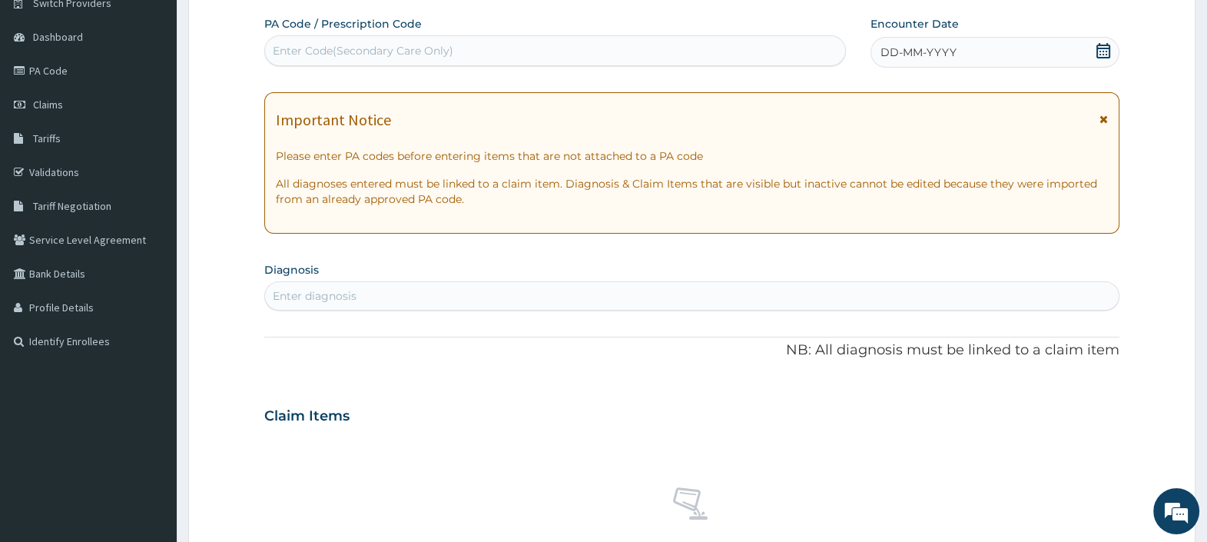
scroll to position [0, 0]
click at [466, 42] on div "Enter Code(Secondary Care Only)" at bounding box center [554, 50] width 579 height 25
paste input "PA/0B2B14"
type input "PA/0B2B14"
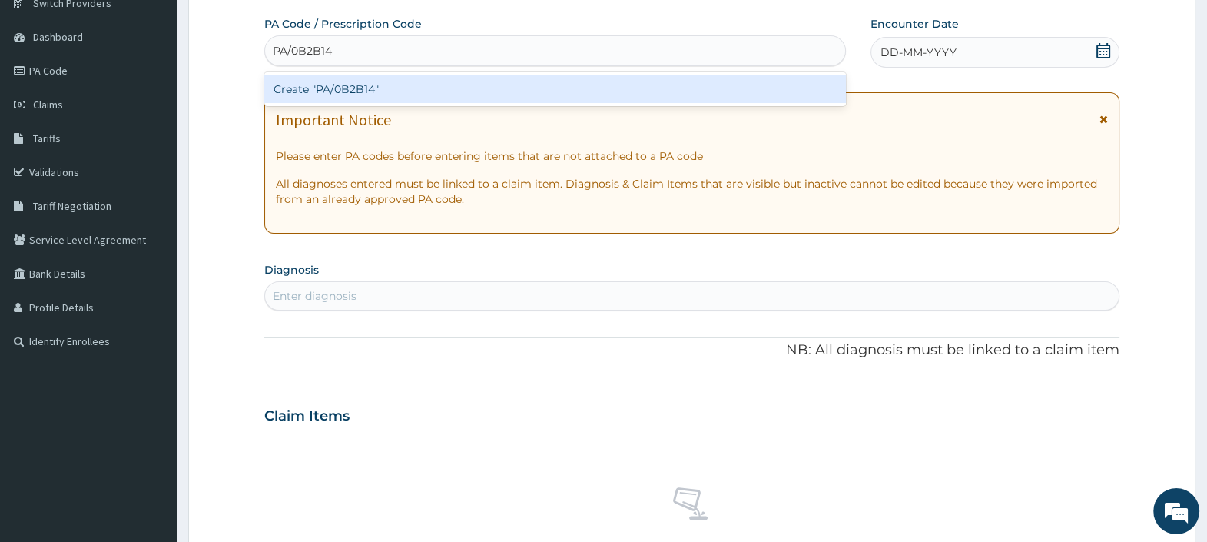
click at [468, 86] on div "Create "PA/0B2B14"" at bounding box center [554, 89] width 581 height 28
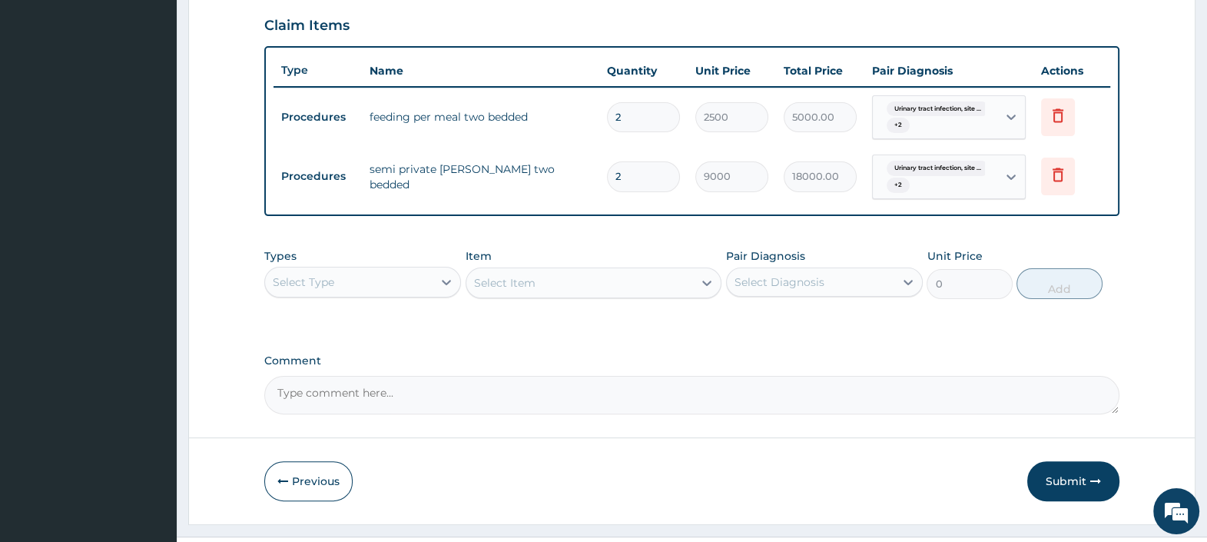
scroll to position [556, 0]
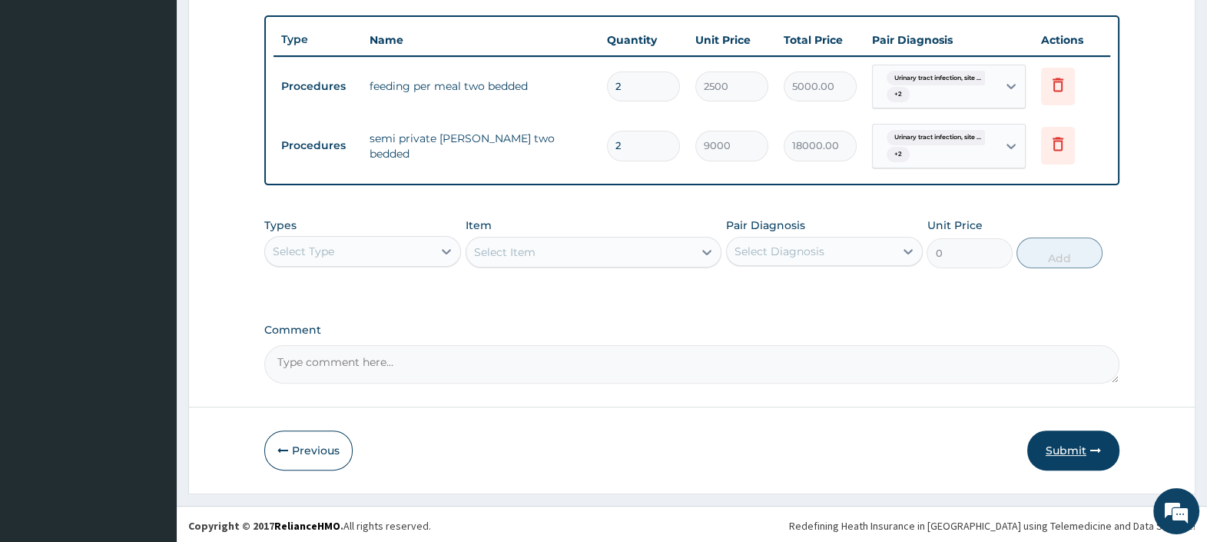
click at [1068, 446] on button "Submit" at bounding box center [1073, 450] width 92 height 40
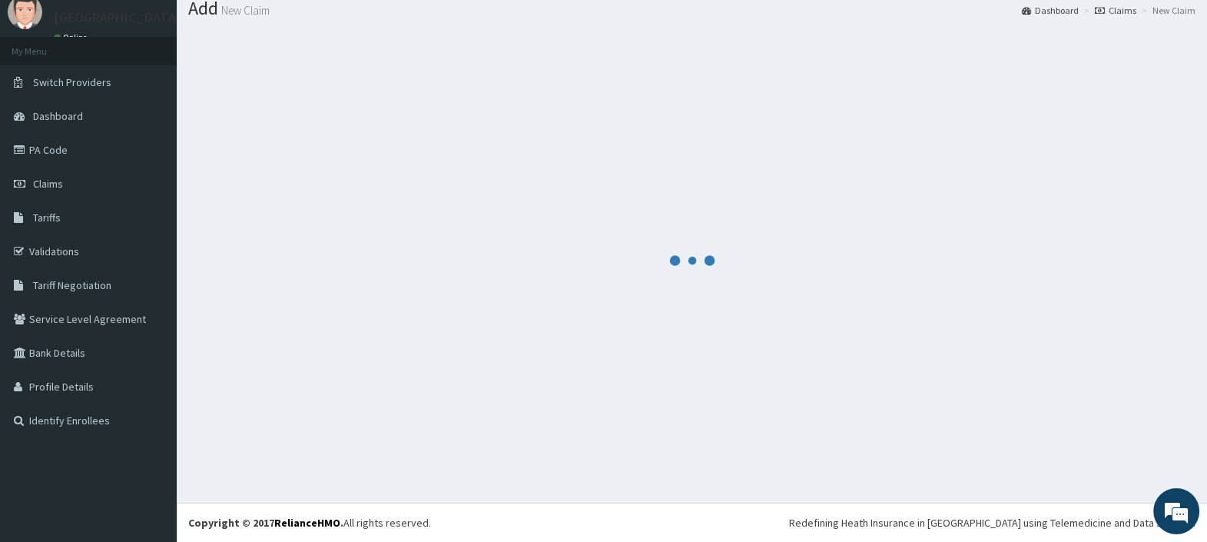
scroll to position [51, 0]
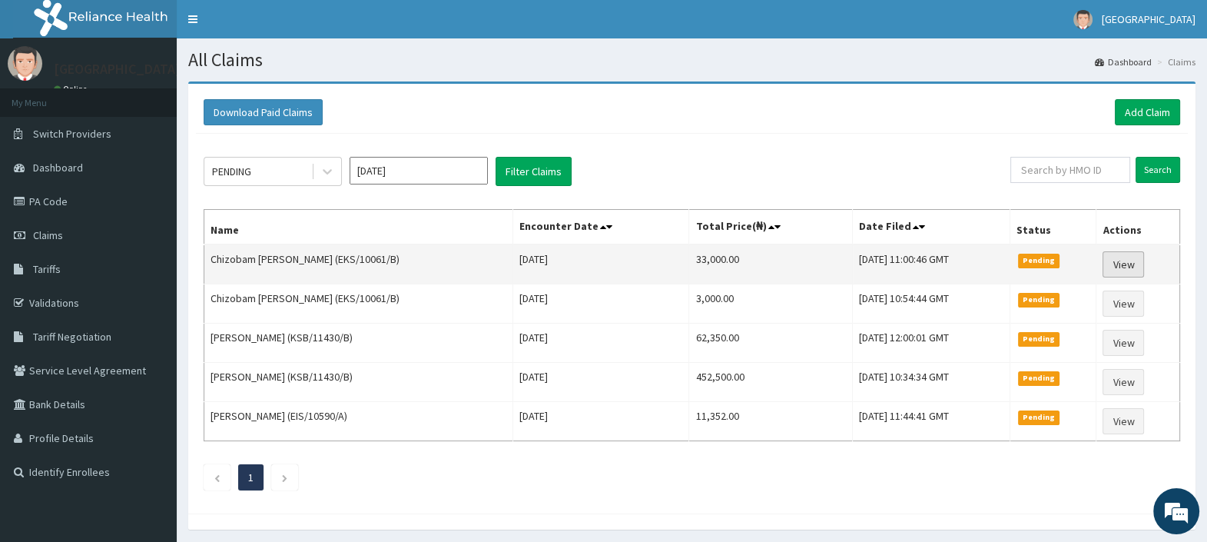
click at [1133, 262] on link "View" at bounding box center [1123, 264] width 41 height 26
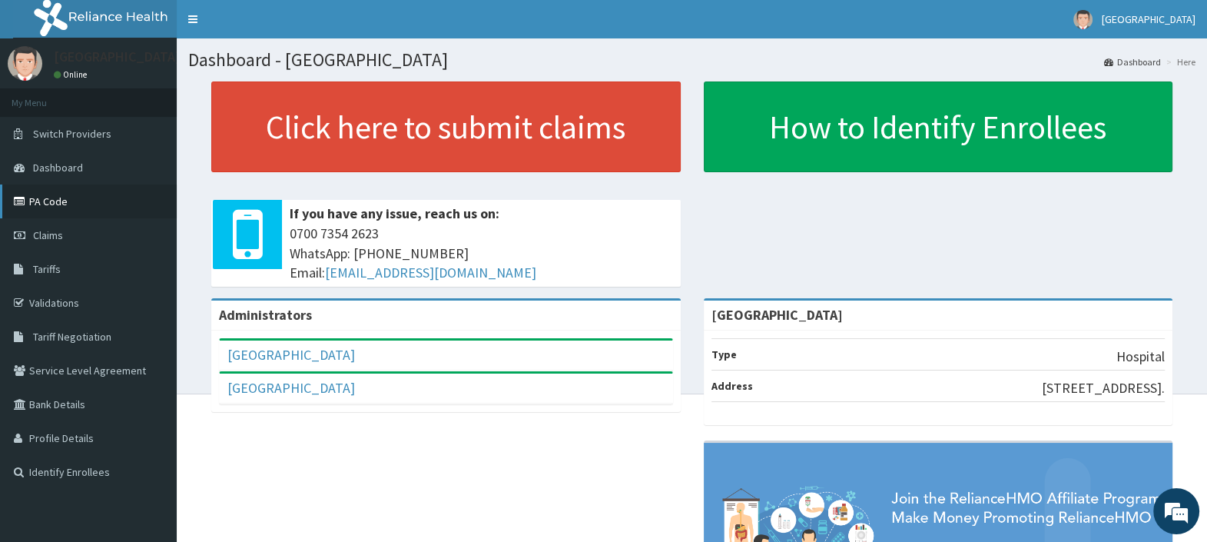
click at [61, 197] on link "PA Code" at bounding box center [88, 201] width 177 height 34
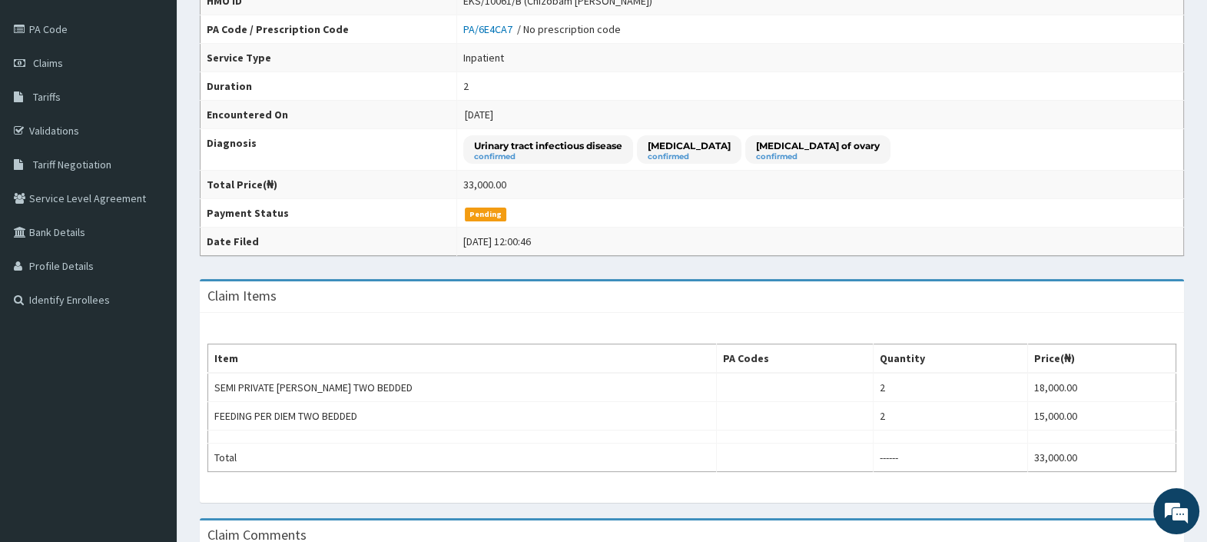
scroll to position [76, 0]
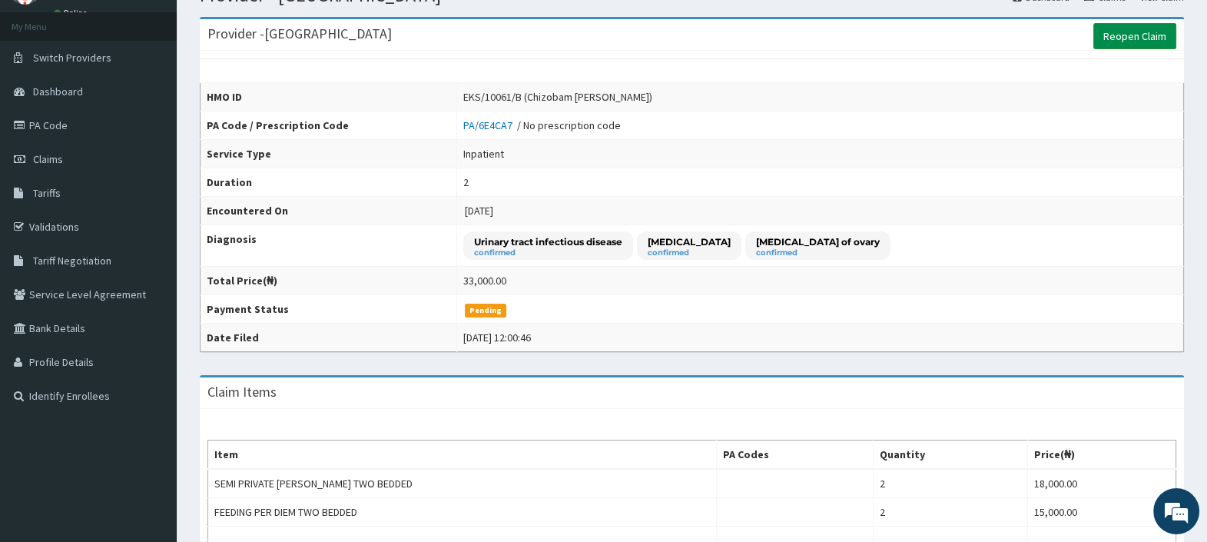
click at [1117, 32] on link "Reopen Claim" at bounding box center [1134, 36] width 83 height 26
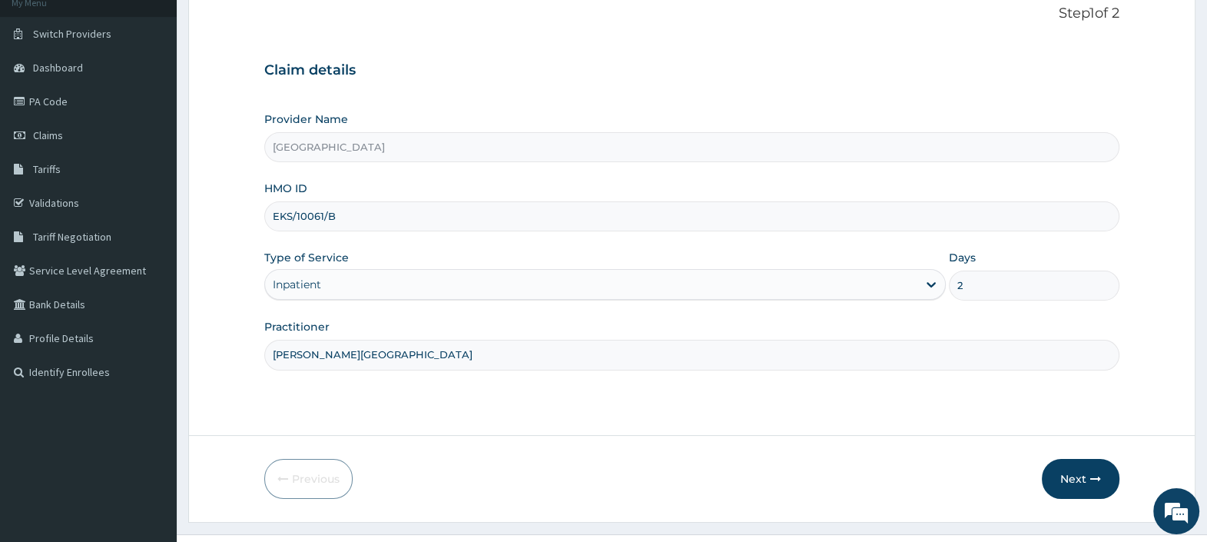
scroll to position [131, 0]
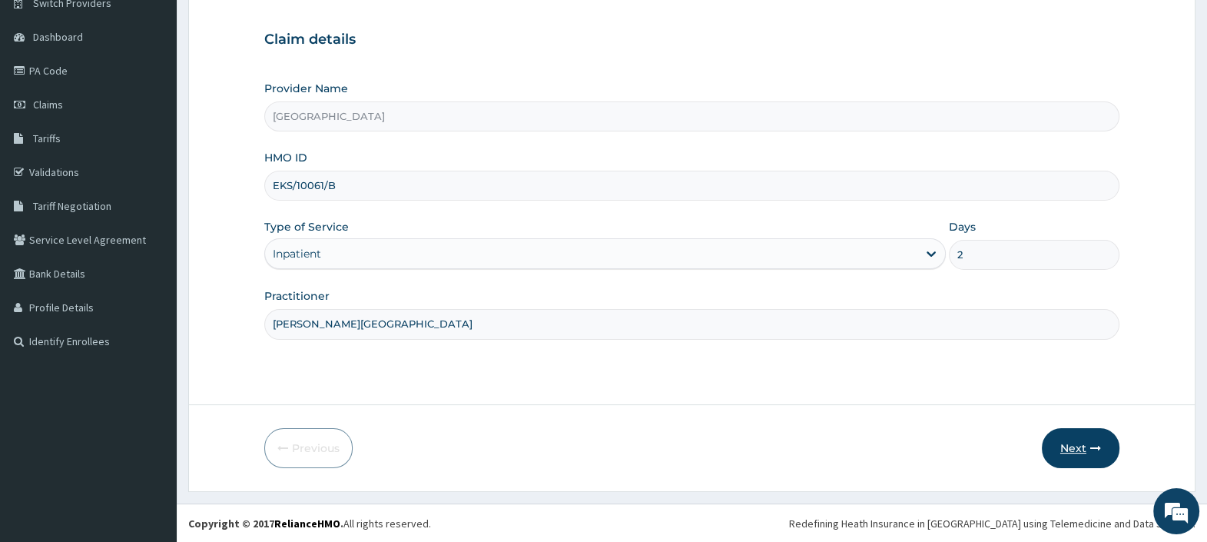
click at [1061, 440] on button "Next" at bounding box center [1081, 448] width 78 height 40
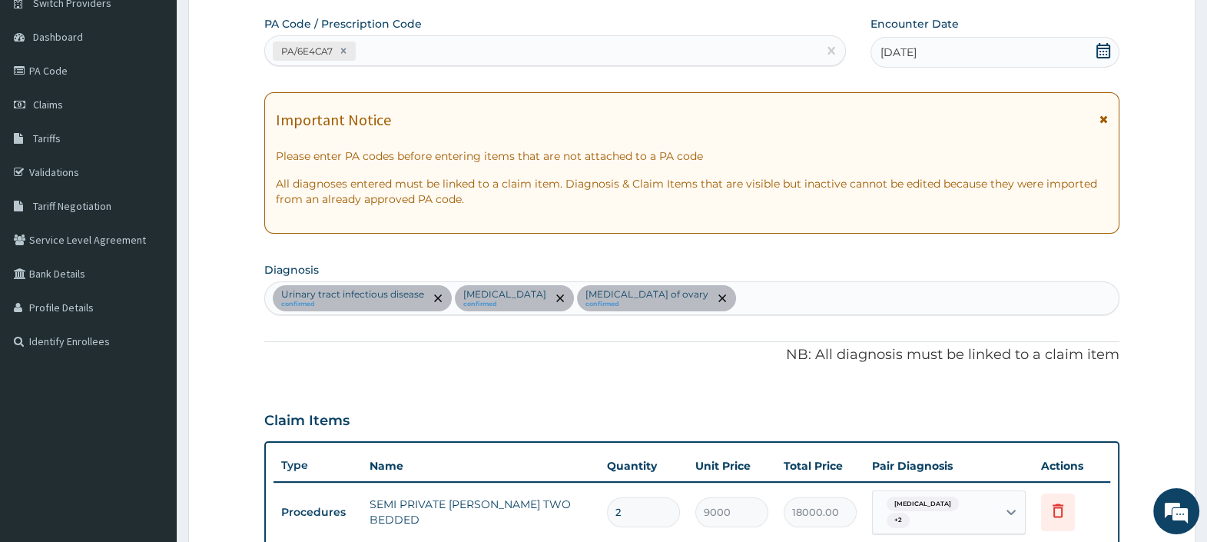
scroll to position [460, 0]
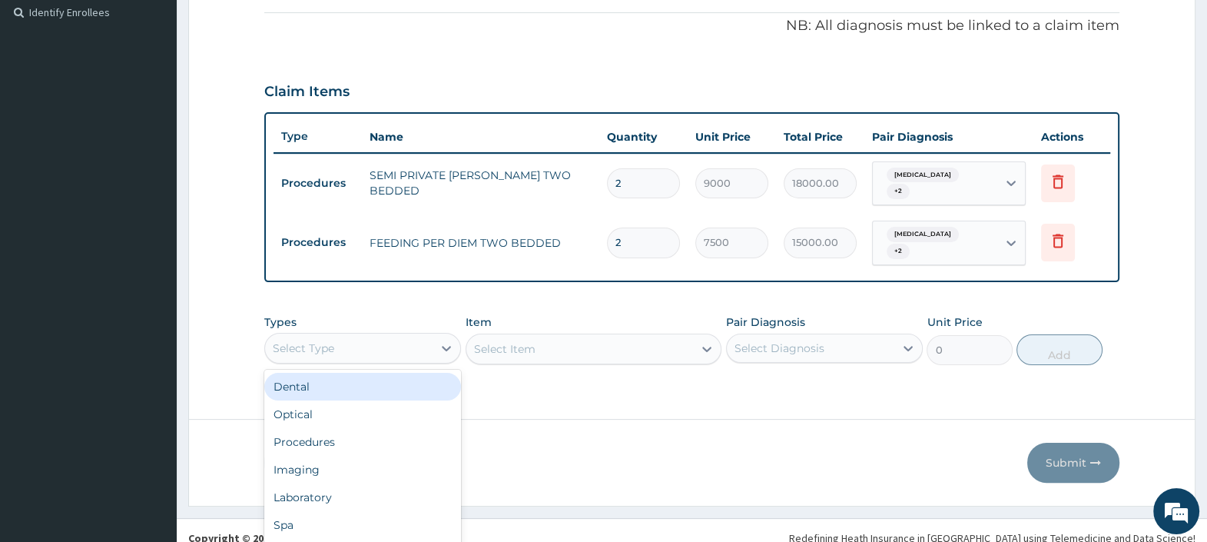
click at [411, 333] on div "option Dental focused, 1 of 10. 10 results available. Use Up and Down to choose…" at bounding box center [362, 348] width 197 height 31
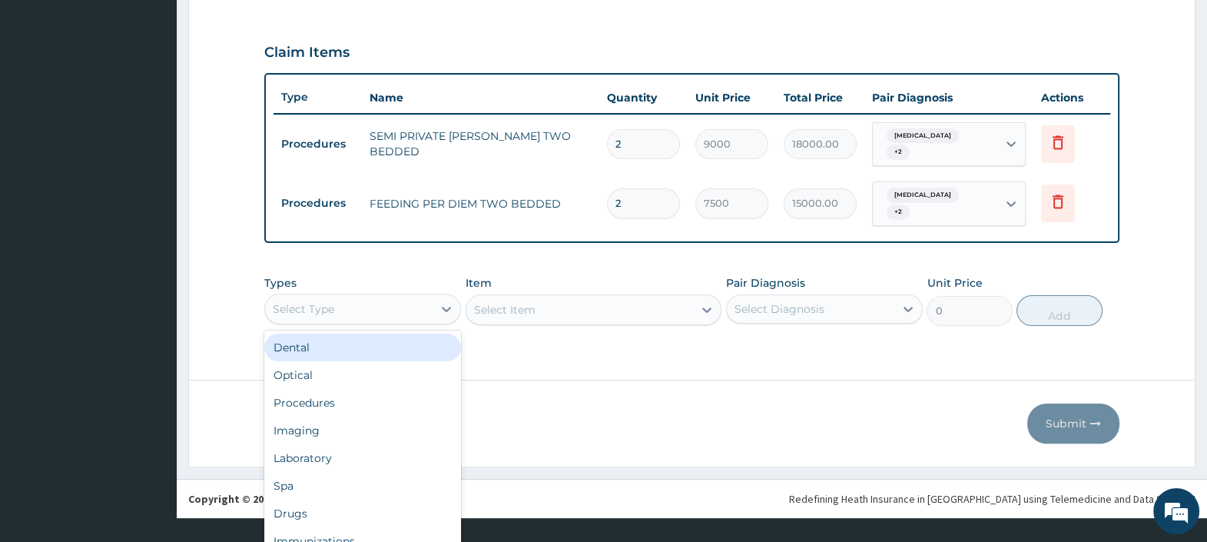
scroll to position [41, 0]
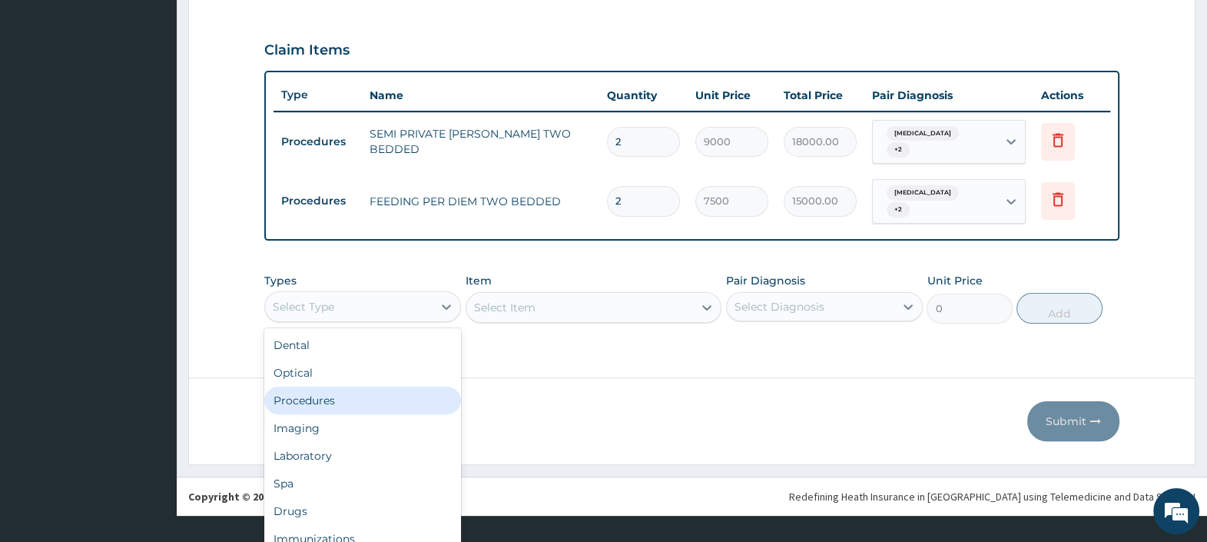
click at [356, 392] on div "Procedures" at bounding box center [362, 401] width 197 height 28
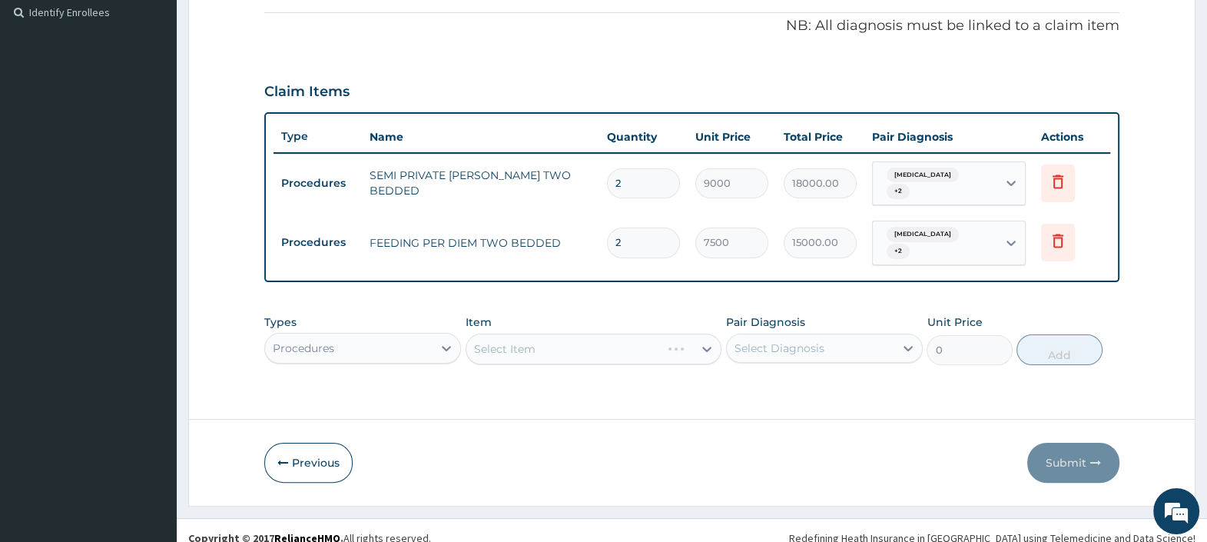
scroll to position [0, 0]
click at [574, 337] on div "Select Item" at bounding box center [579, 349] width 227 height 25
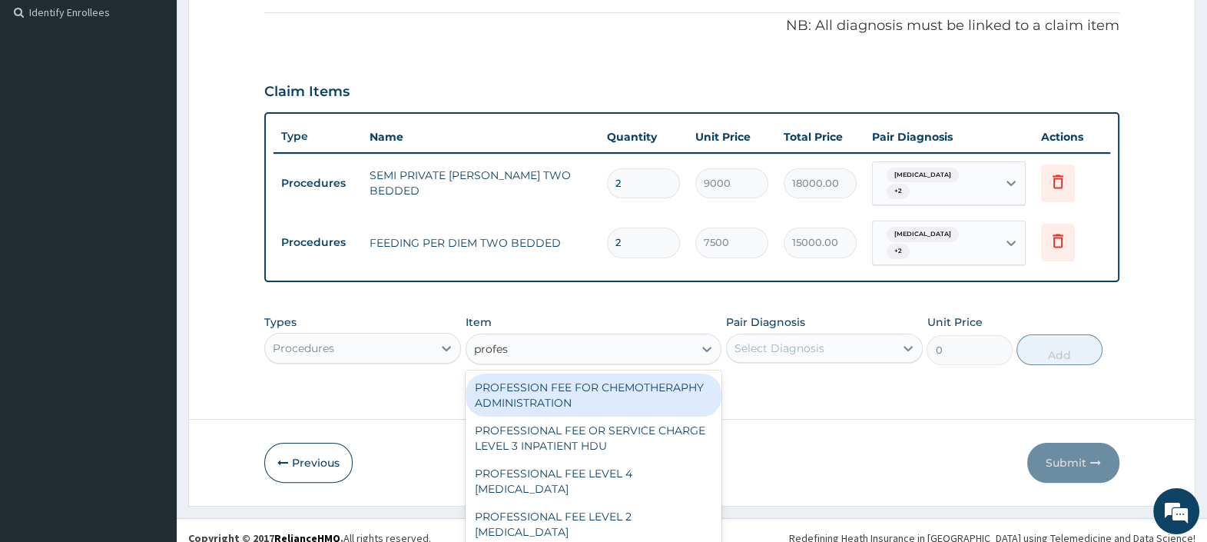
type input "profess"
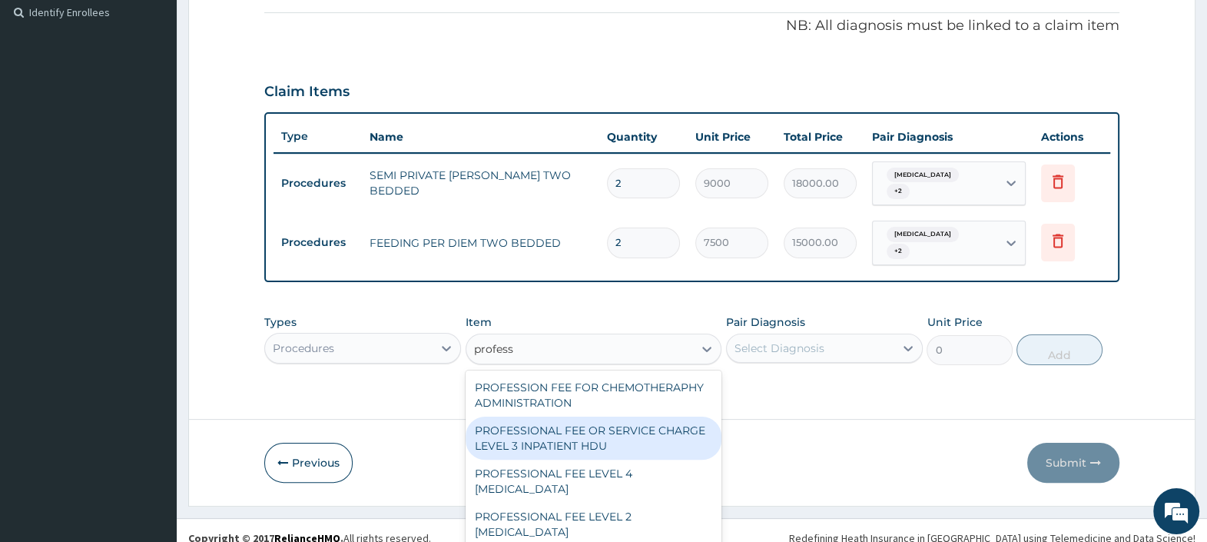
scroll to position [31, 0]
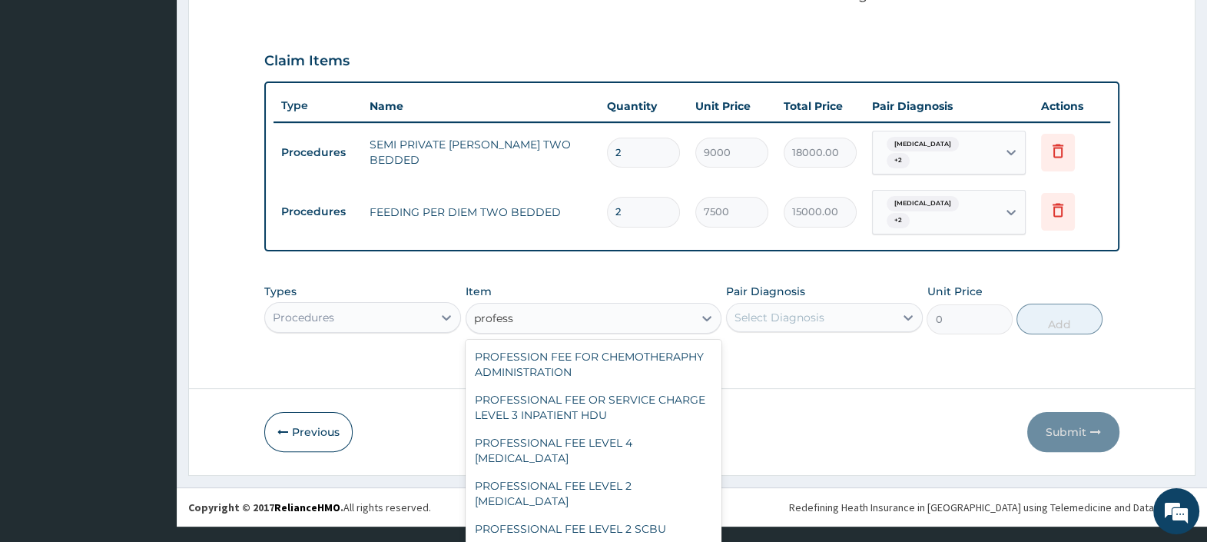
type input "4000"
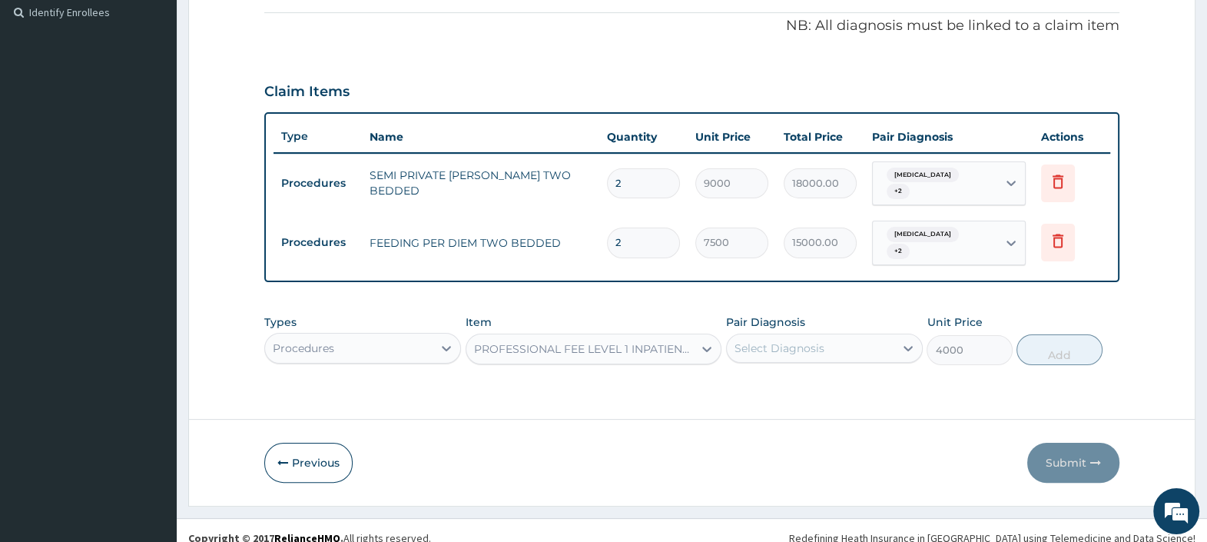
click at [795, 340] on div "Select Diagnosis" at bounding box center [780, 347] width 90 height 15
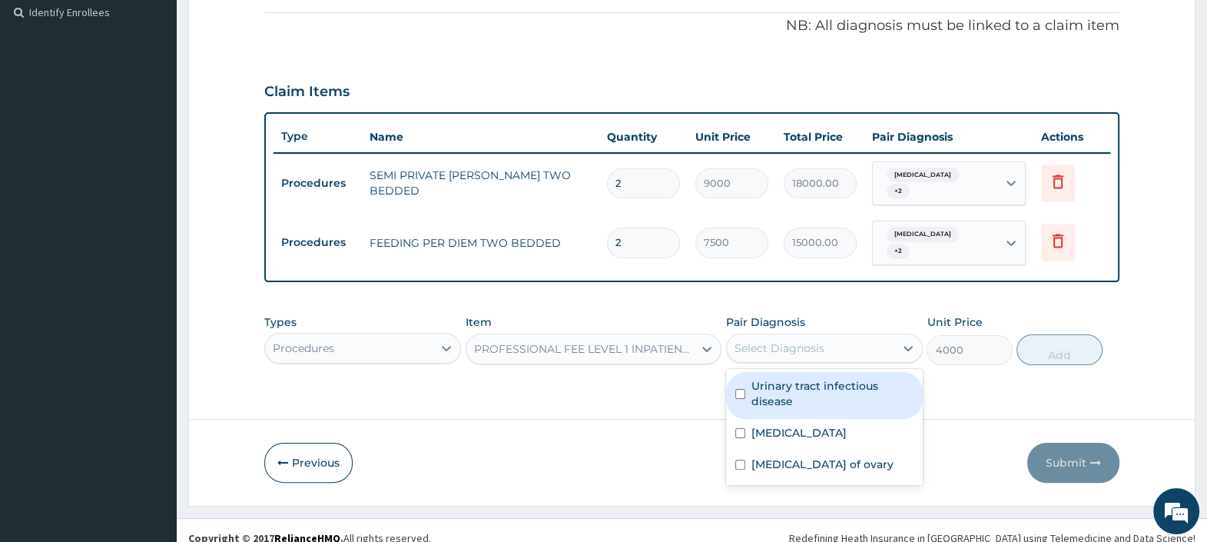
click at [807, 378] on label "Urinary tract infectious disease" at bounding box center [833, 393] width 162 height 31
checkbox input "true"
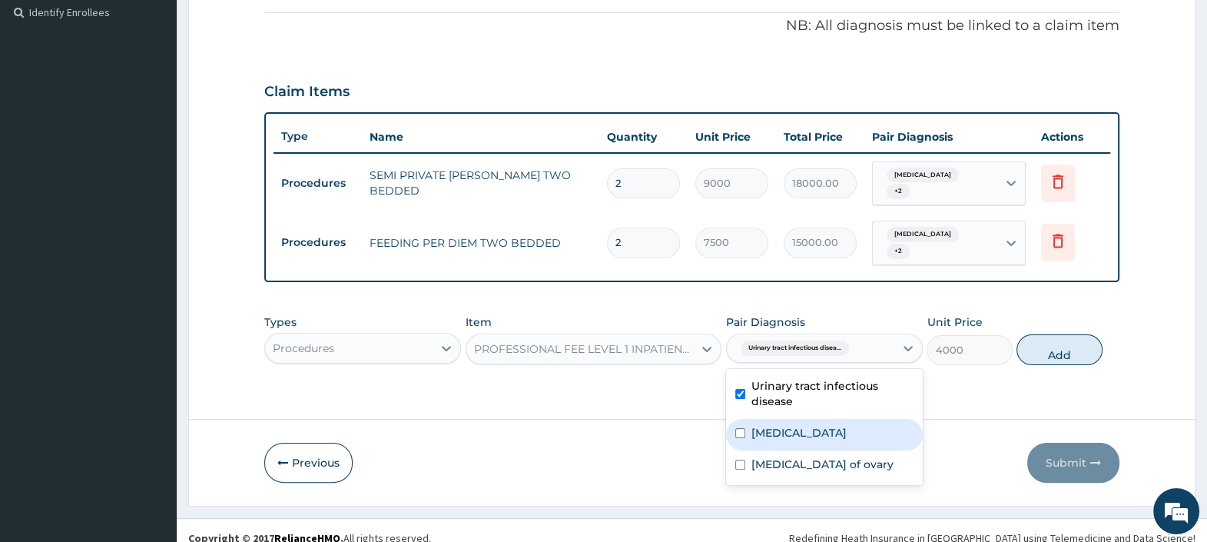
click at [788, 425] on label "Cellulitis" at bounding box center [799, 432] width 95 height 15
checkbox input "true"
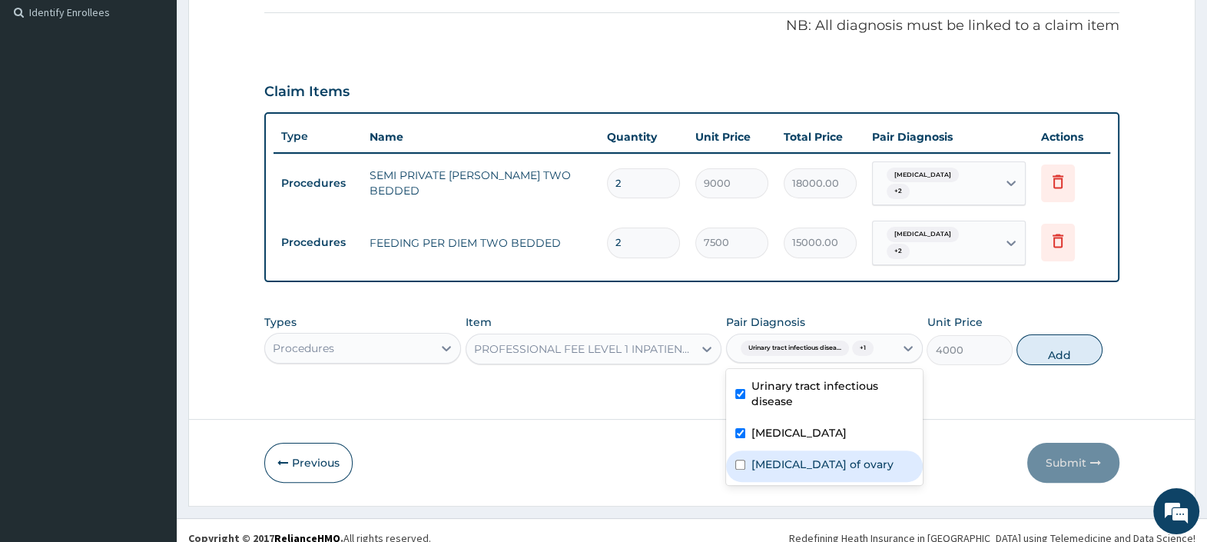
click at [785, 456] on label "[MEDICAL_DATA] of ovary" at bounding box center [823, 463] width 142 height 15
checkbox input "true"
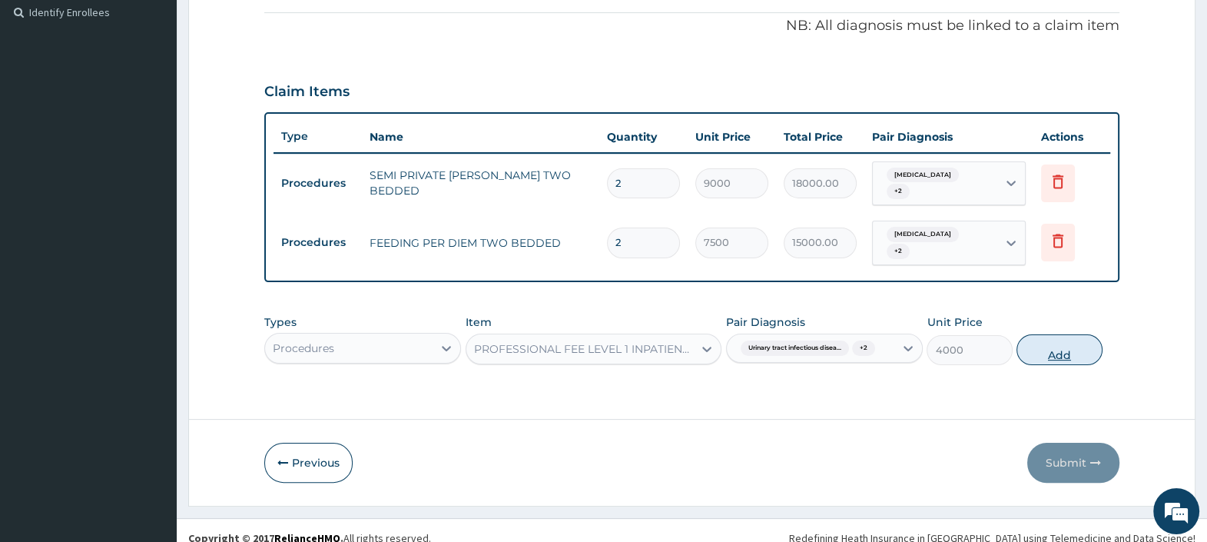
click at [1050, 334] on button "Add" at bounding box center [1059, 349] width 85 height 31
type input "0"
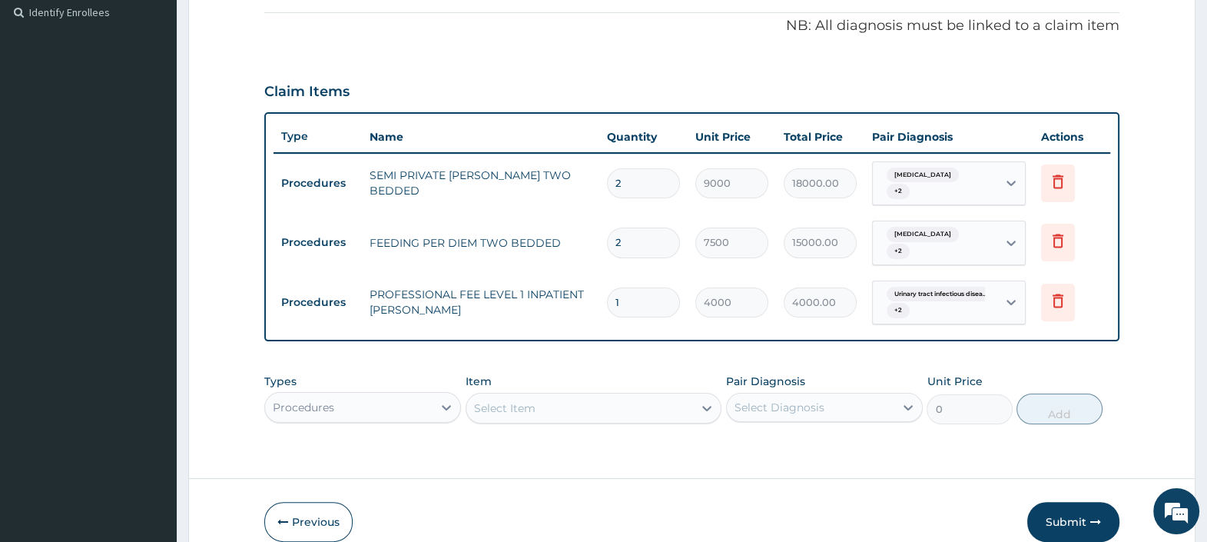
drag, startPoint x: 626, startPoint y: 284, endPoint x: 576, endPoint y: 283, distance: 49.2
click at [580, 282] on tr "Procedures PROFESSIONAL FEE LEVEL 1 INPATIENT WARD 1 4000 4000.00 Urinary tract…" at bounding box center [692, 303] width 837 height 60
type input "2"
type input "8000.00"
type input "2"
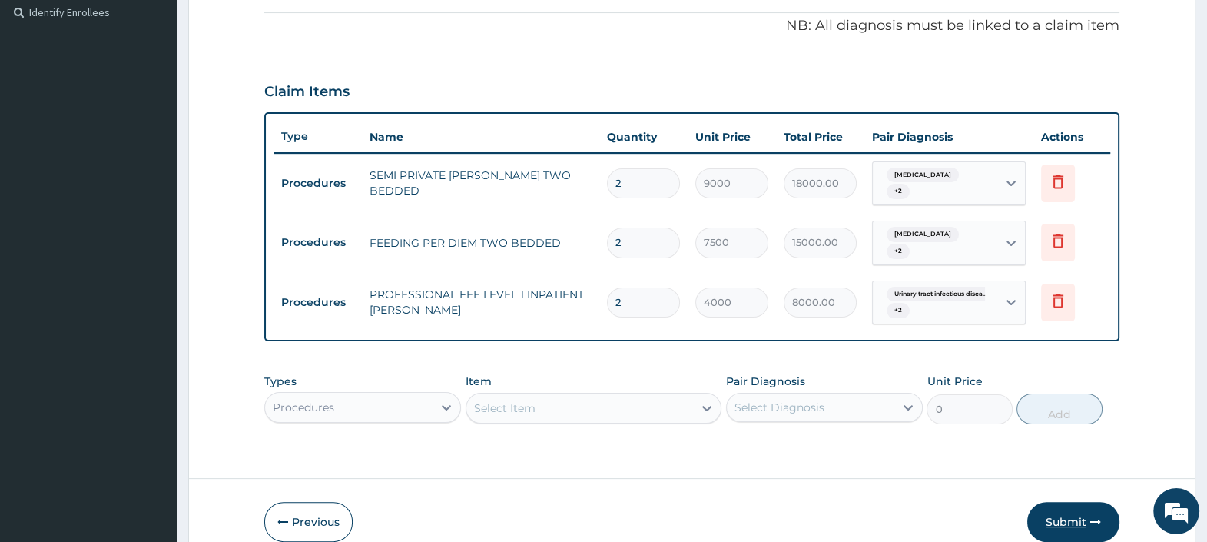
click at [1067, 507] on button "Submit" at bounding box center [1073, 522] width 92 height 40
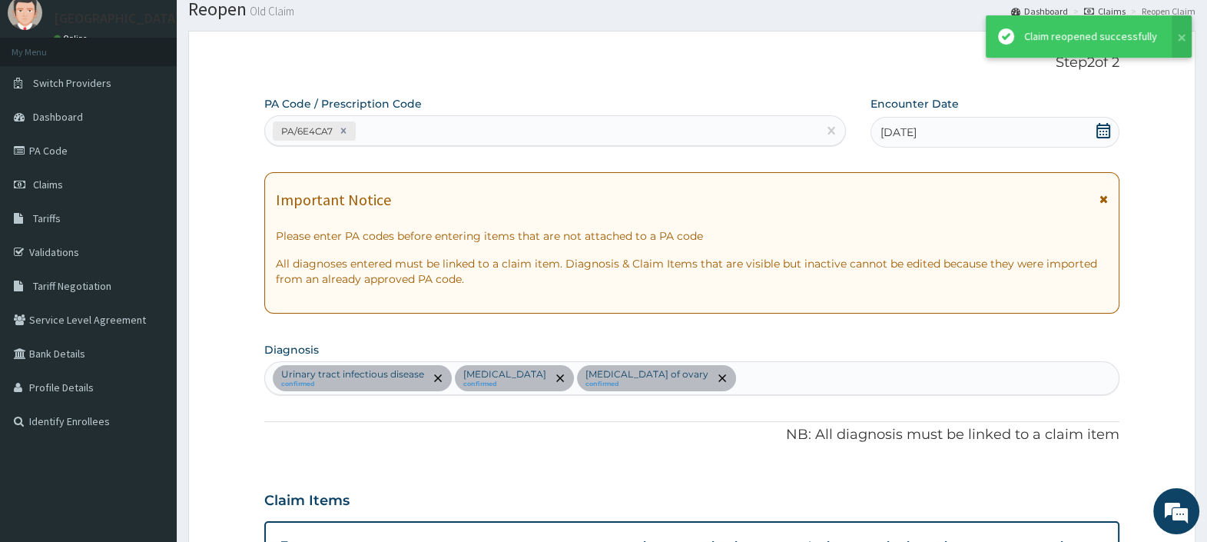
scroll to position [460, 0]
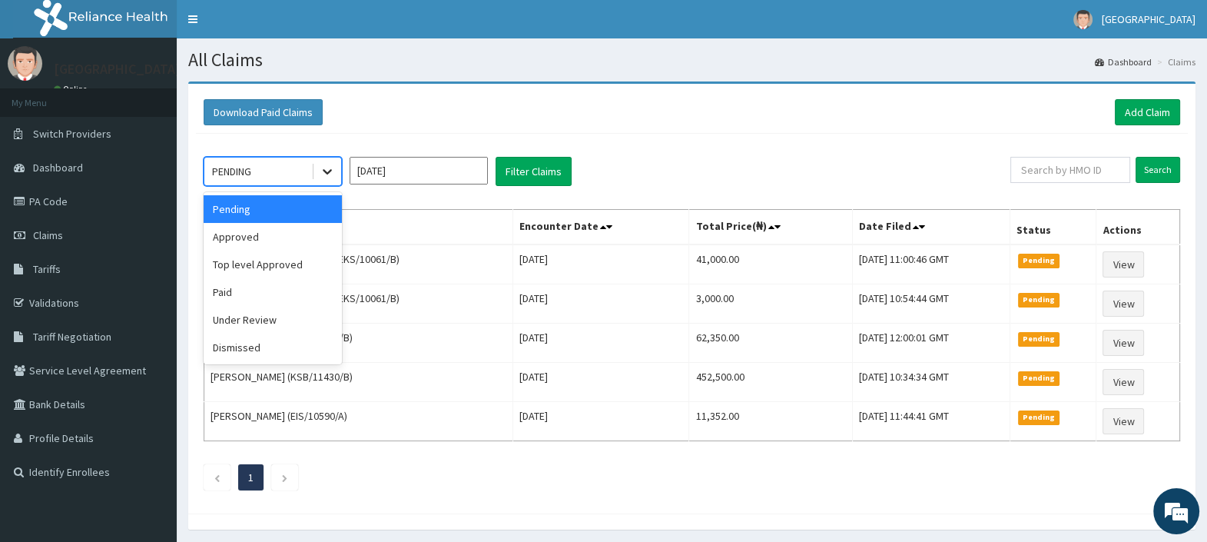
click at [333, 173] on icon at bounding box center [327, 171] width 15 height 15
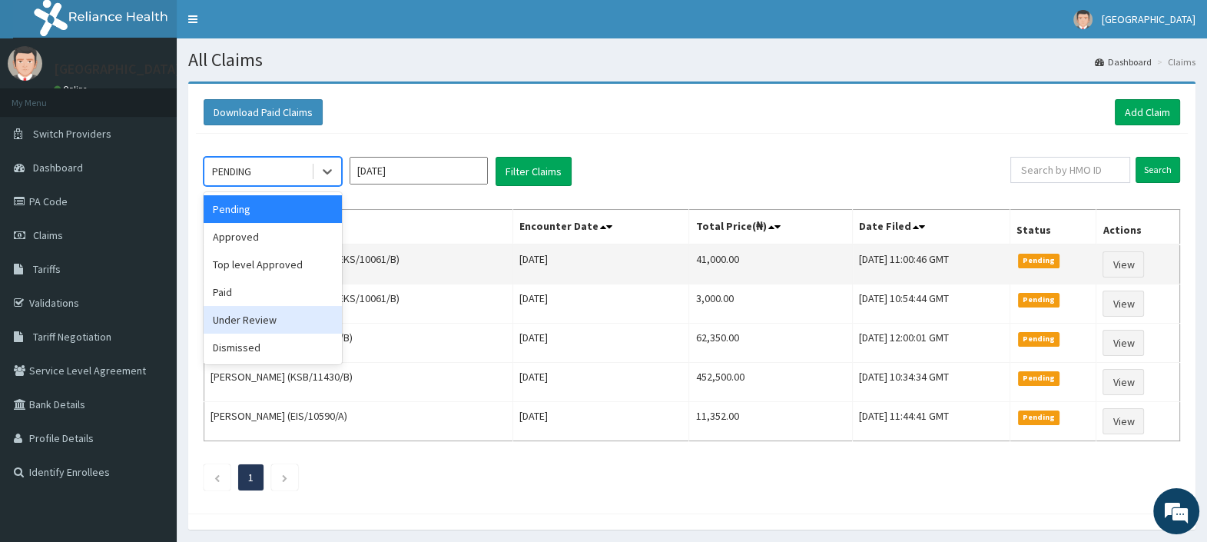
click at [261, 315] on div "Under Review" at bounding box center [273, 320] width 138 height 28
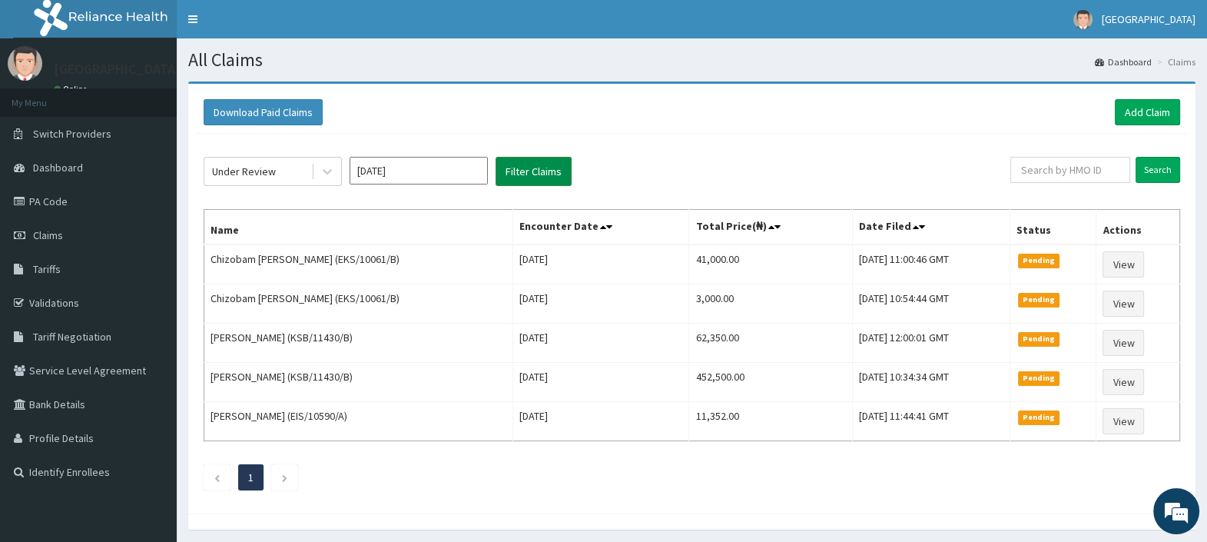
click at [538, 168] on button "Filter Claims" at bounding box center [534, 171] width 76 height 29
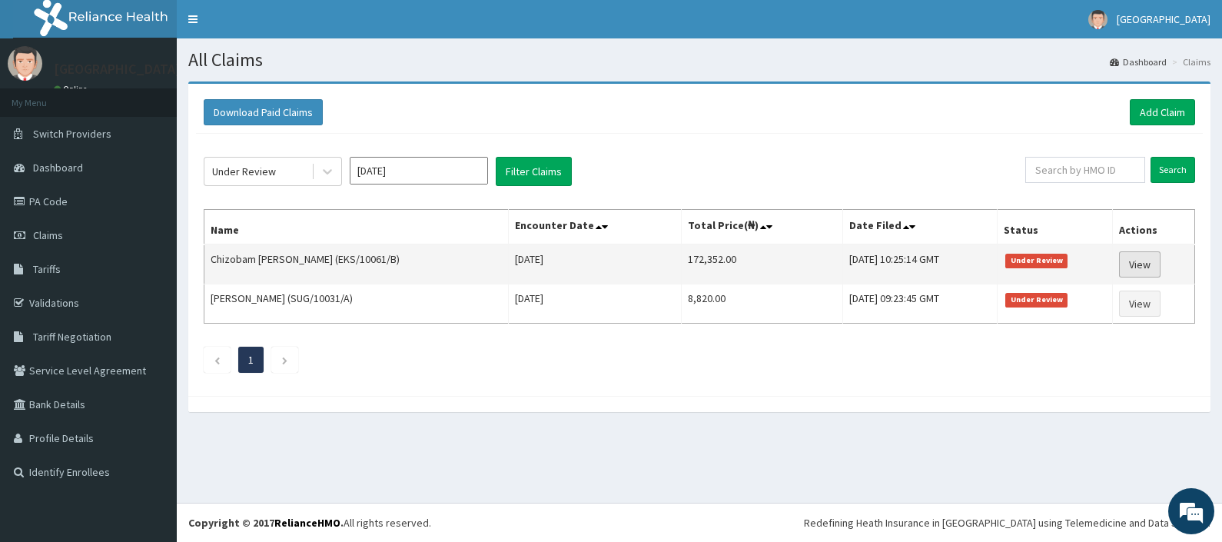
click at [1140, 264] on link "View" at bounding box center [1139, 264] width 41 height 26
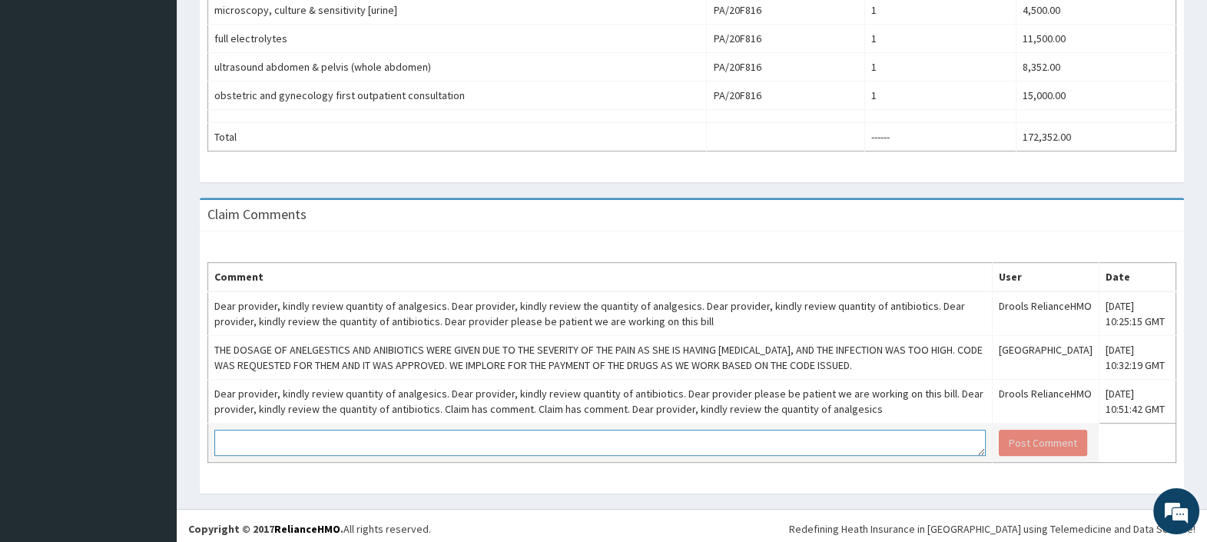
click at [483, 437] on textarea at bounding box center [600, 443] width 772 height 26
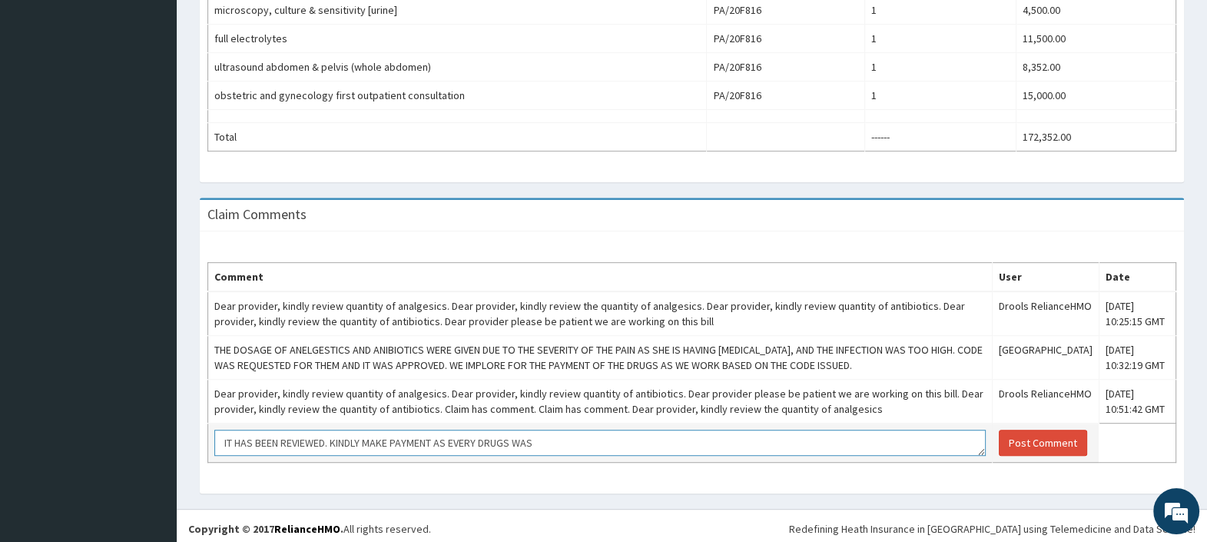
click at [456, 433] on textarea "IT HAS BEEN REVIEWED. KINDLY MAKE PAYMENT AS EVERY DRUGS WAS" at bounding box center [600, 443] width 772 height 26
click at [652, 437] on textarea "IT HAS BEEN REVIEWED. KINDLY MAKE PAYMENT AS CODE WAS ISSUED FOR ALL THE DRUGS …" at bounding box center [600, 443] width 772 height 26
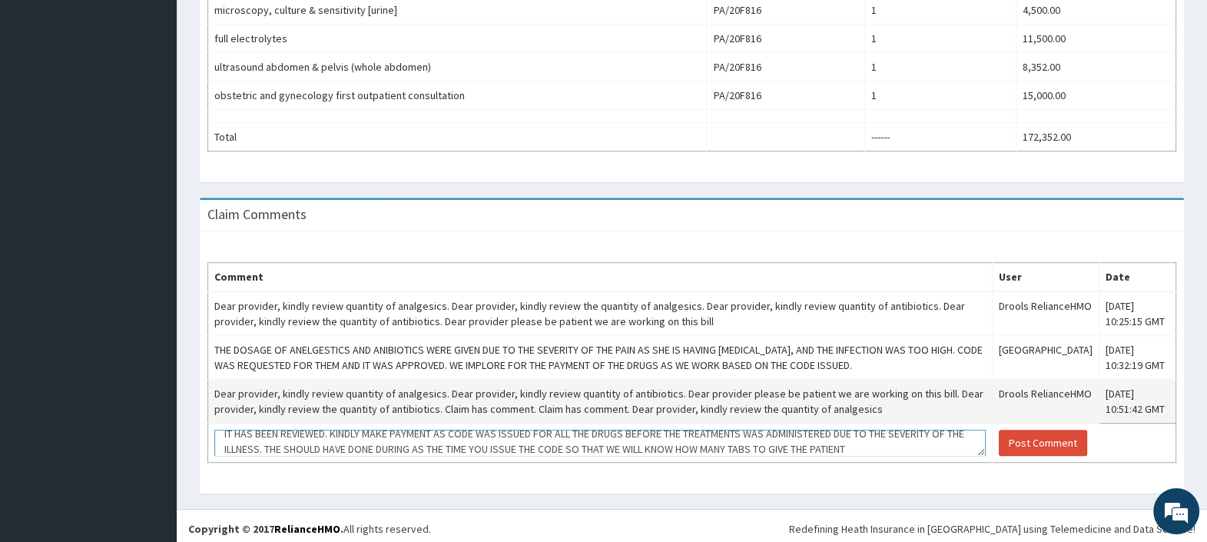
scroll to position [25, 0]
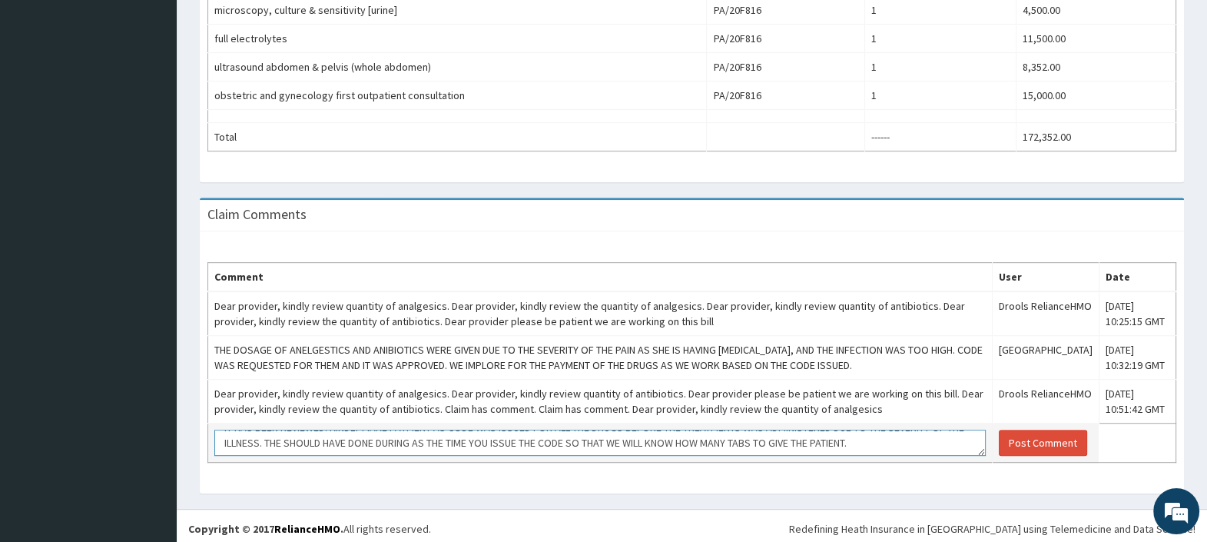
click at [609, 430] on textarea "IT HAS BEEN REVIEWED. KINDLY MAKE PAYMENT AS CODE WAS ISSUED FOR ALL THE DRUGS …" at bounding box center [600, 443] width 772 height 26
click at [577, 440] on textarea "IT HAS BEEN REVIEWED. KINDLY MAKE PAYMENT AS CODE WAS ISSUED FOR ALL THE DRUGS …" at bounding box center [600, 443] width 772 height 26
click at [577, 434] on textarea "IT HAS BEEN REVIEWED. KINDLY MAKE PAYMENT AS CODE WAS ISSUED FOR ALL THE DRUGS …" at bounding box center [600, 443] width 772 height 26
click at [649, 434] on textarea "IT HAS BEEN REVIEWED. KINDLY MAKE PAYMENT AS CODE WAS ISSUED FOR ALL THE DRUGS …" at bounding box center [600, 443] width 772 height 26
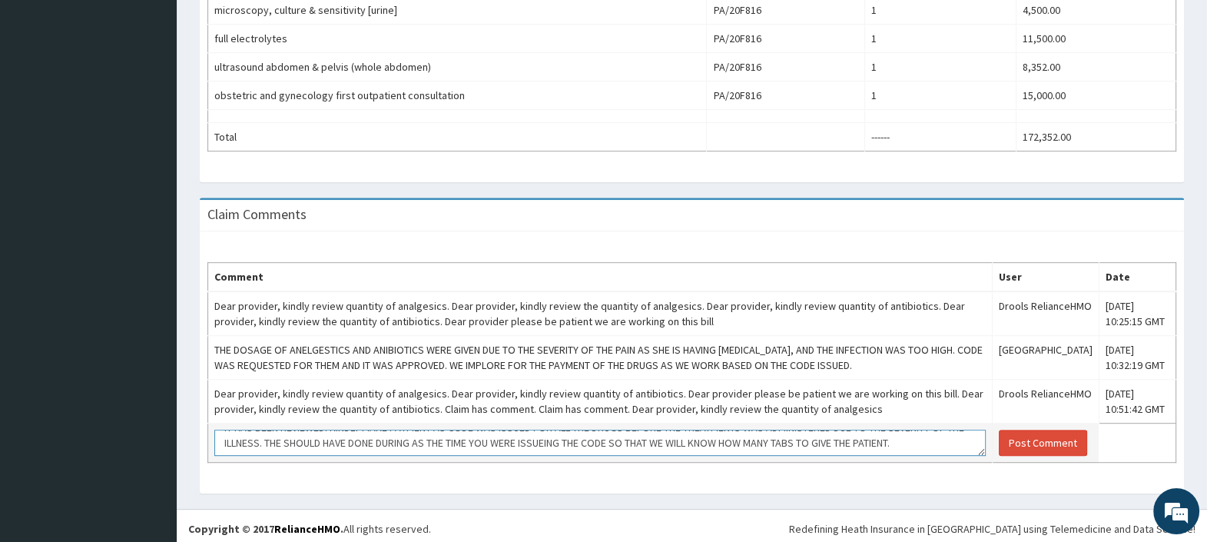
click at [775, 437] on textarea "IT HAS BEEN REVIEWED. KINDLY MAKE PAYMENT AS CODE WAS ISSUED FOR ALL THE DRUGS …" at bounding box center [600, 443] width 772 height 26
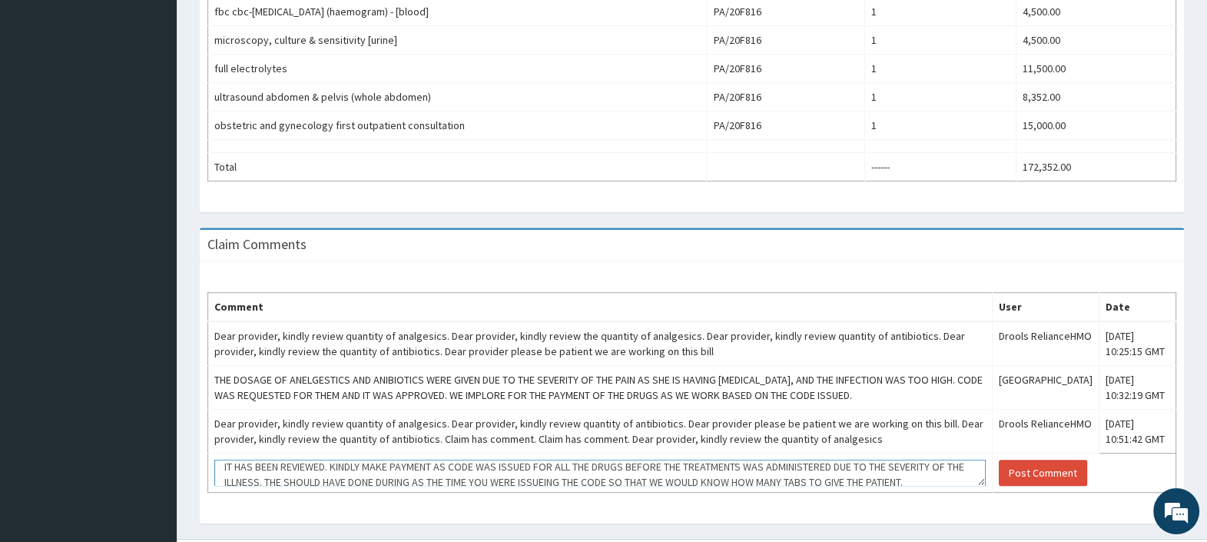
scroll to position [995, 0]
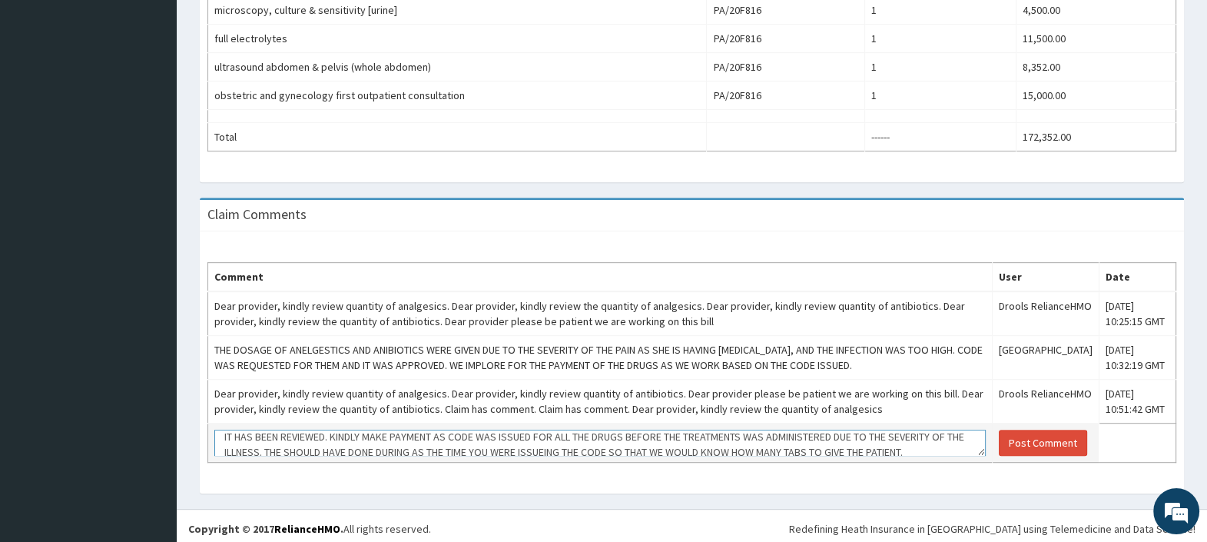
click at [922, 442] on textarea "IT HAS BEEN REVIEWED. KINDLY MAKE PAYMENT AS CODE WAS ISSUED FOR ALL THE DRUGS …" at bounding box center [600, 443] width 772 height 26
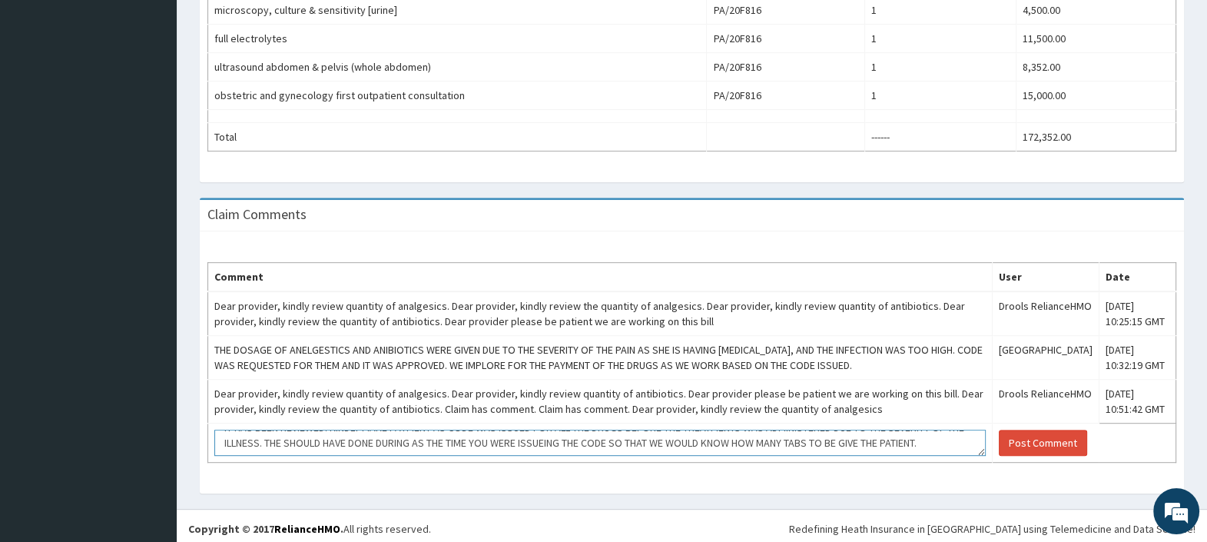
scroll to position [25, 0]
click at [343, 445] on textarea "IT HAS BEEN REVIEWED. KINDLY MAKE PAYMENT AS CODE WAS ISSUED FOR ALL THE DRUGS …" at bounding box center [600, 443] width 772 height 26
type textarea "IT HAS BEEN REVIEWED. KINDLY MAKE PAYMENT AS CODE WAS ISSUED FOR ALL THE DRUGS …"
click at [1007, 436] on button "Post Comment" at bounding box center [1043, 443] width 88 height 26
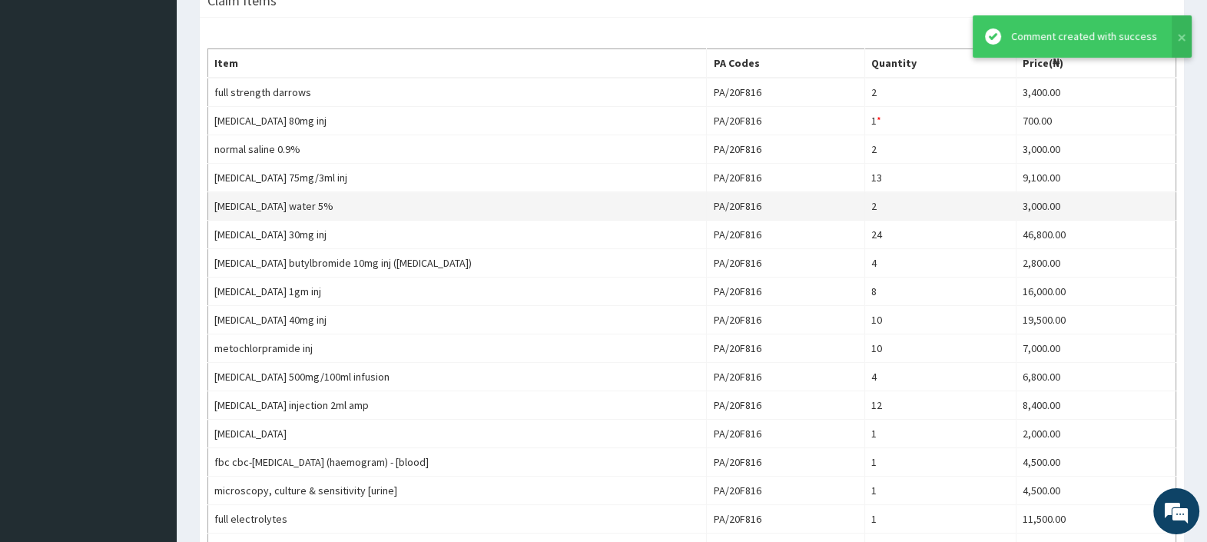
scroll to position [0, 0]
